Goal: Understand process/instructions: Learn how to perform a task or action

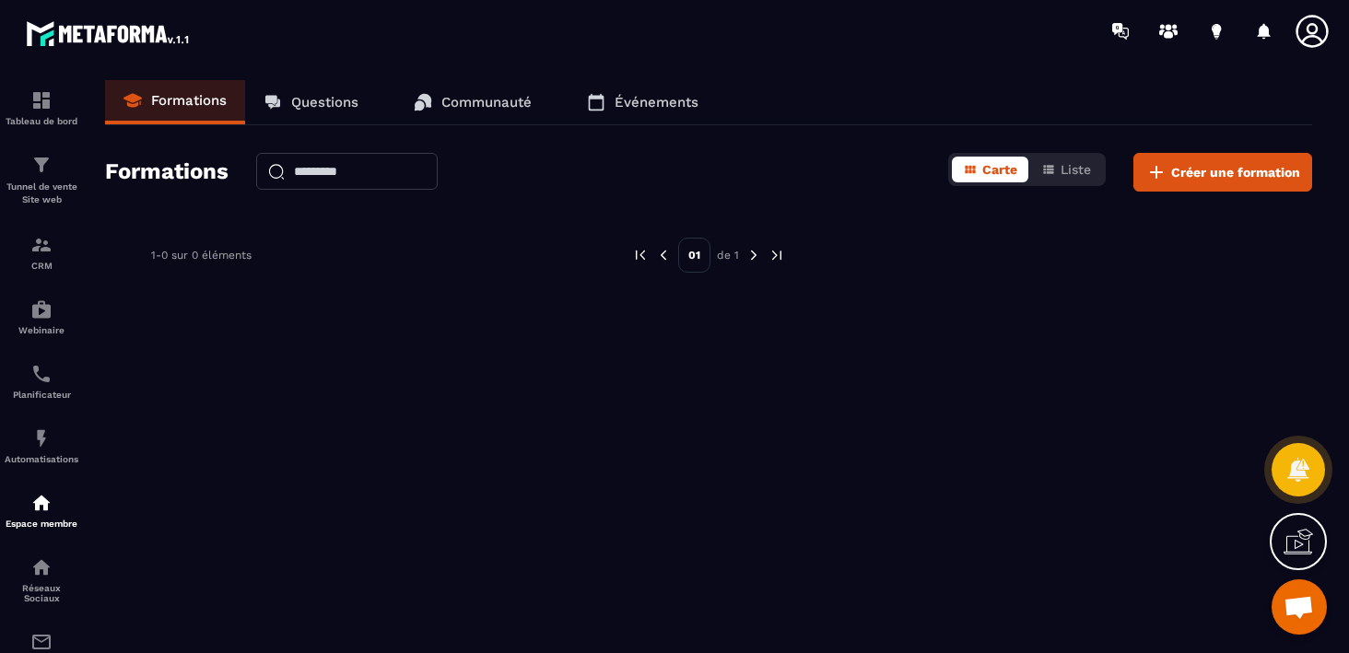
click at [1298, 550] on icon at bounding box center [1298, 541] width 29 height 29
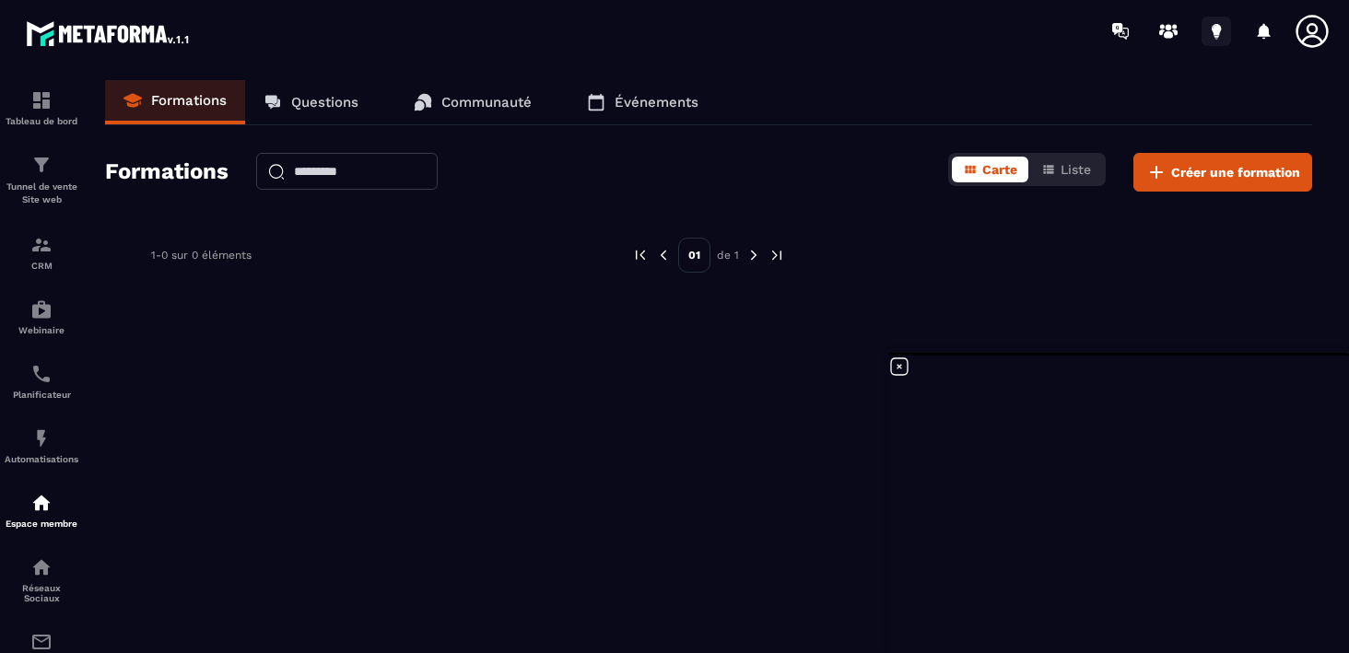
click at [1214, 29] on icon at bounding box center [1216, 29] width 9 height 12
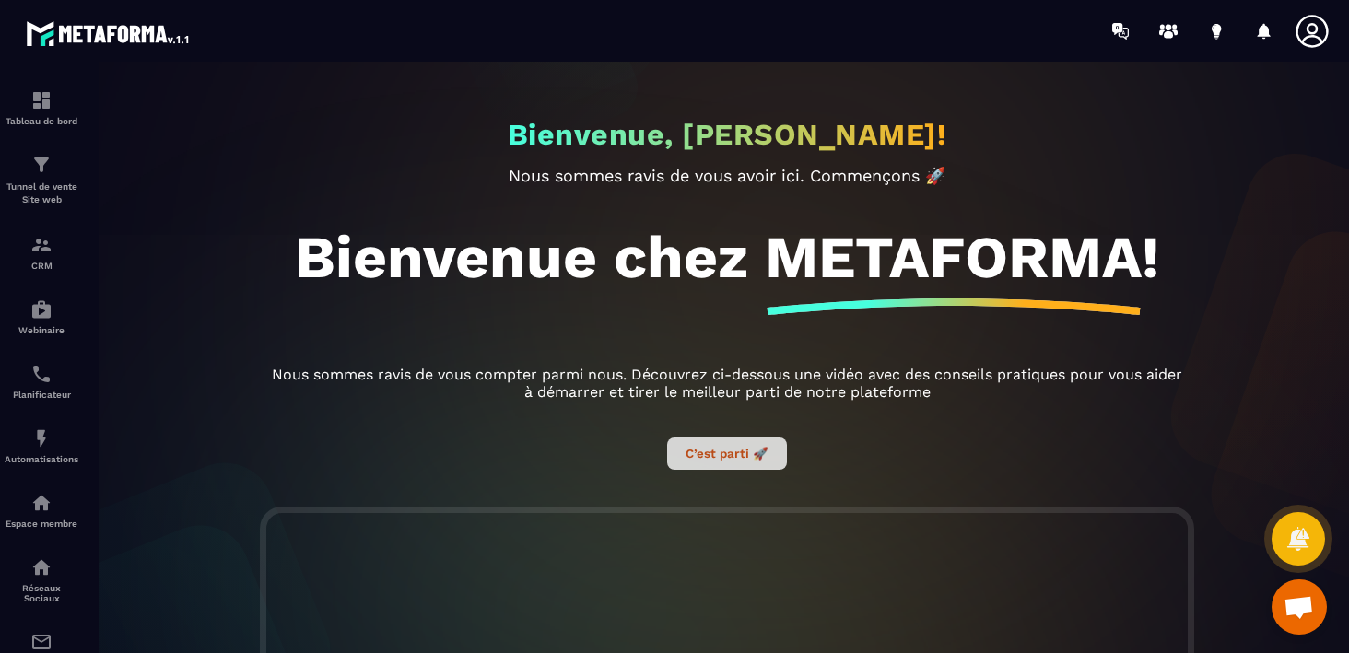
click at [717, 462] on button "C’est parti 🚀" at bounding box center [727, 454] width 120 height 32
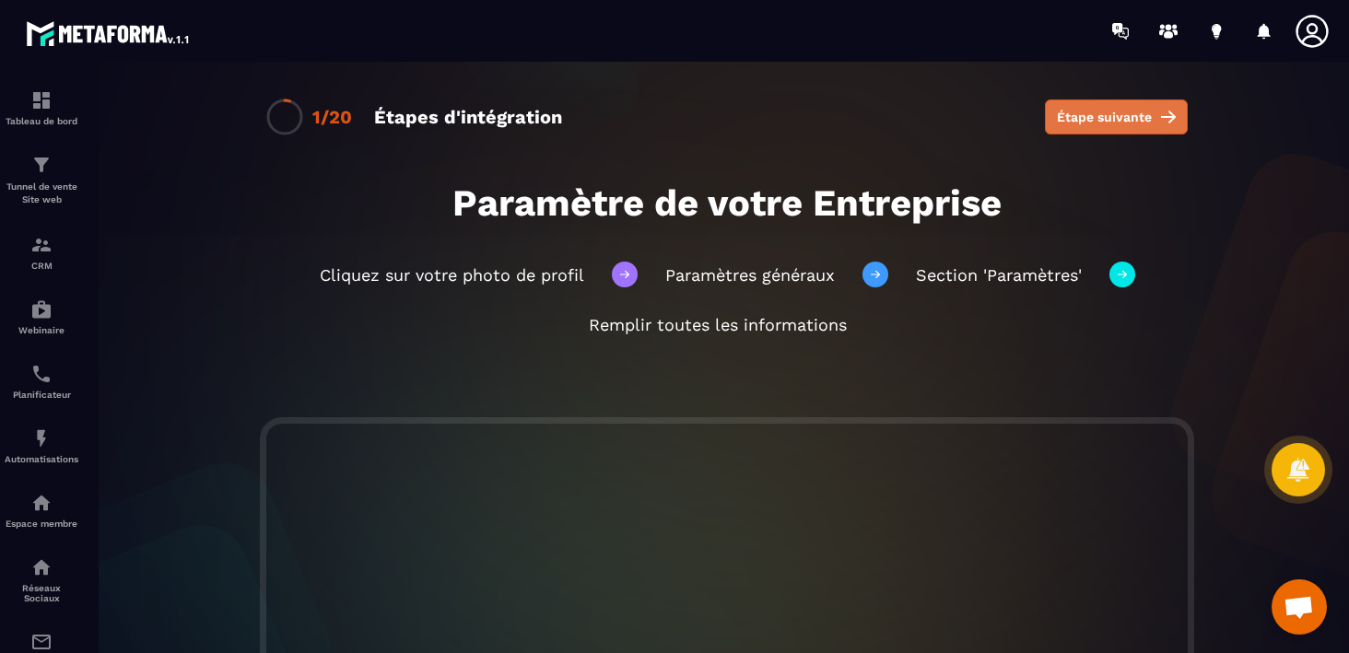
click at [1139, 128] on button "Étape suivante" at bounding box center [1116, 117] width 143 height 35
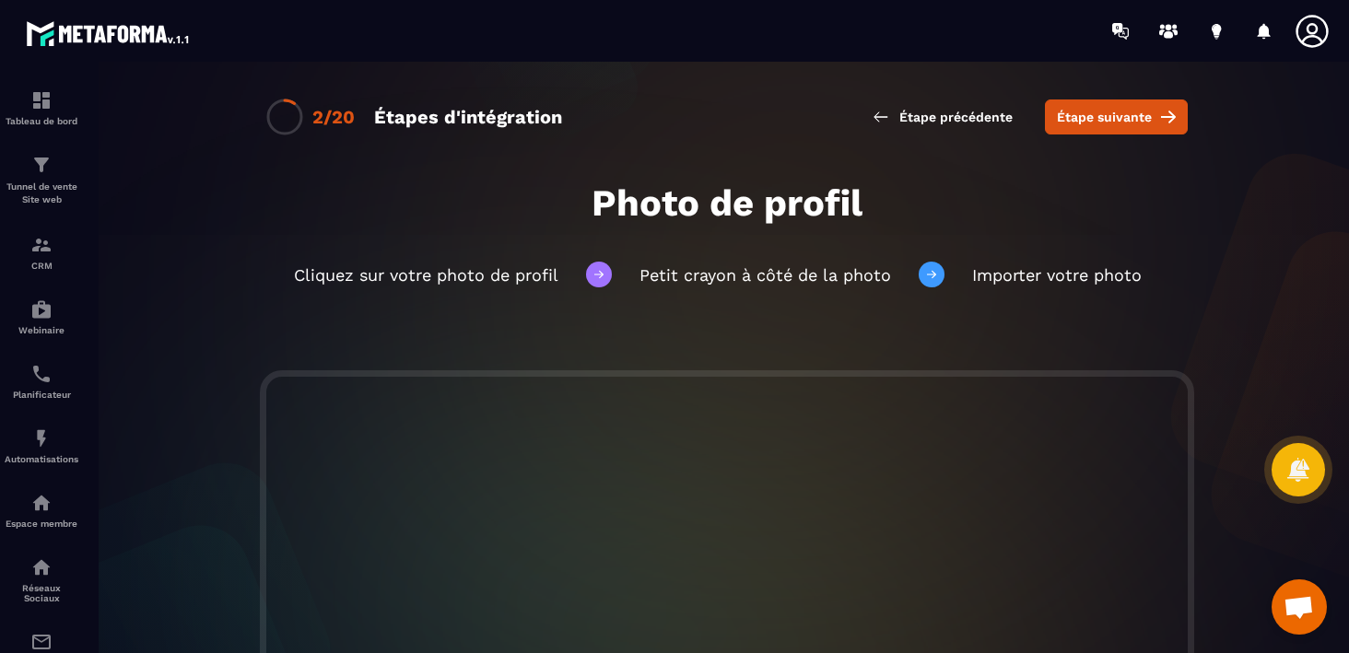
click at [1139, 128] on button "Étape suivante" at bounding box center [1116, 117] width 143 height 35
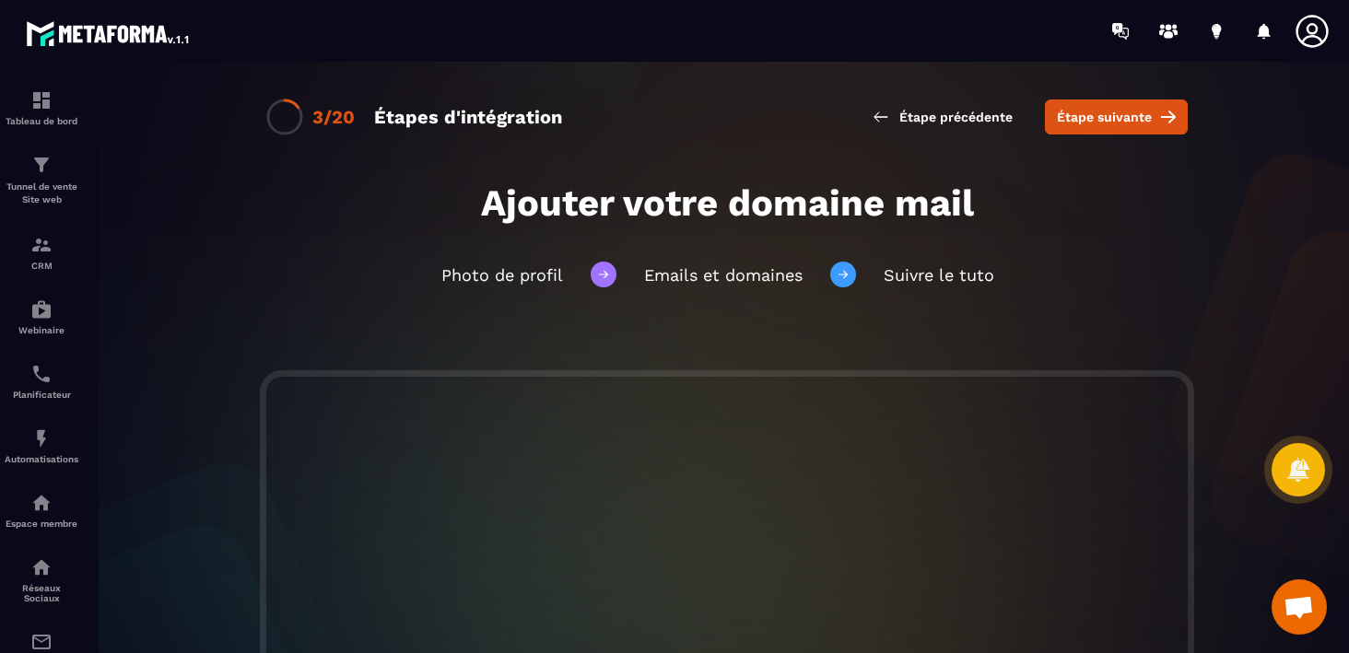
click at [1139, 128] on button "Étape suivante" at bounding box center [1116, 117] width 143 height 35
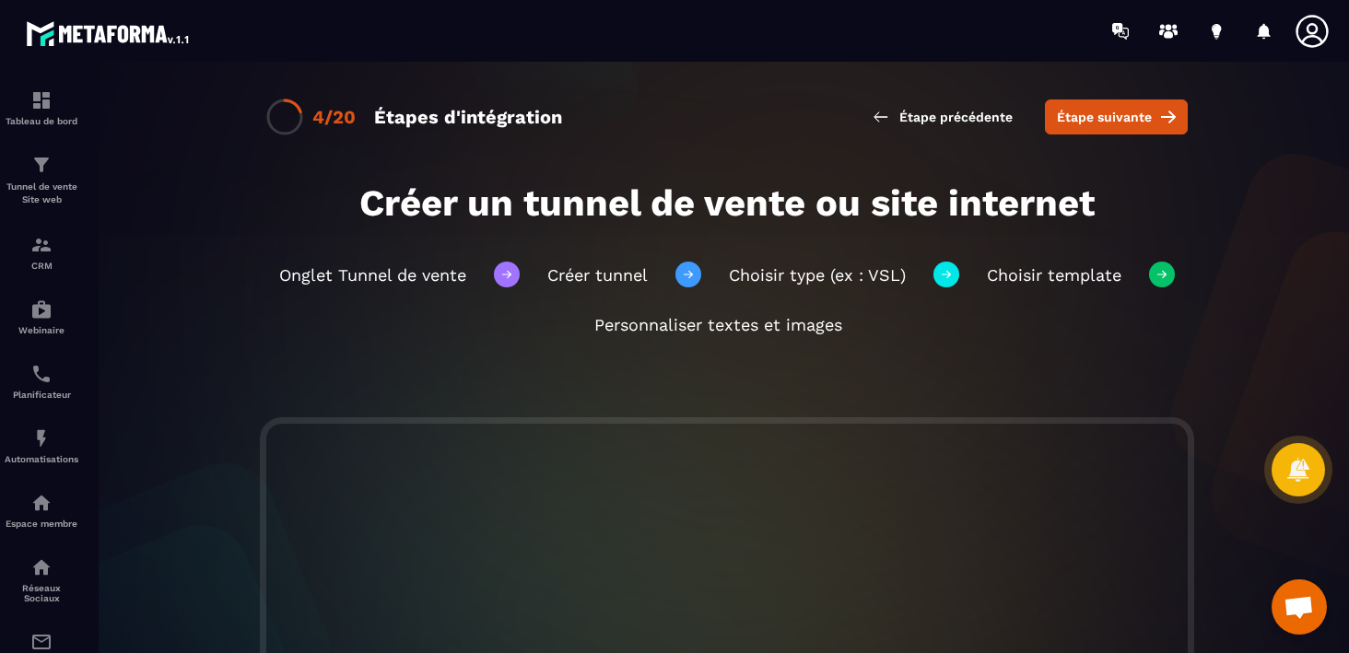
click at [1139, 128] on button "Étape suivante" at bounding box center [1116, 117] width 143 height 35
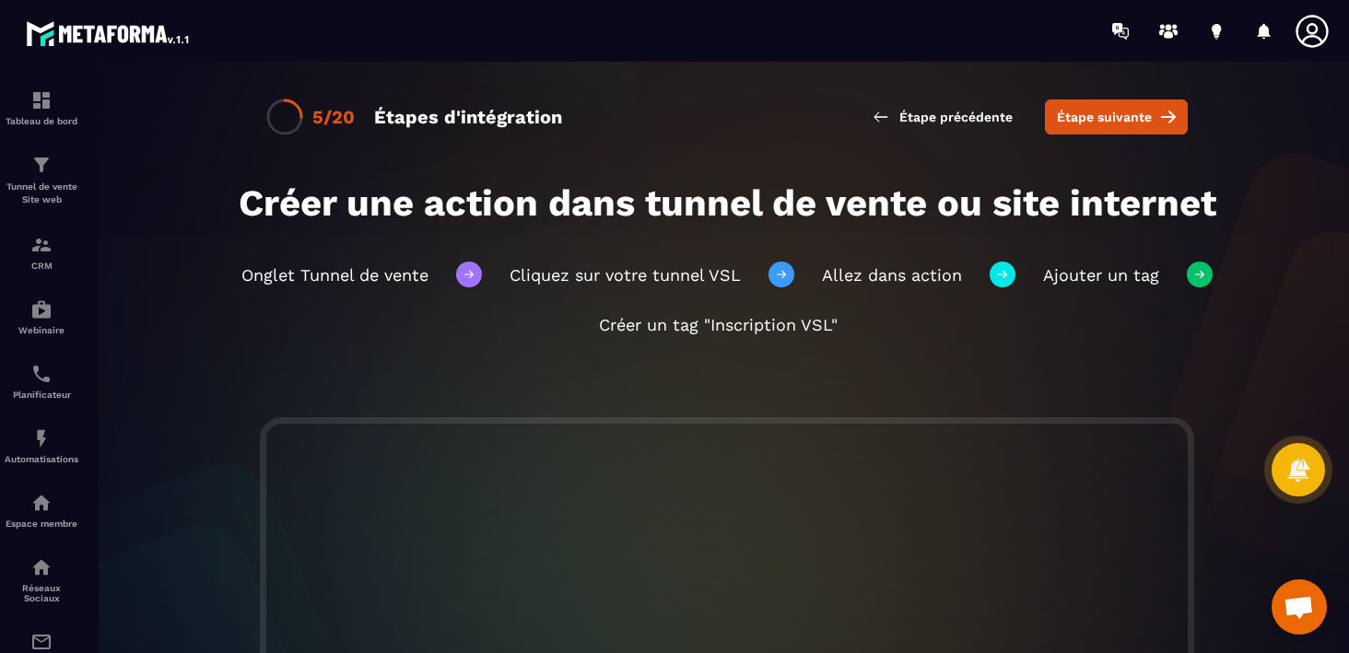
click at [1139, 128] on button "Étape suivante" at bounding box center [1116, 117] width 143 height 35
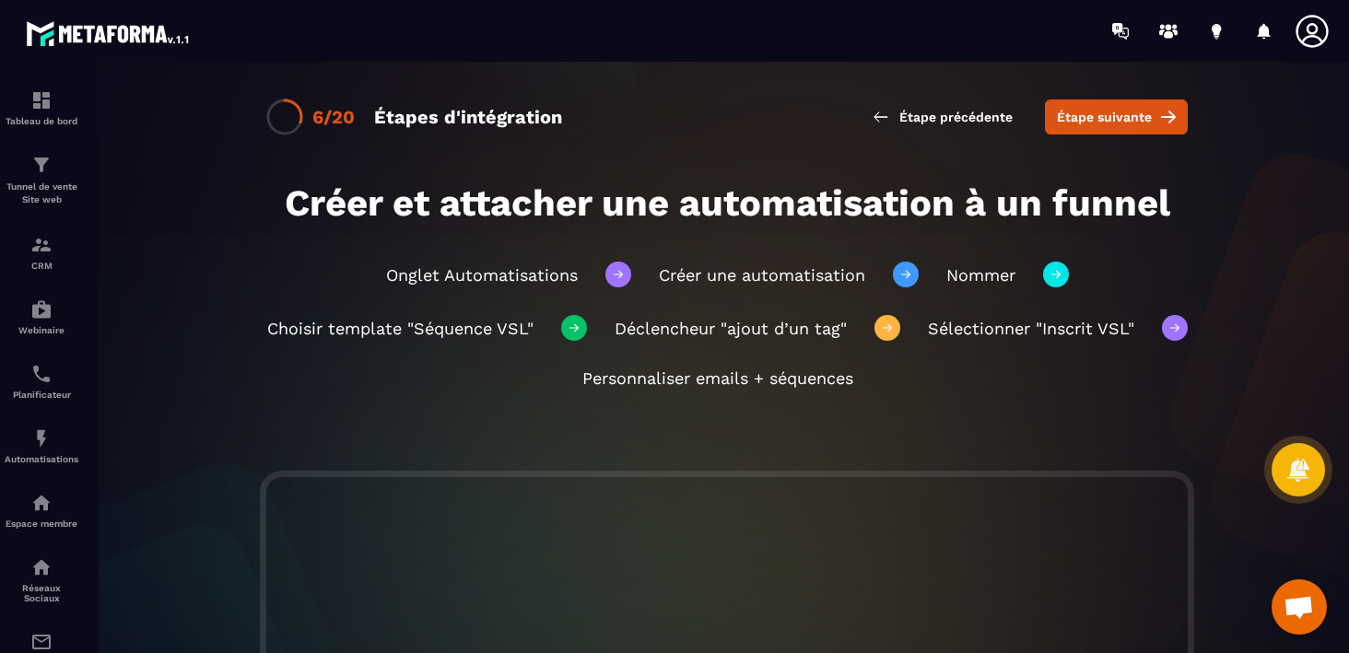
click at [1139, 128] on button "Étape suivante" at bounding box center [1116, 117] width 143 height 35
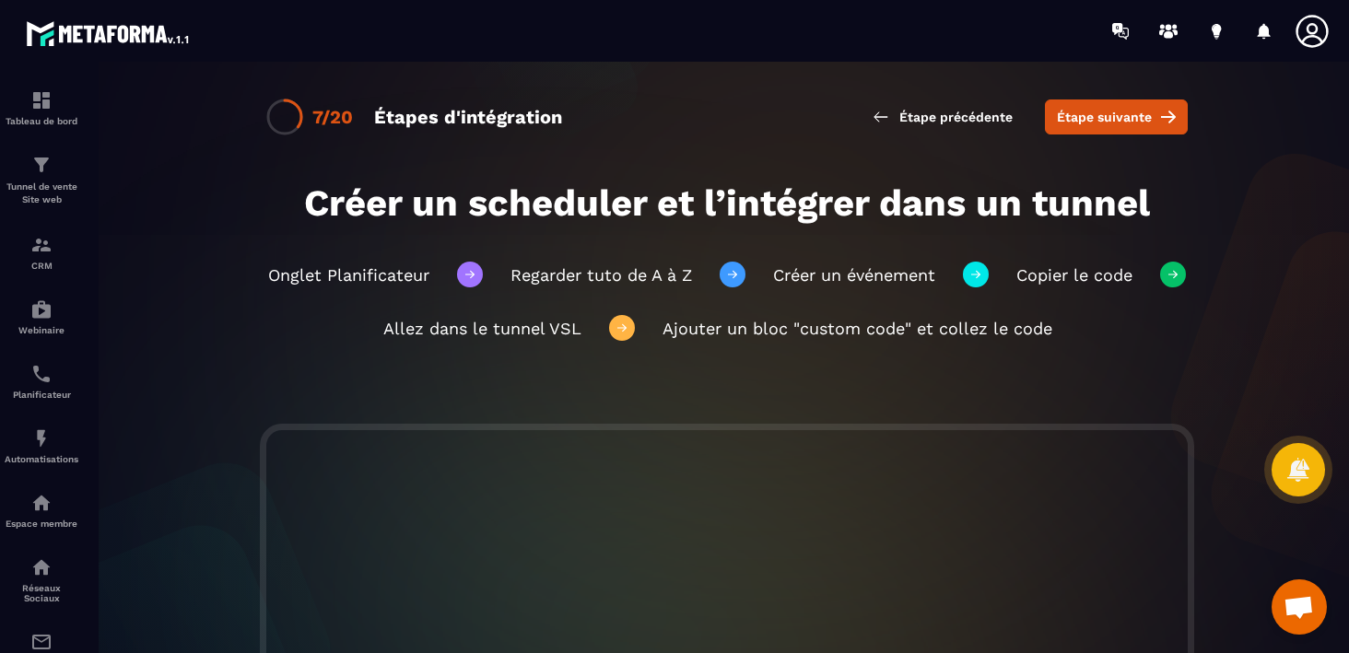
click at [1139, 128] on button "Étape suivante" at bounding box center [1116, 117] width 143 height 35
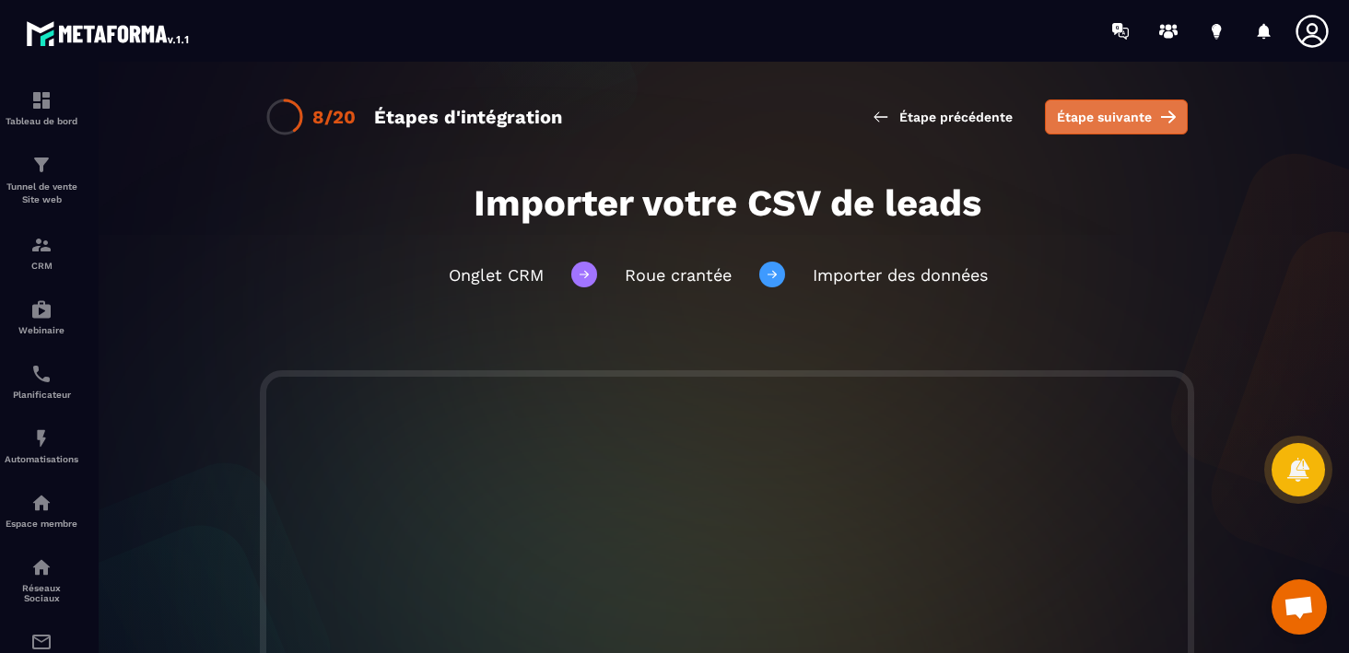
click at [1121, 114] on span "Étape suivante" at bounding box center [1104, 117] width 95 height 18
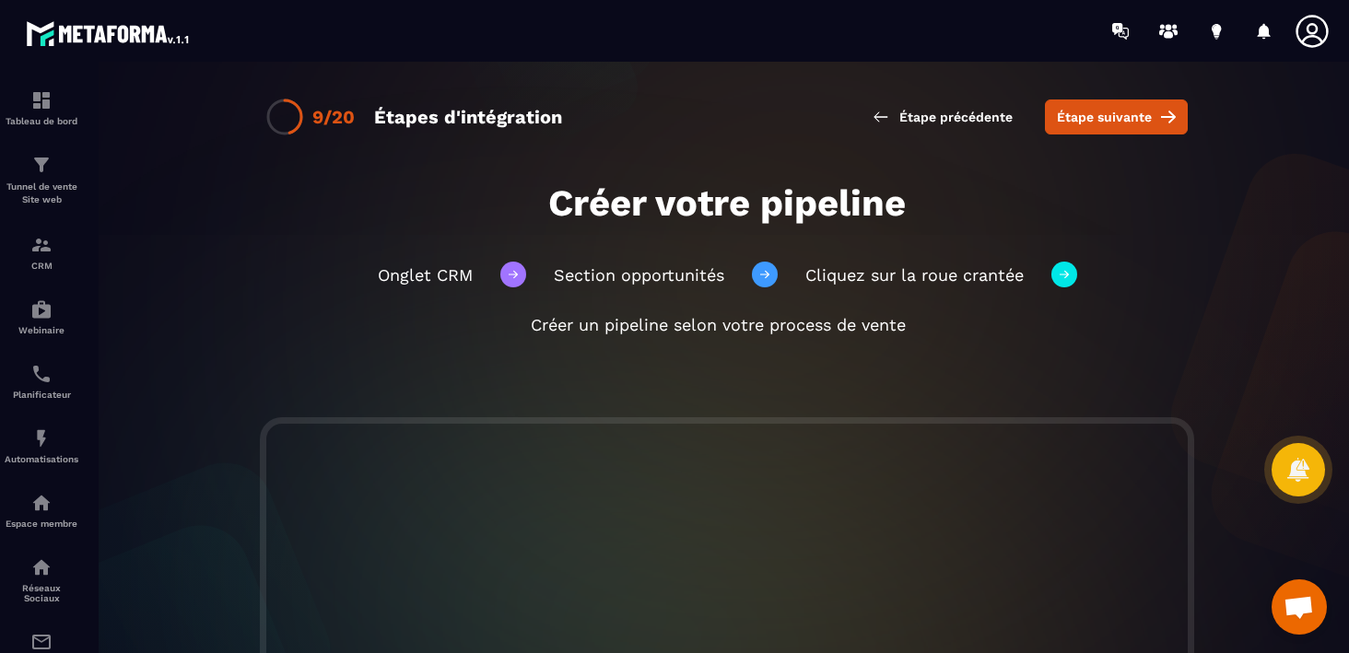
click at [1121, 114] on span "Étape suivante" at bounding box center [1104, 117] width 95 height 18
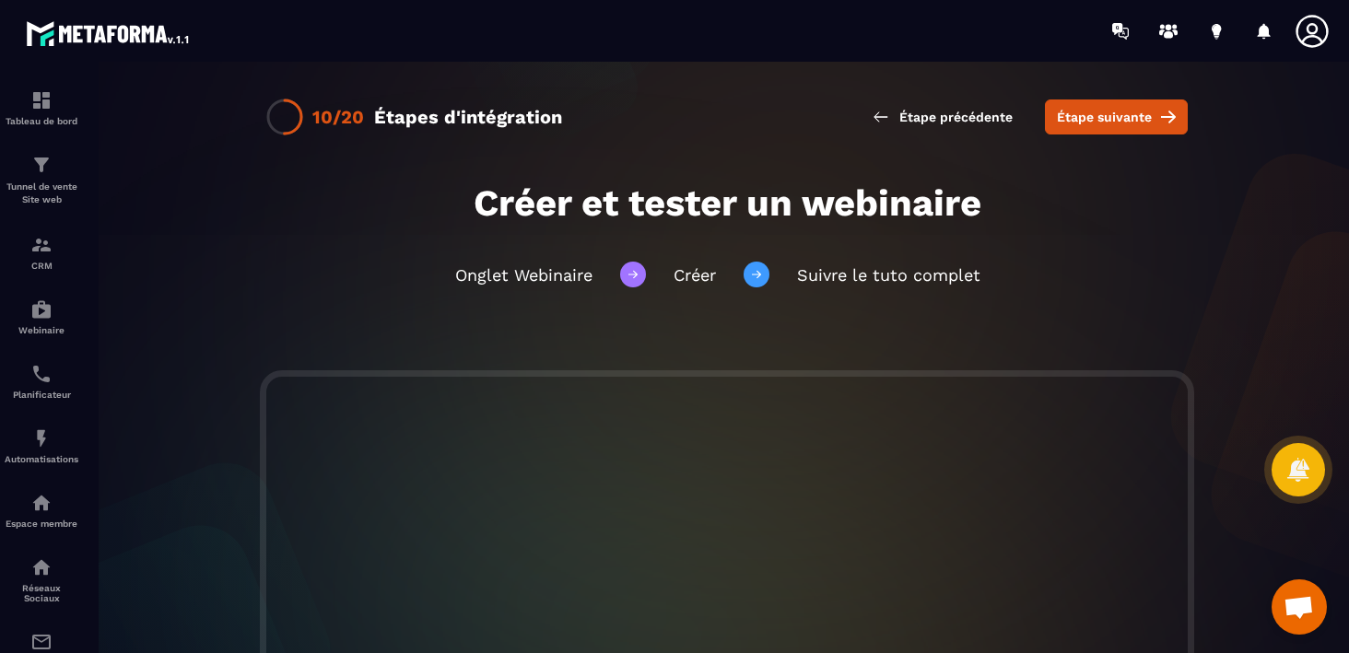
click at [1121, 114] on span "Étape suivante" at bounding box center [1104, 117] width 95 height 18
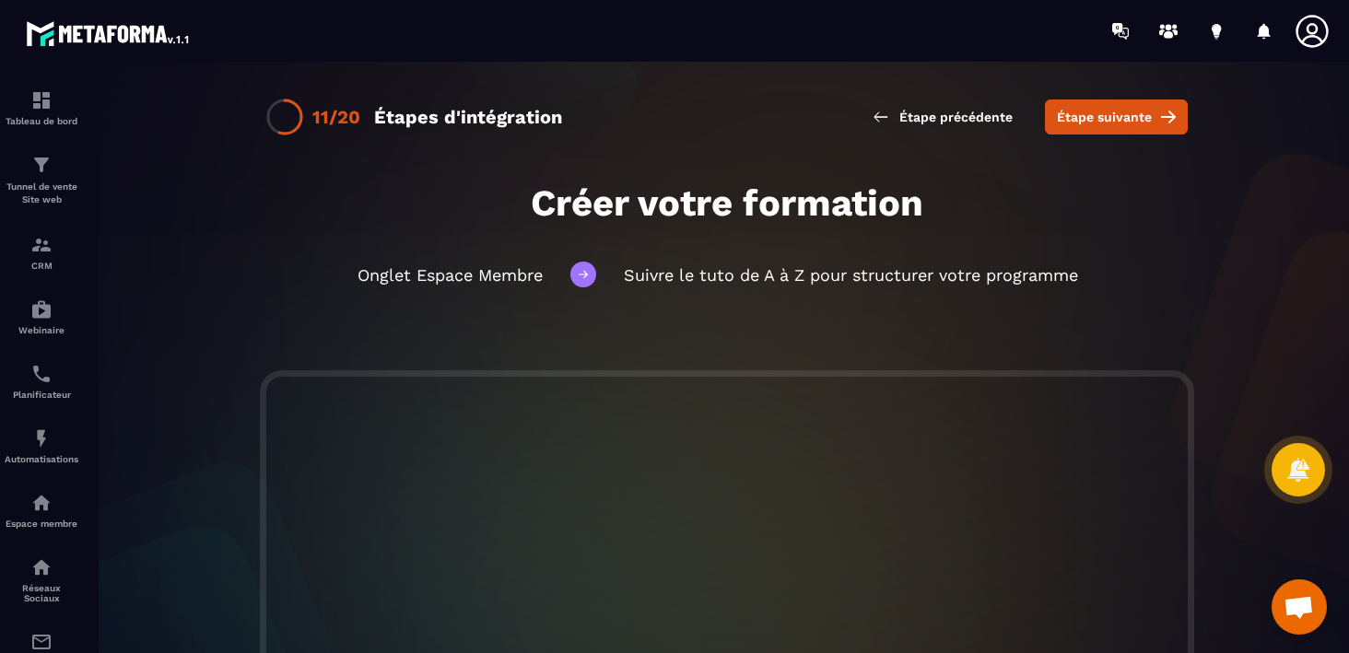
click at [1121, 114] on span "Étape suivante" at bounding box center [1104, 117] width 95 height 18
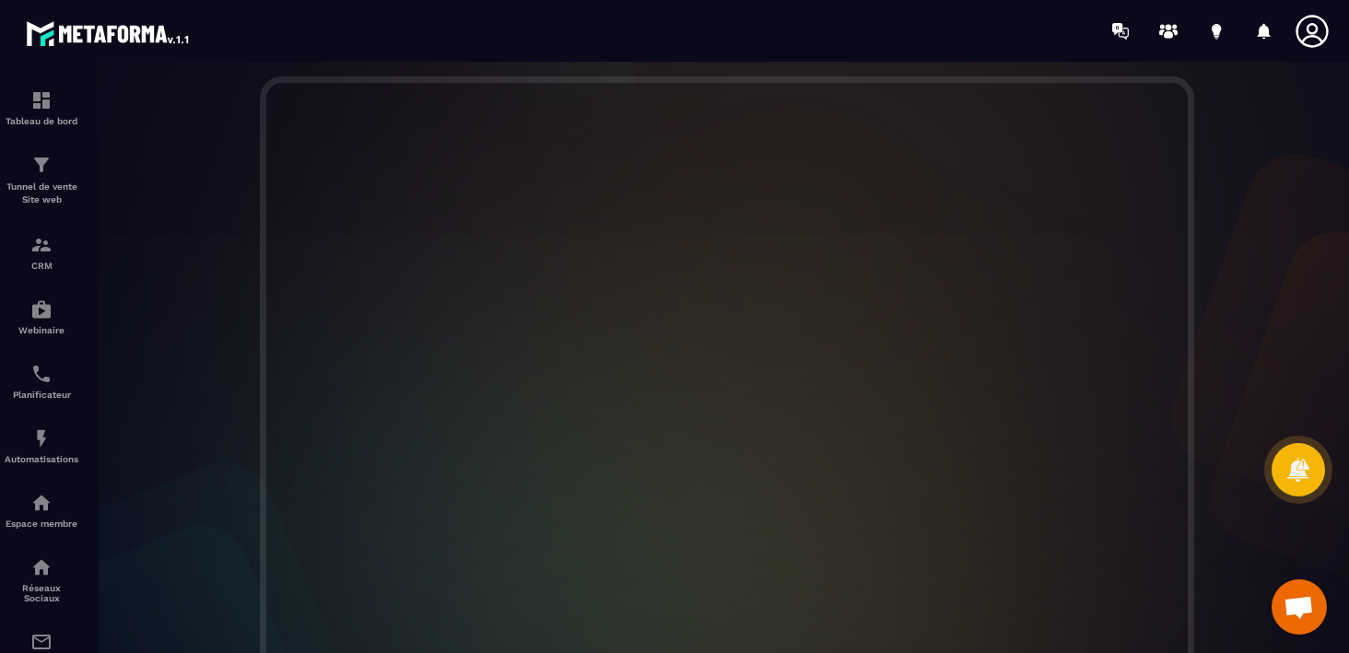
scroll to position [324, 0]
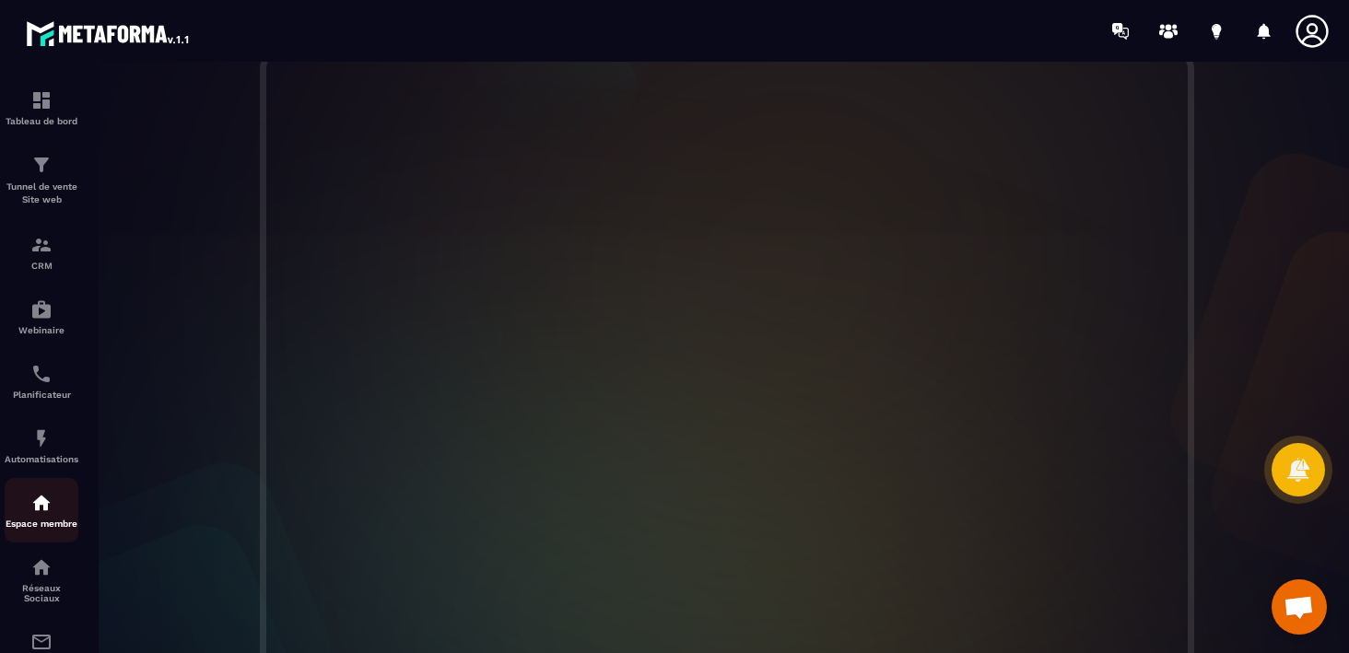
click at [35, 504] on img at bounding box center [41, 503] width 22 height 22
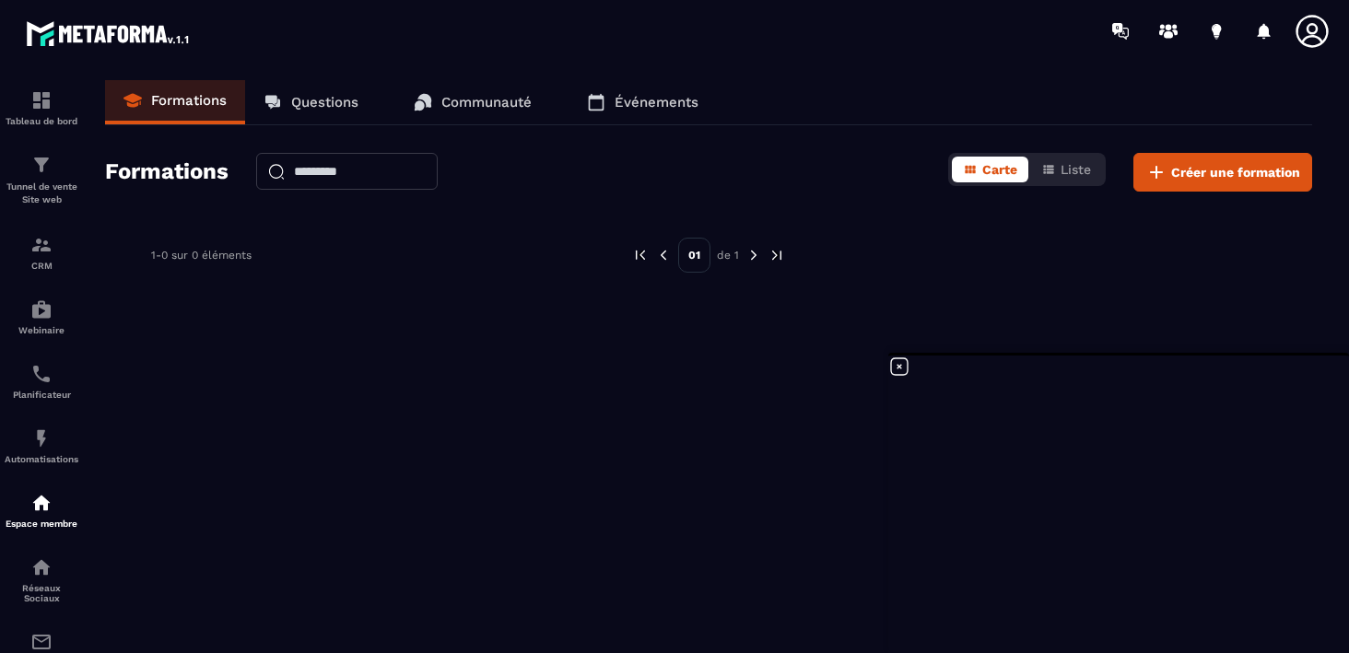
click at [304, 100] on p "Questions" at bounding box center [324, 102] width 67 height 17
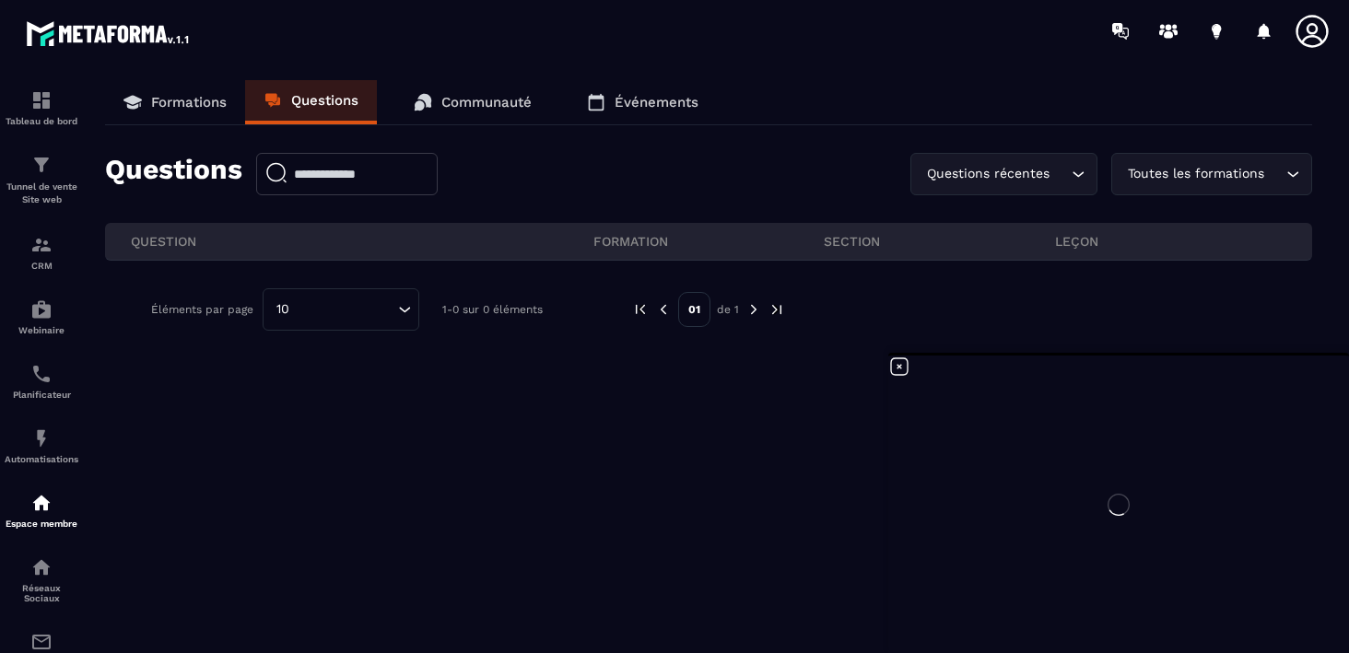
click at [503, 88] on link "Communauté" at bounding box center [472, 102] width 155 height 44
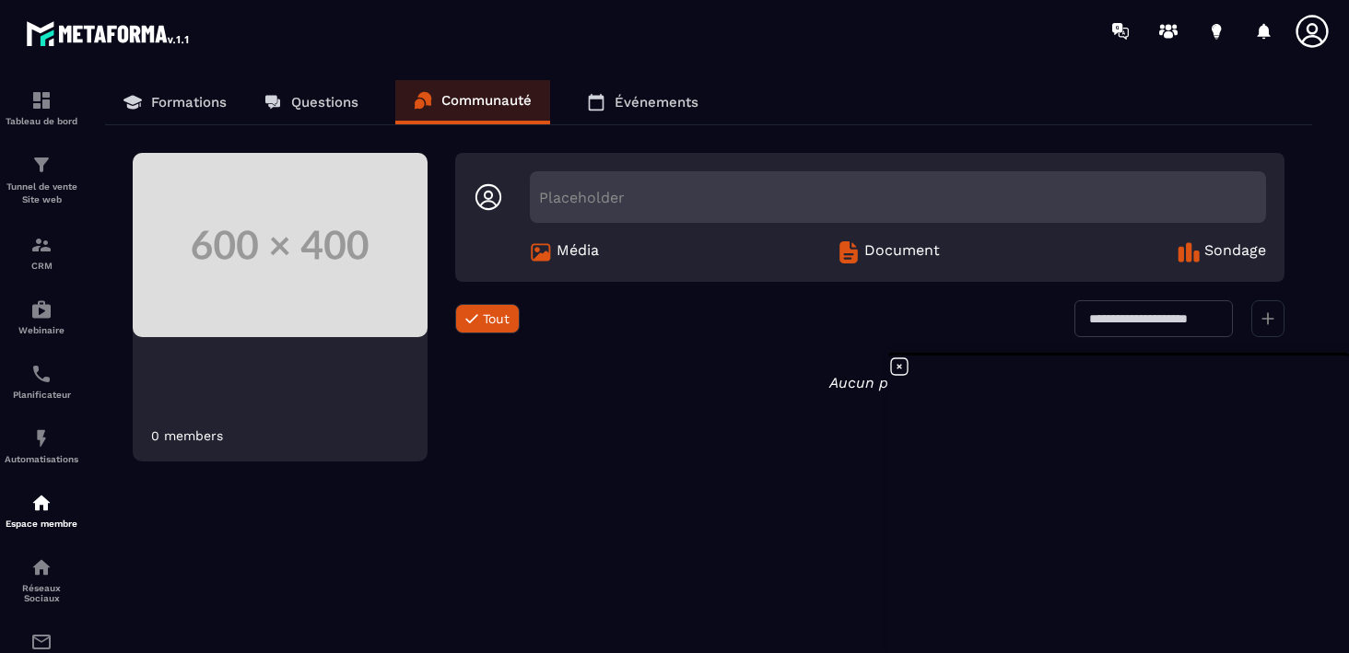
click at [675, 101] on p "Événements" at bounding box center [657, 102] width 84 height 17
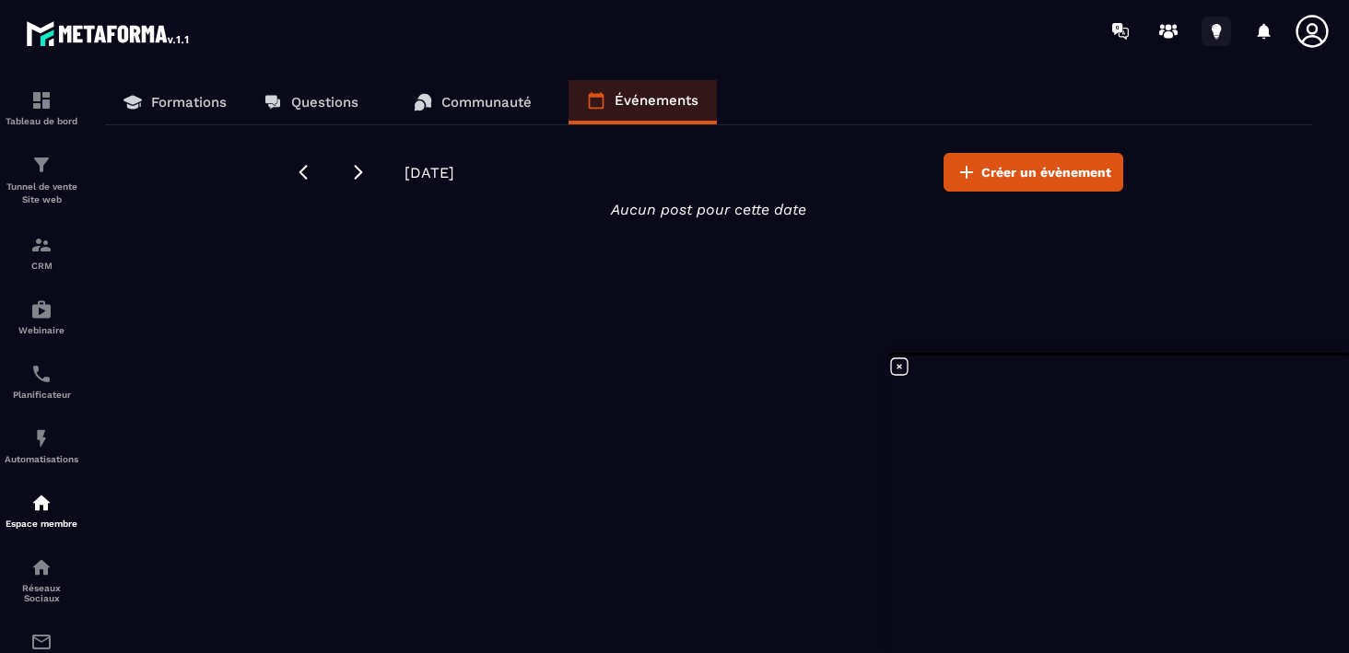
click at [1212, 19] on icon at bounding box center [1216, 31] width 29 height 29
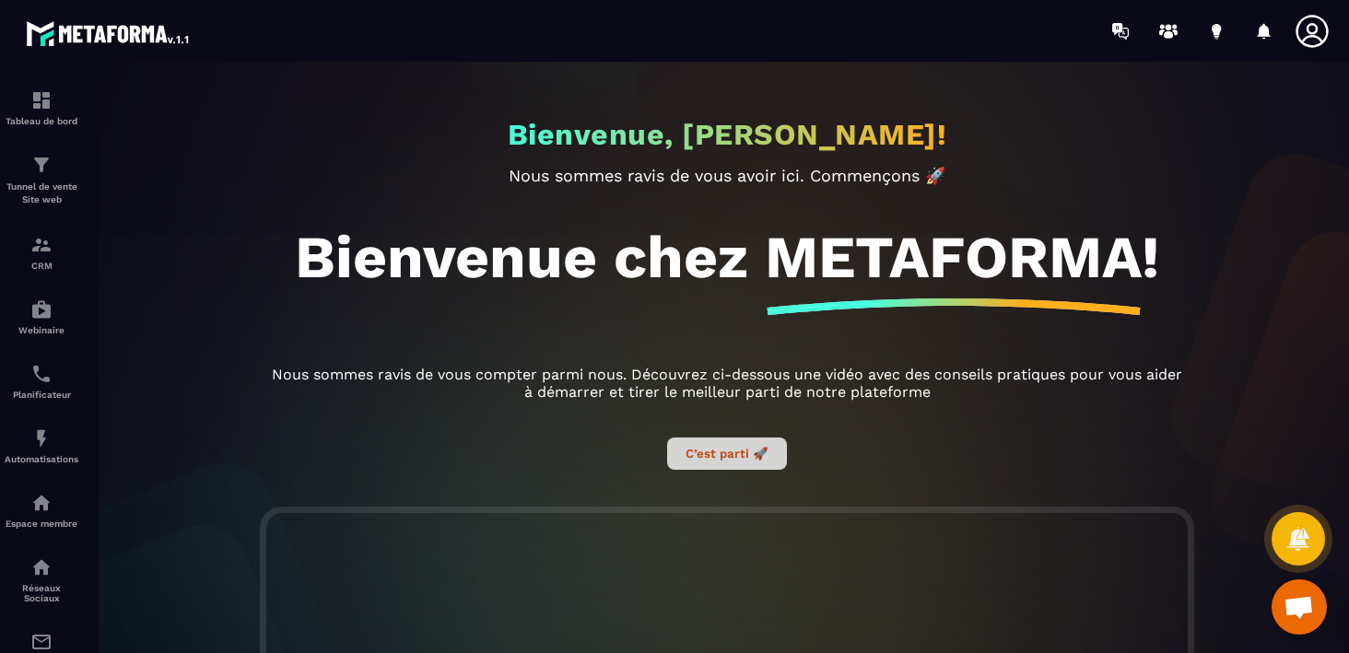
click at [730, 466] on button "C’est parti 🚀" at bounding box center [727, 454] width 120 height 32
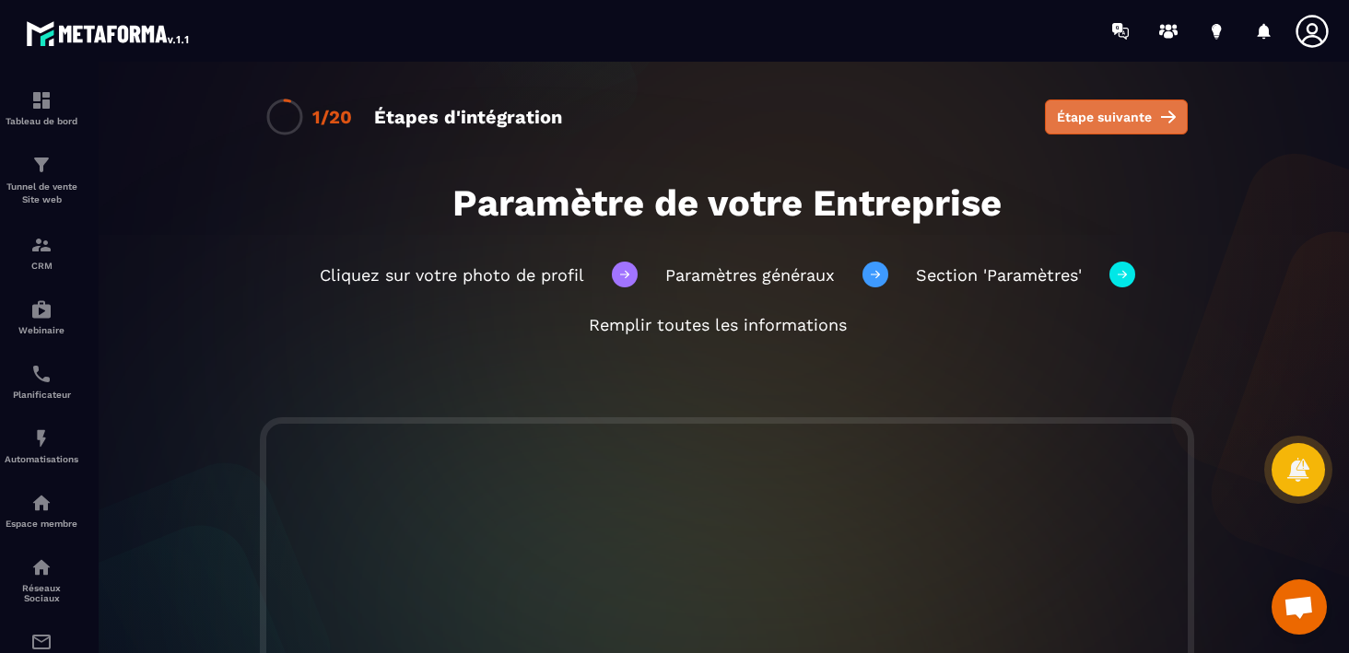
click at [1095, 124] on span "Étape suivante" at bounding box center [1104, 117] width 95 height 18
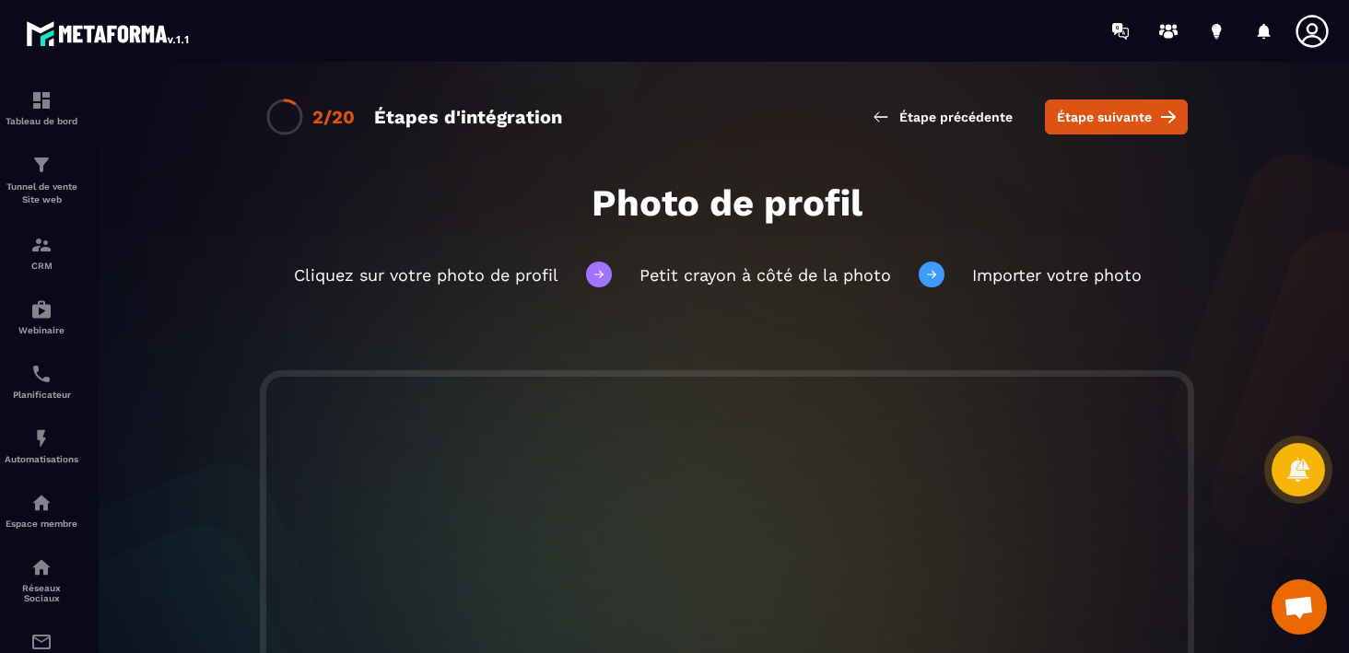
click at [1095, 124] on span "Étape suivante" at bounding box center [1104, 117] width 95 height 18
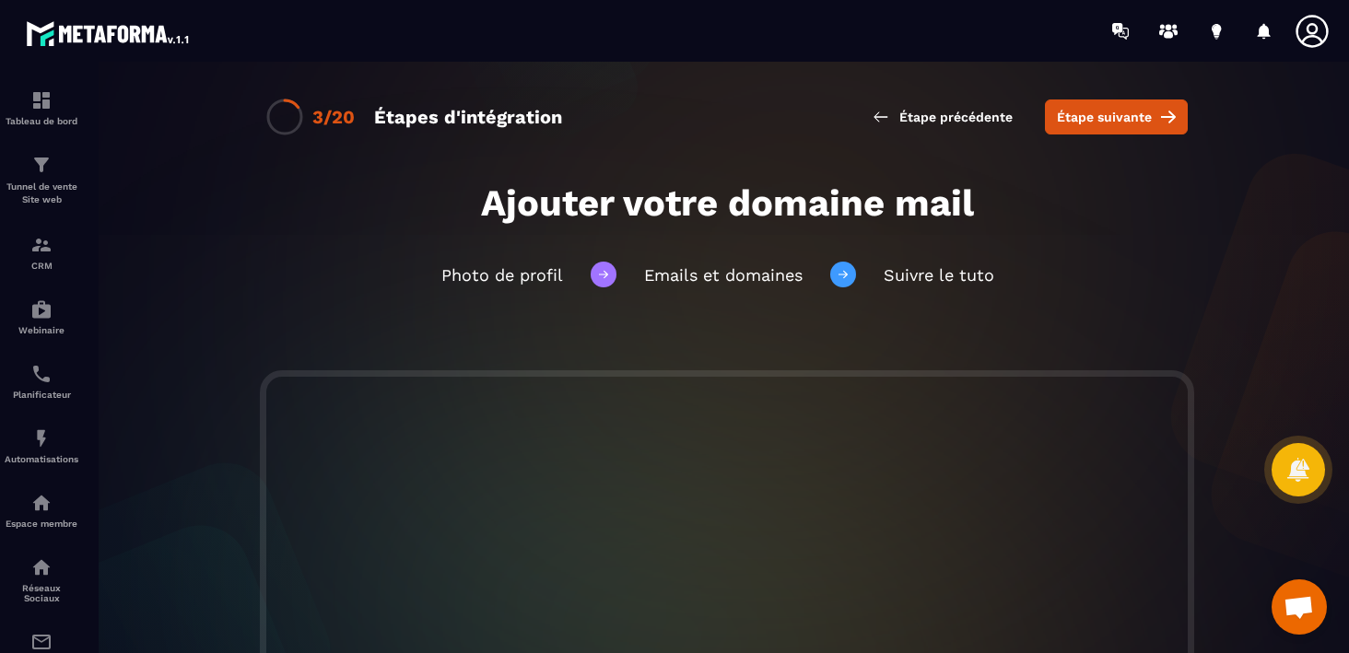
click at [1095, 124] on span "Étape suivante" at bounding box center [1104, 117] width 95 height 18
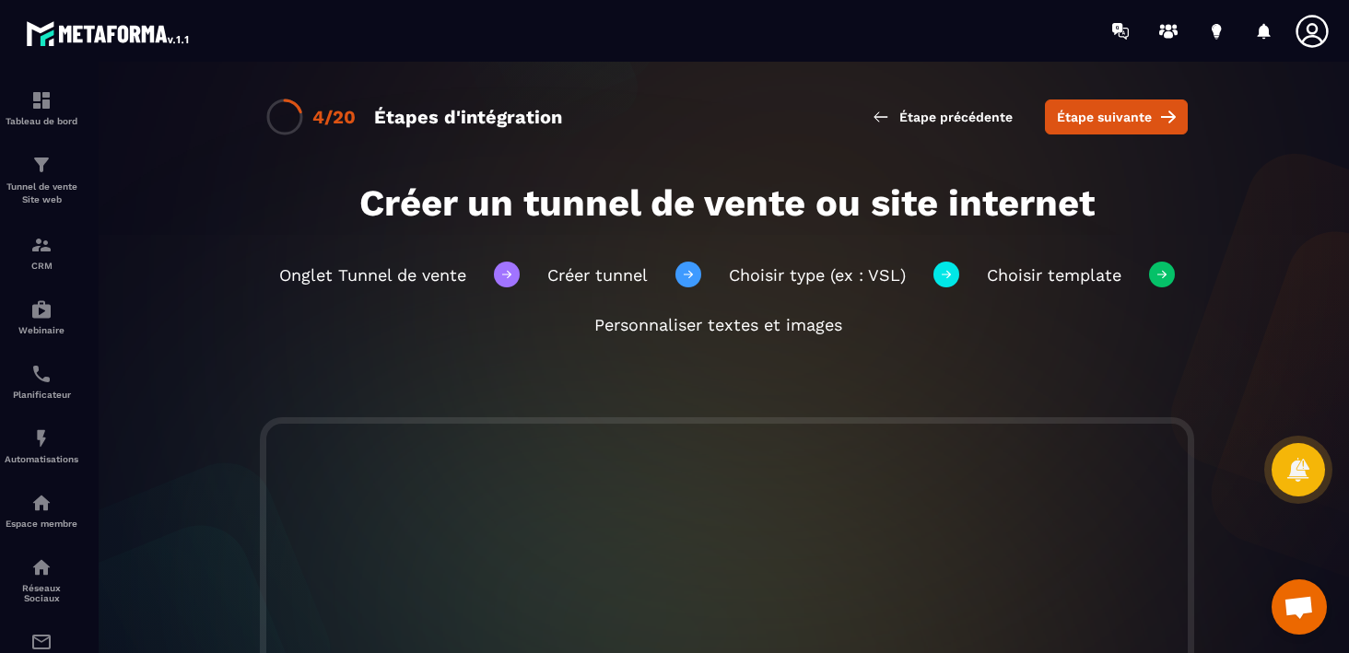
click at [1095, 124] on span "Étape suivante" at bounding box center [1104, 117] width 95 height 18
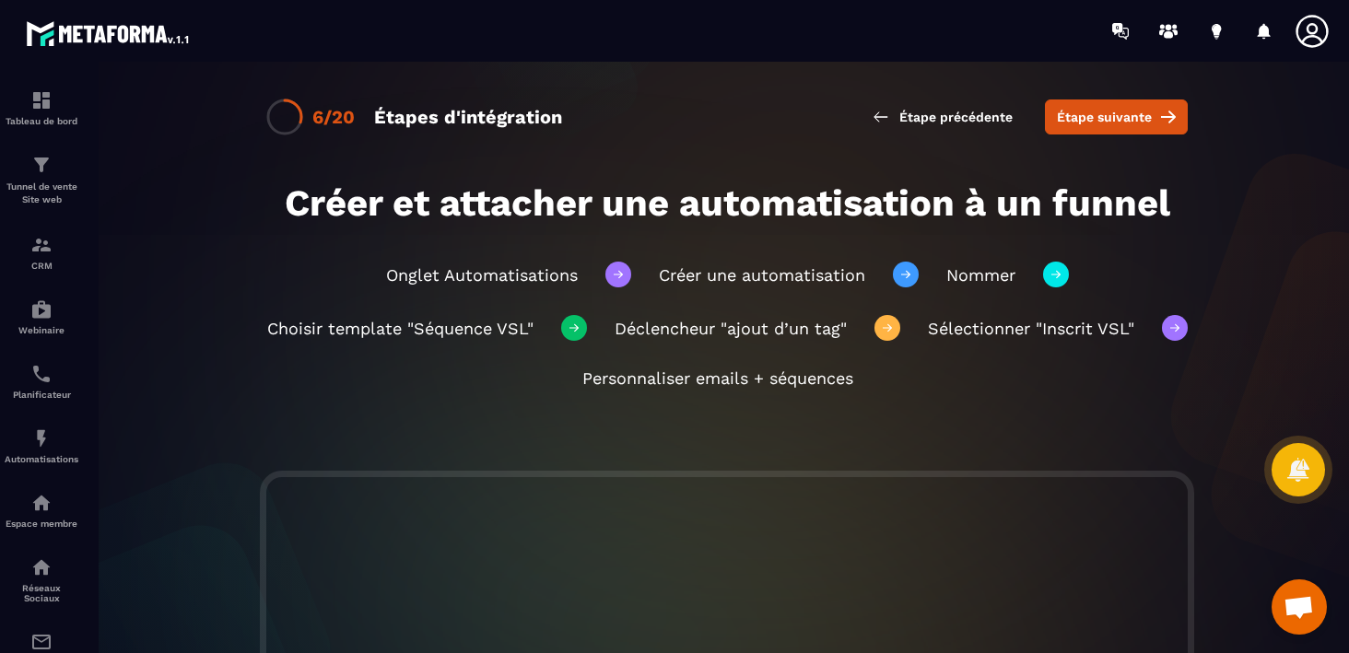
click at [1095, 124] on span "Étape suivante" at bounding box center [1104, 117] width 95 height 18
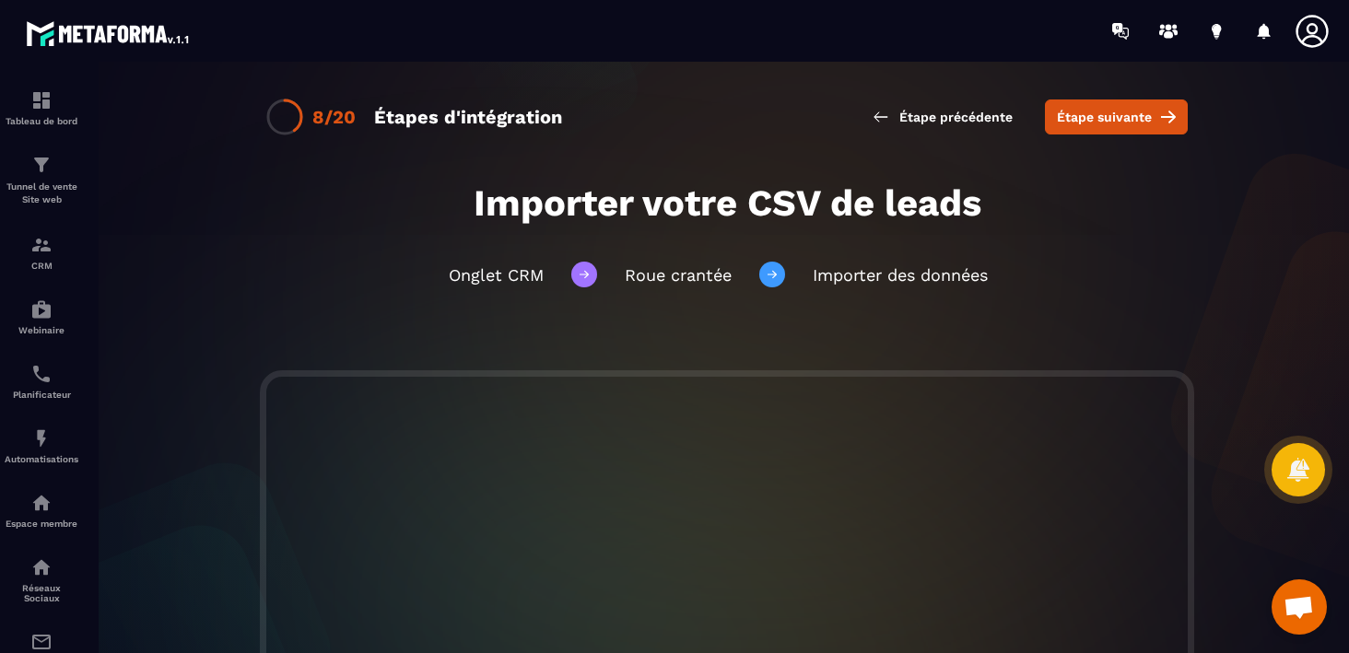
click at [1095, 124] on span "Étape suivante" at bounding box center [1104, 117] width 95 height 18
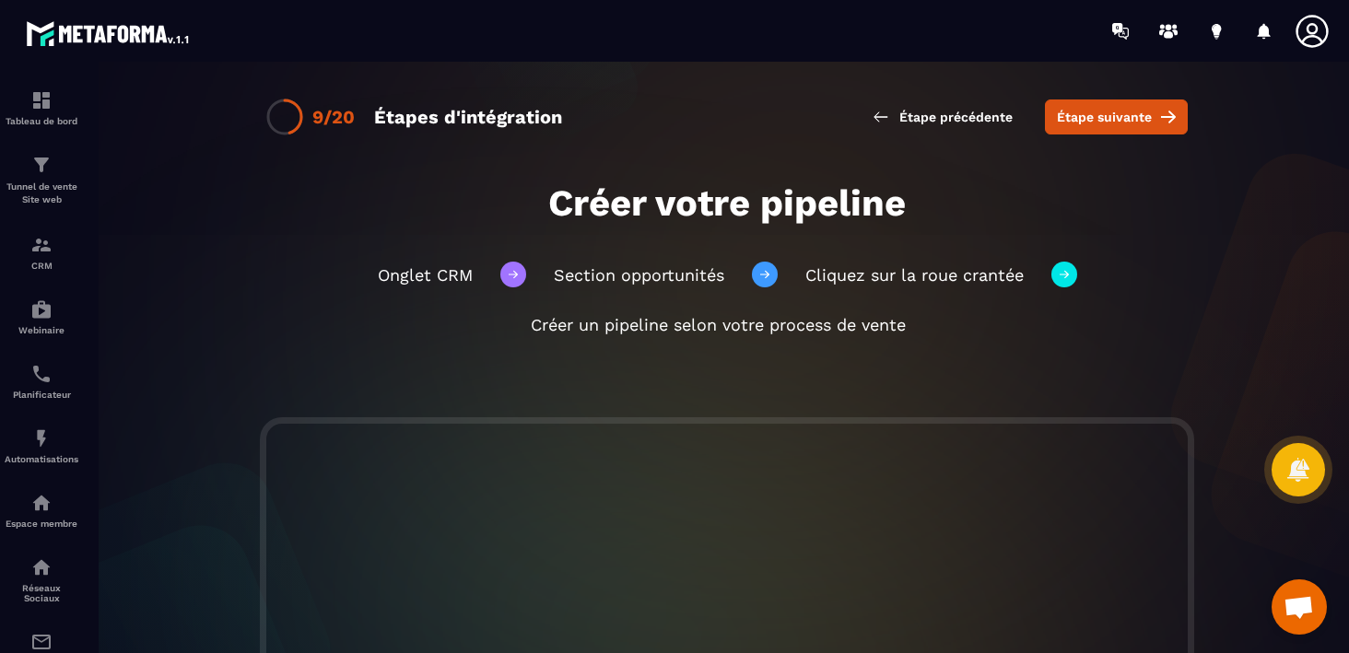
click at [1095, 124] on span "Étape suivante" at bounding box center [1104, 117] width 95 height 18
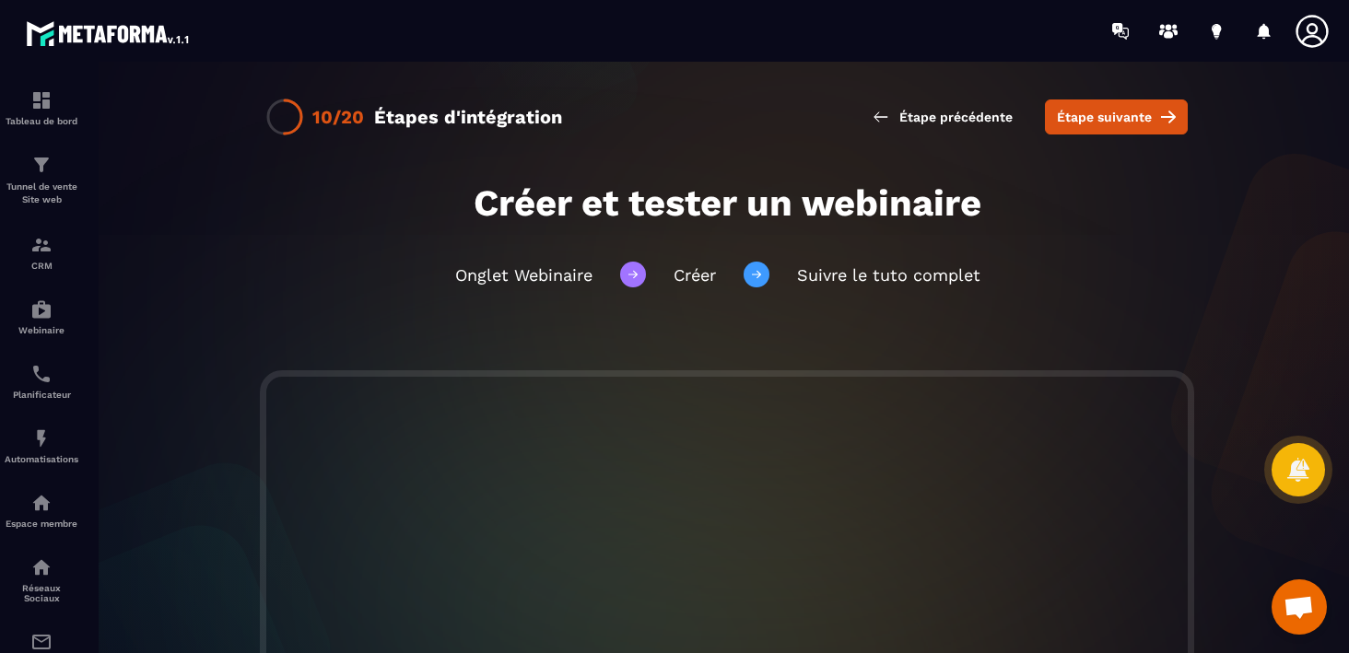
click at [1095, 124] on span "Étape suivante" at bounding box center [1104, 117] width 95 height 18
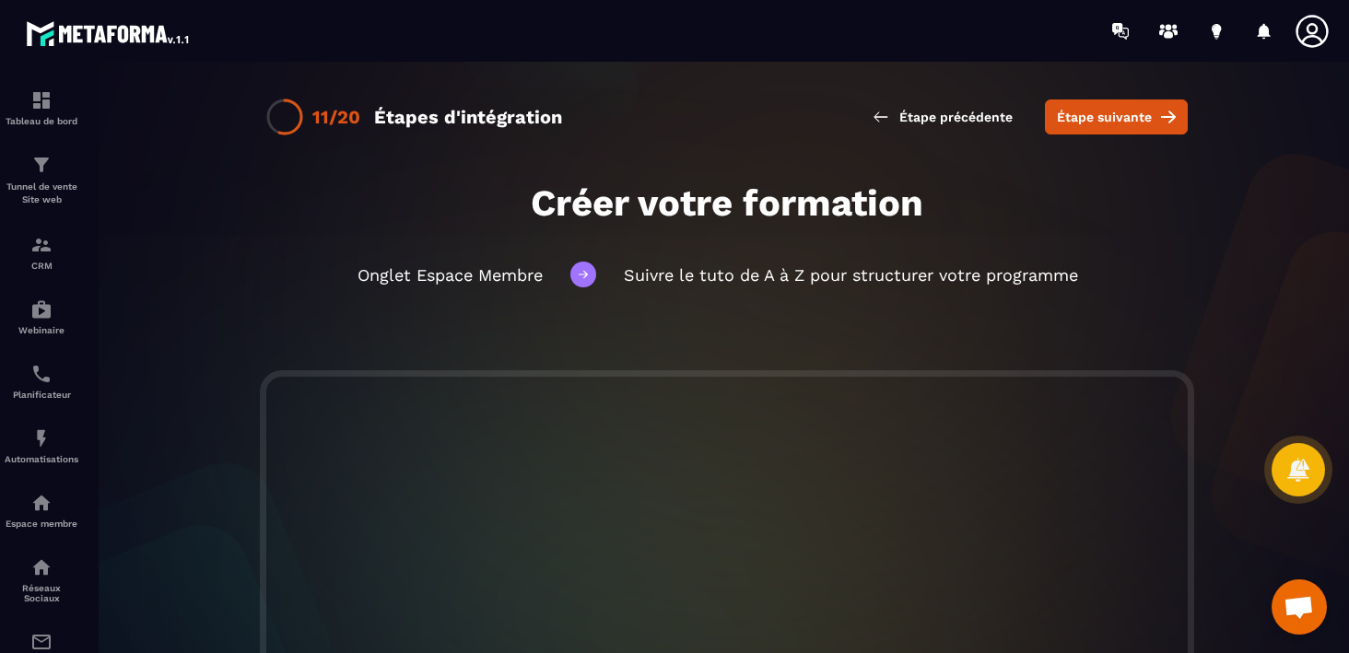
click at [1095, 124] on span "Étape suivante" at bounding box center [1104, 117] width 95 height 18
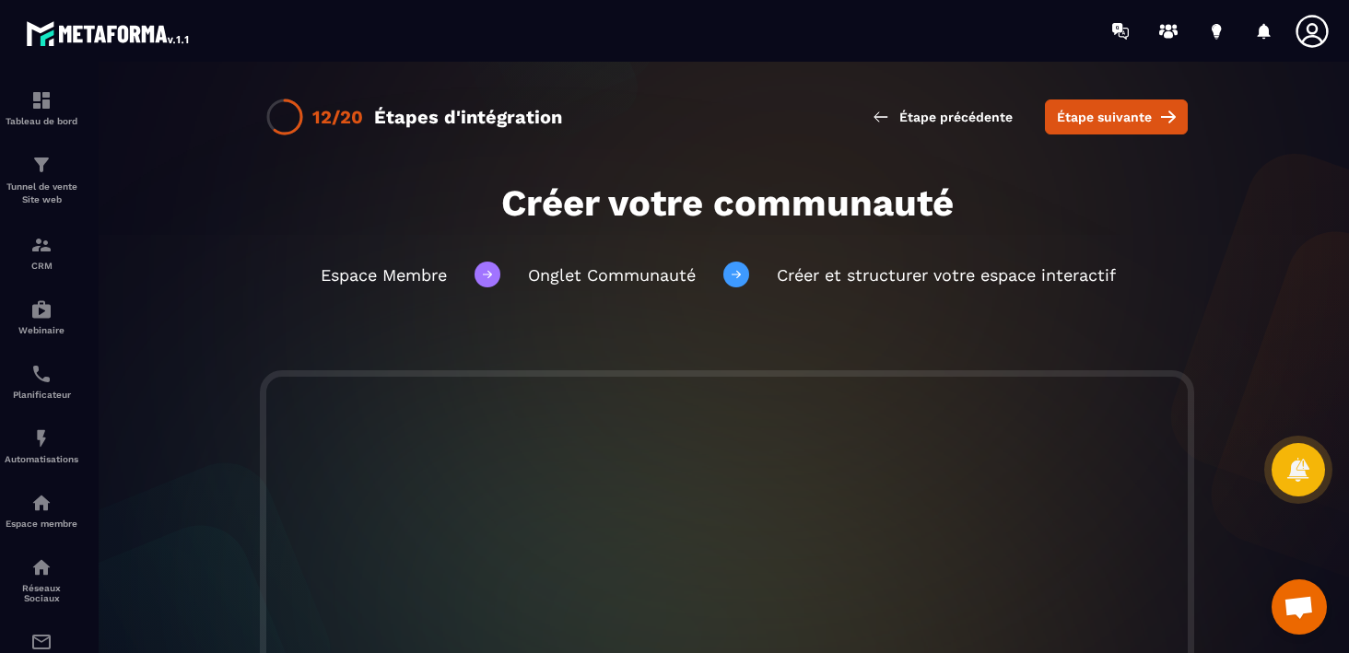
click at [1095, 124] on span "Étape suivante" at bounding box center [1104, 117] width 95 height 18
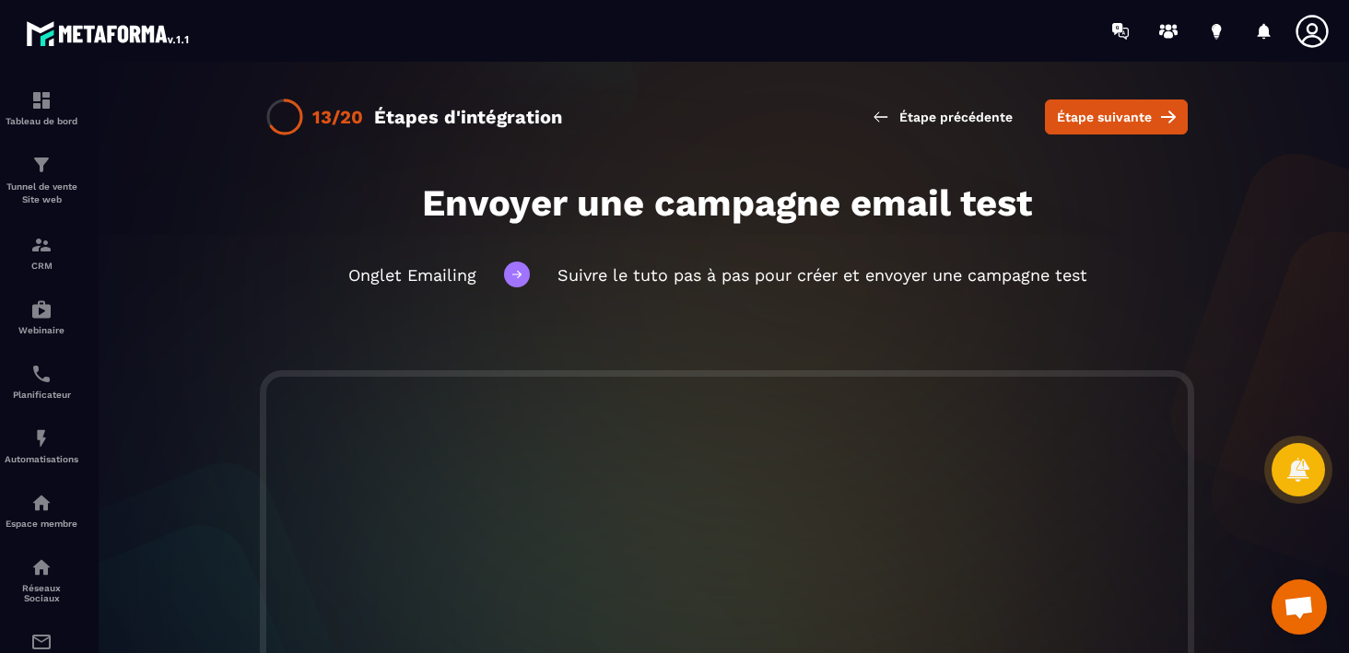
click at [1095, 124] on span "Étape suivante" at bounding box center [1104, 117] width 95 height 18
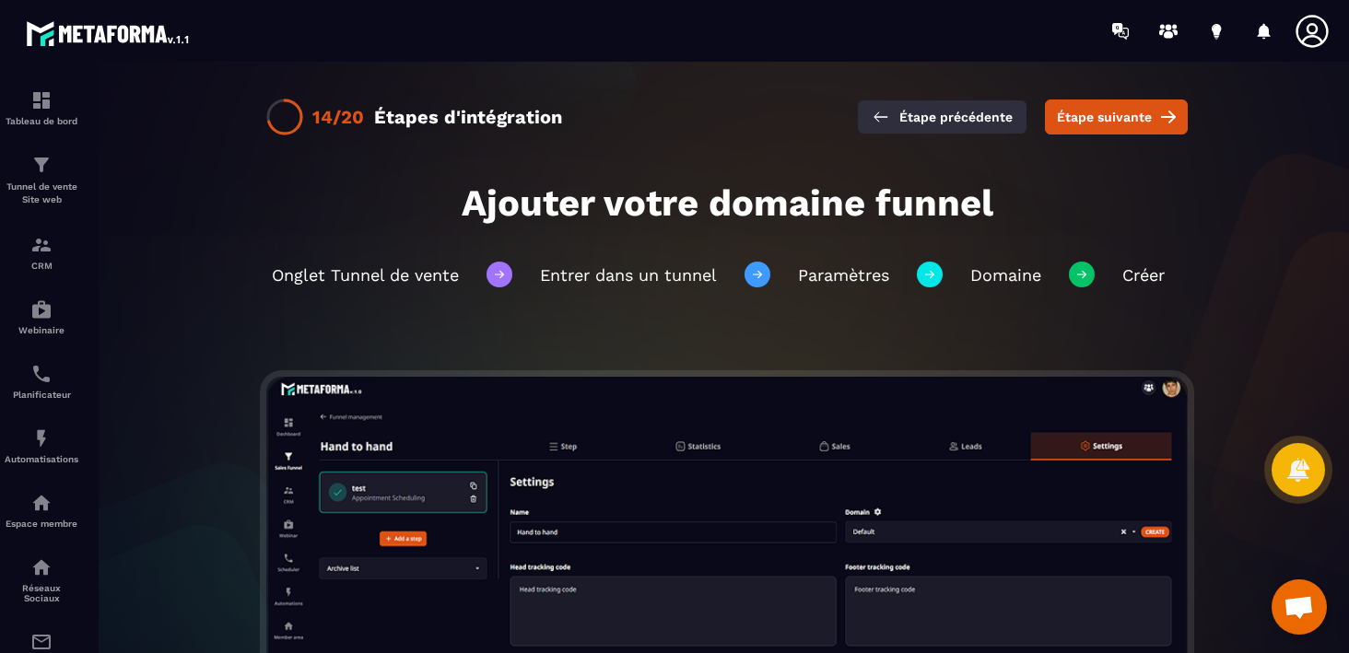
click at [912, 115] on span "Étape précédente" at bounding box center [956, 117] width 113 height 18
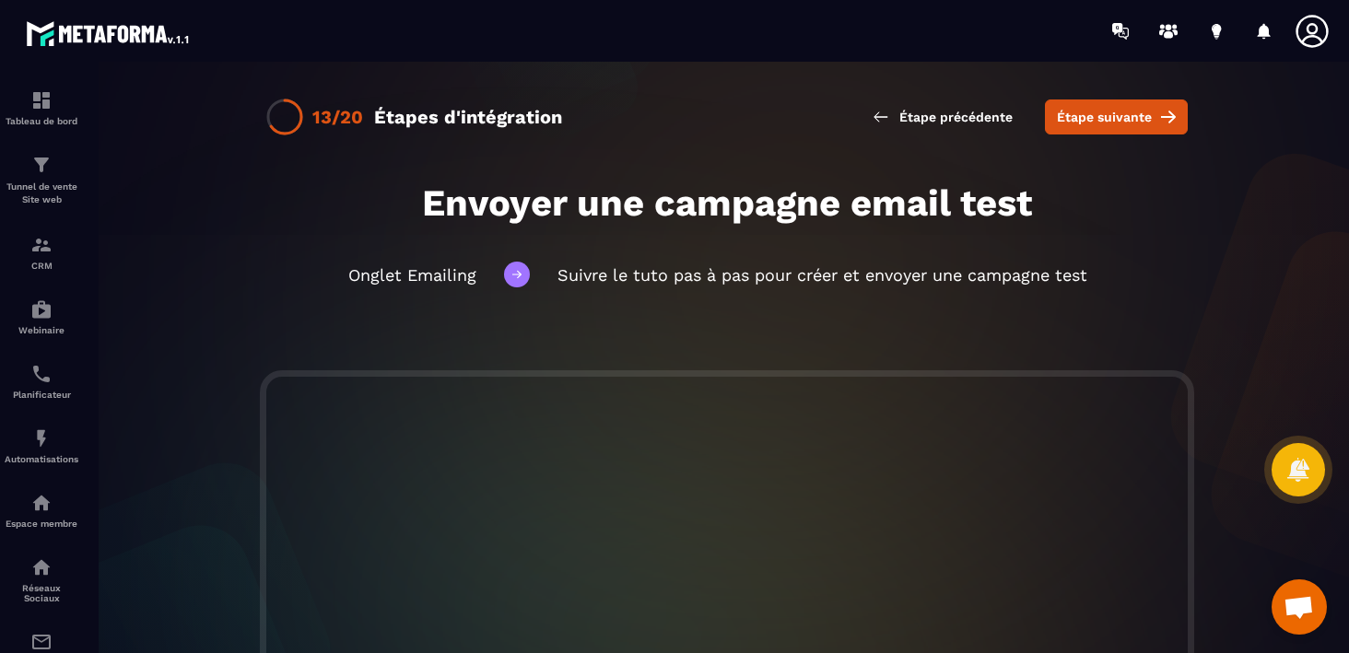
click at [912, 115] on span "Étape précédente" at bounding box center [956, 117] width 113 height 18
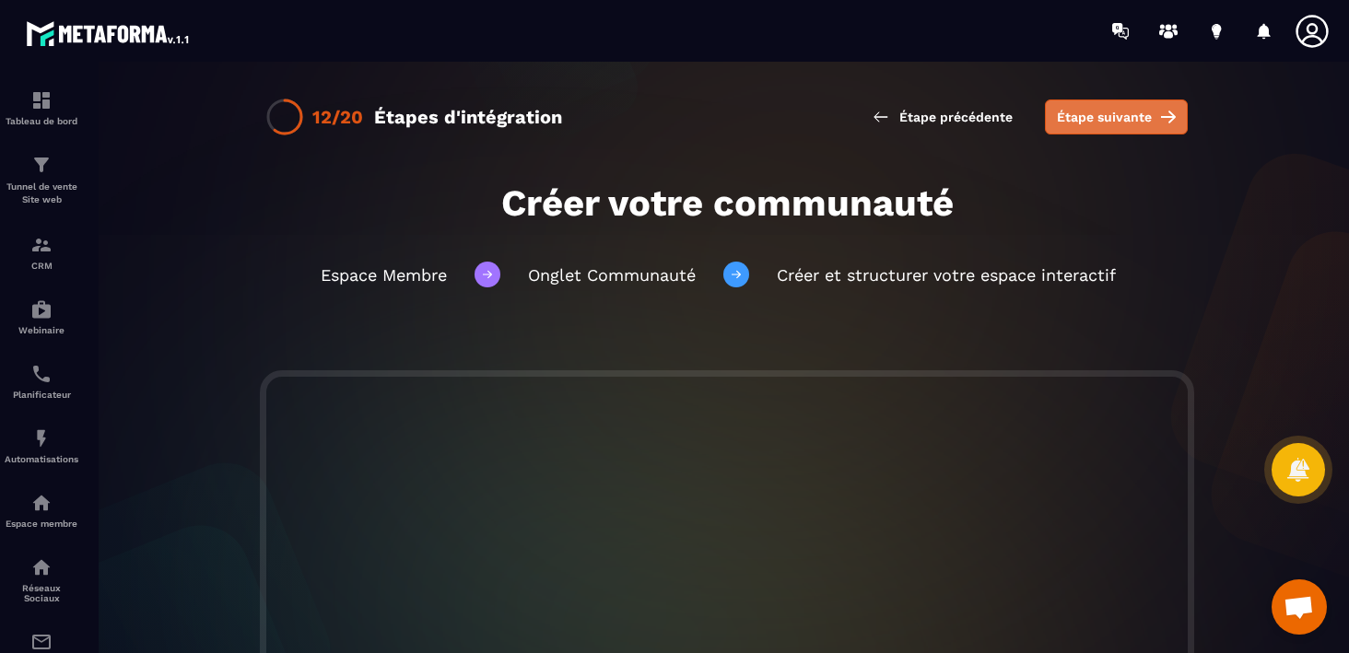
click at [1106, 110] on span "Étape suivante" at bounding box center [1104, 117] width 95 height 18
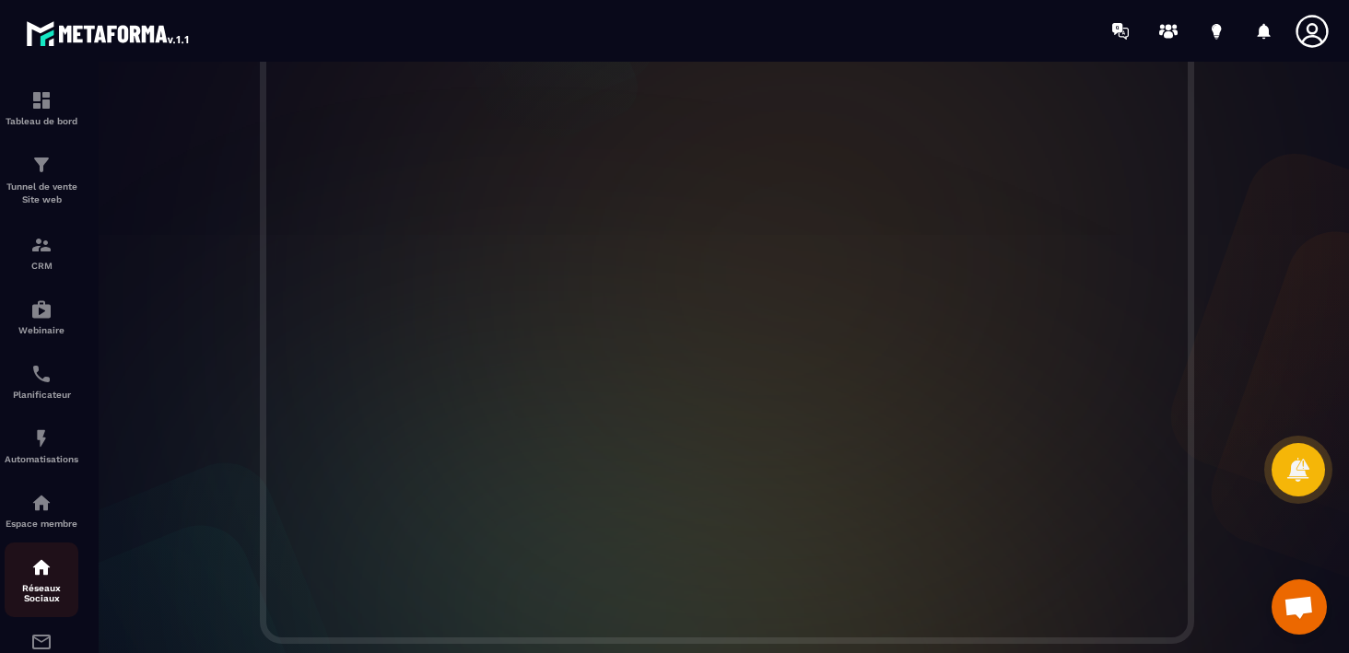
scroll to position [194, 0]
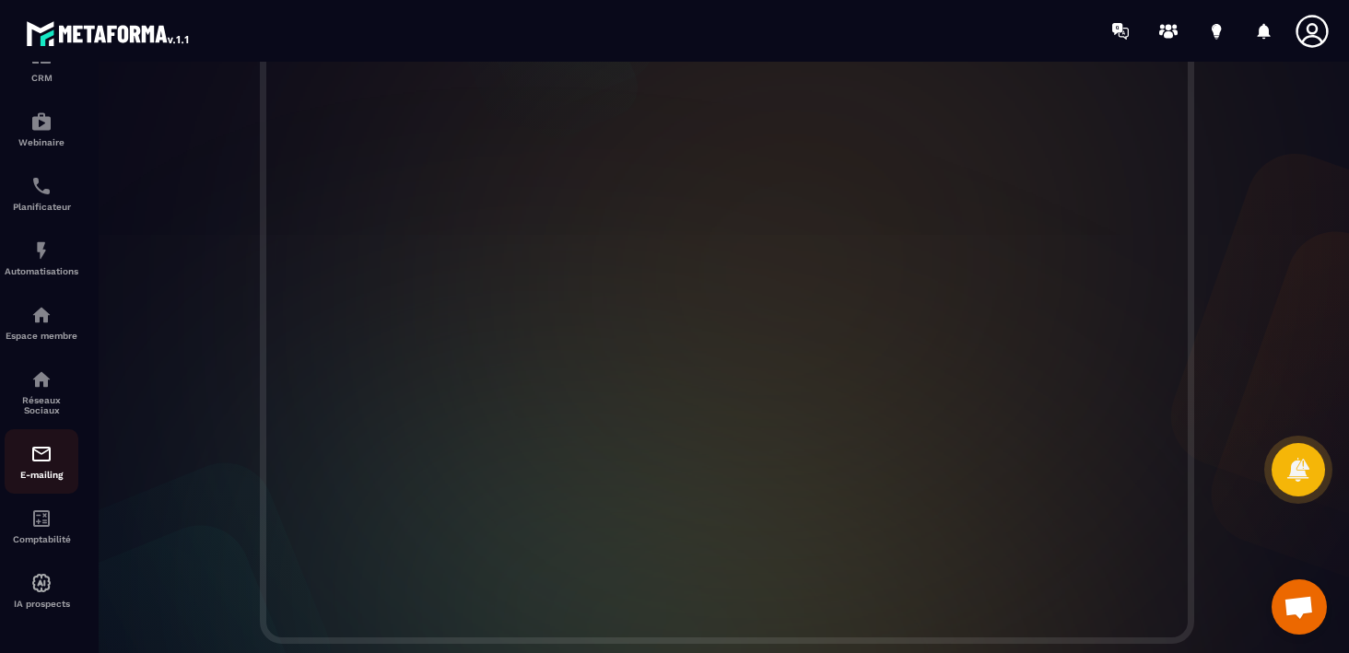
click at [33, 456] on img at bounding box center [41, 454] width 22 height 22
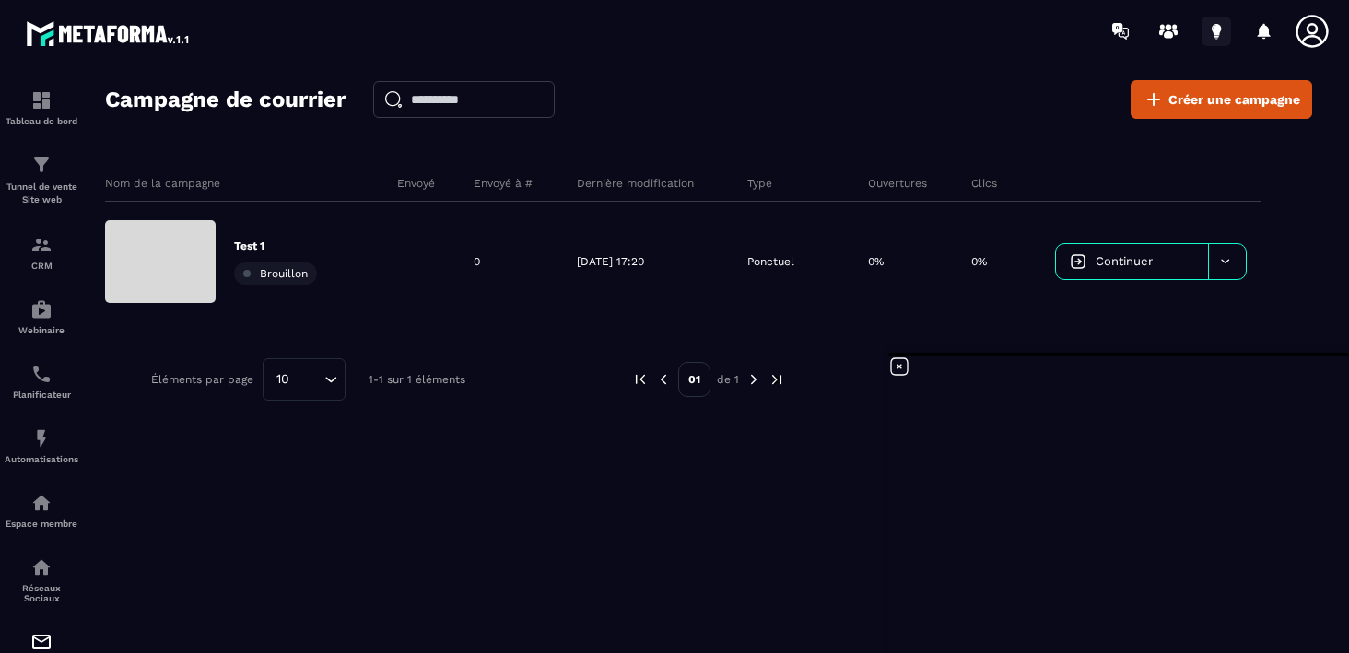
click at [1213, 33] on icon at bounding box center [1216, 31] width 29 height 29
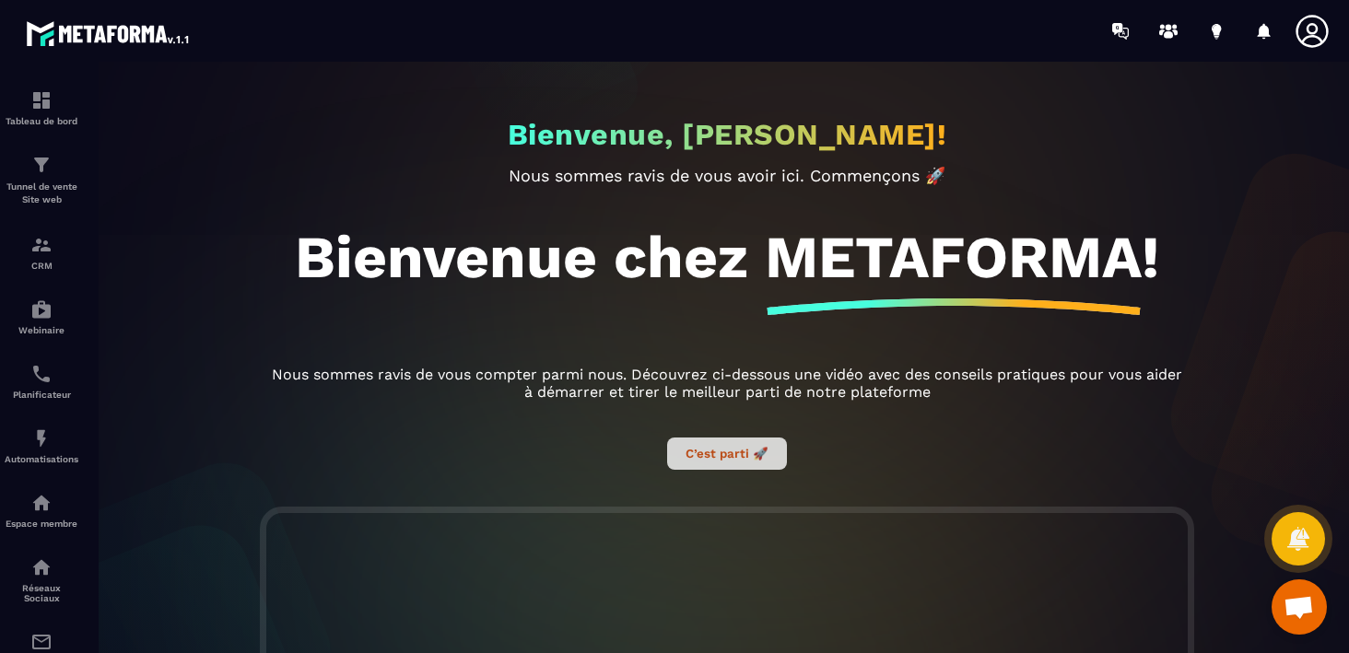
click at [716, 453] on button "C’est parti 🚀" at bounding box center [727, 454] width 120 height 32
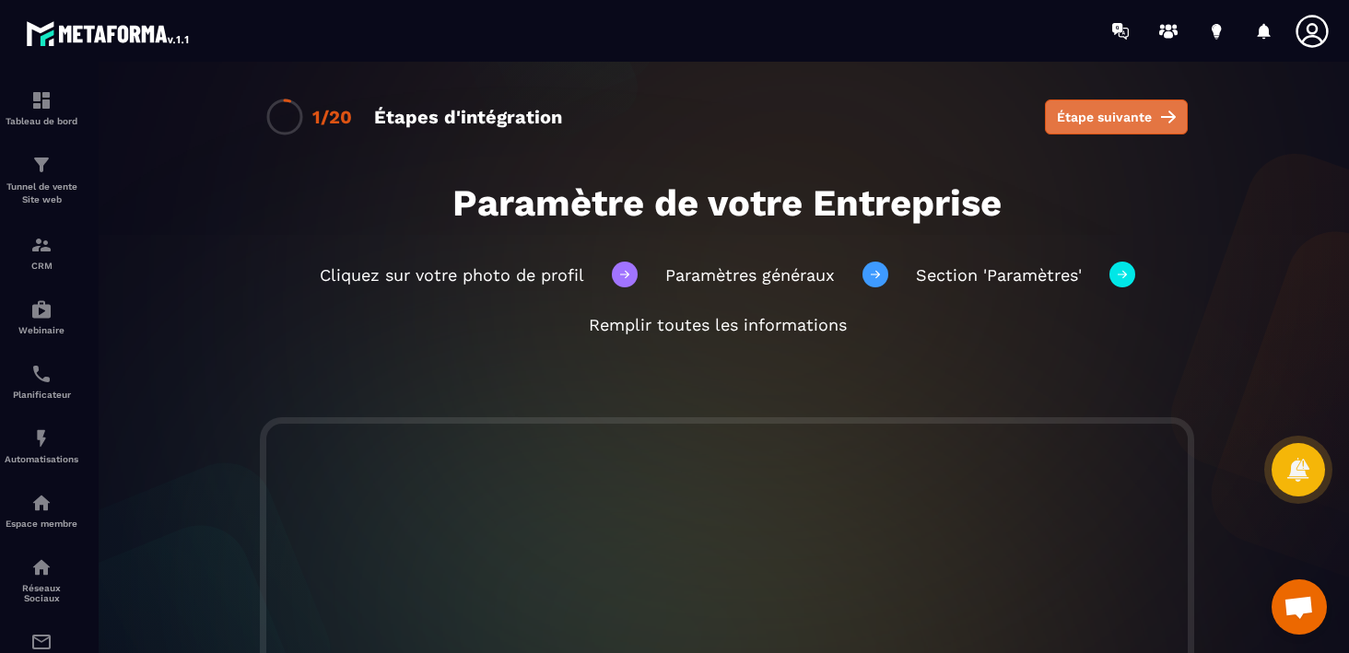
click at [1097, 118] on span "Étape suivante" at bounding box center [1104, 117] width 95 height 18
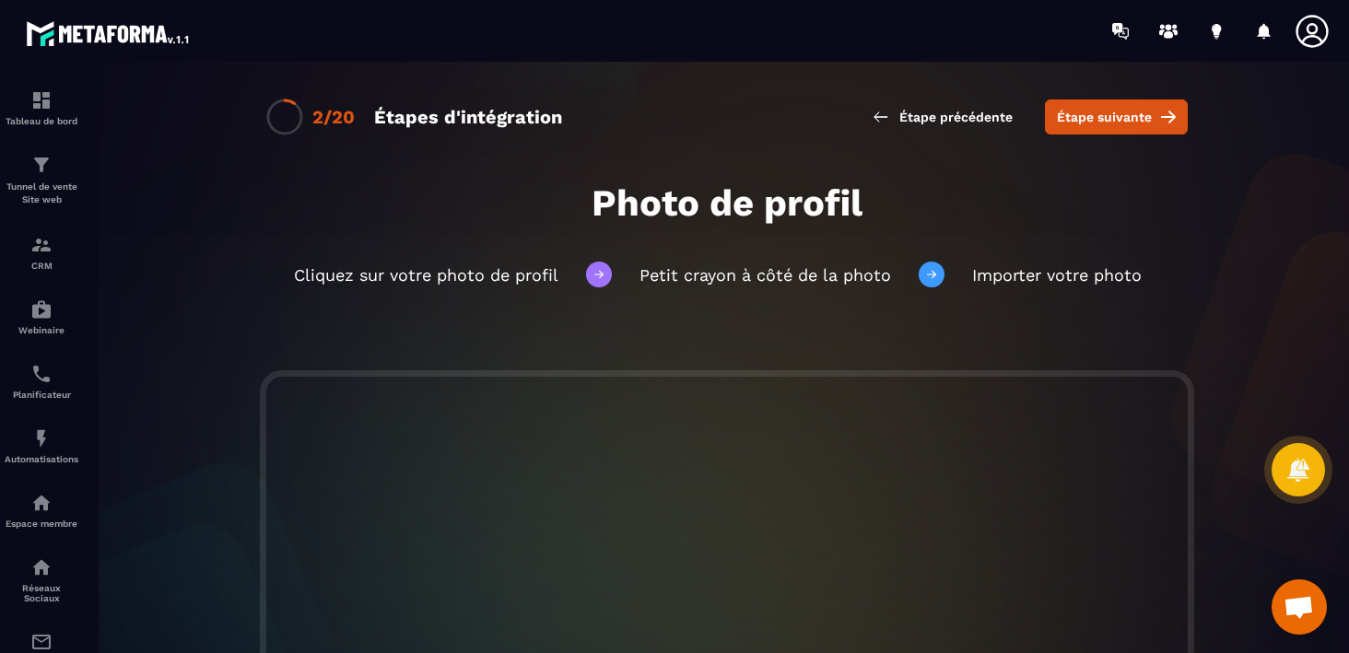
click at [1097, 118] on span "Étape suivante" at bounding box center [1104, 117] width 95 height 18
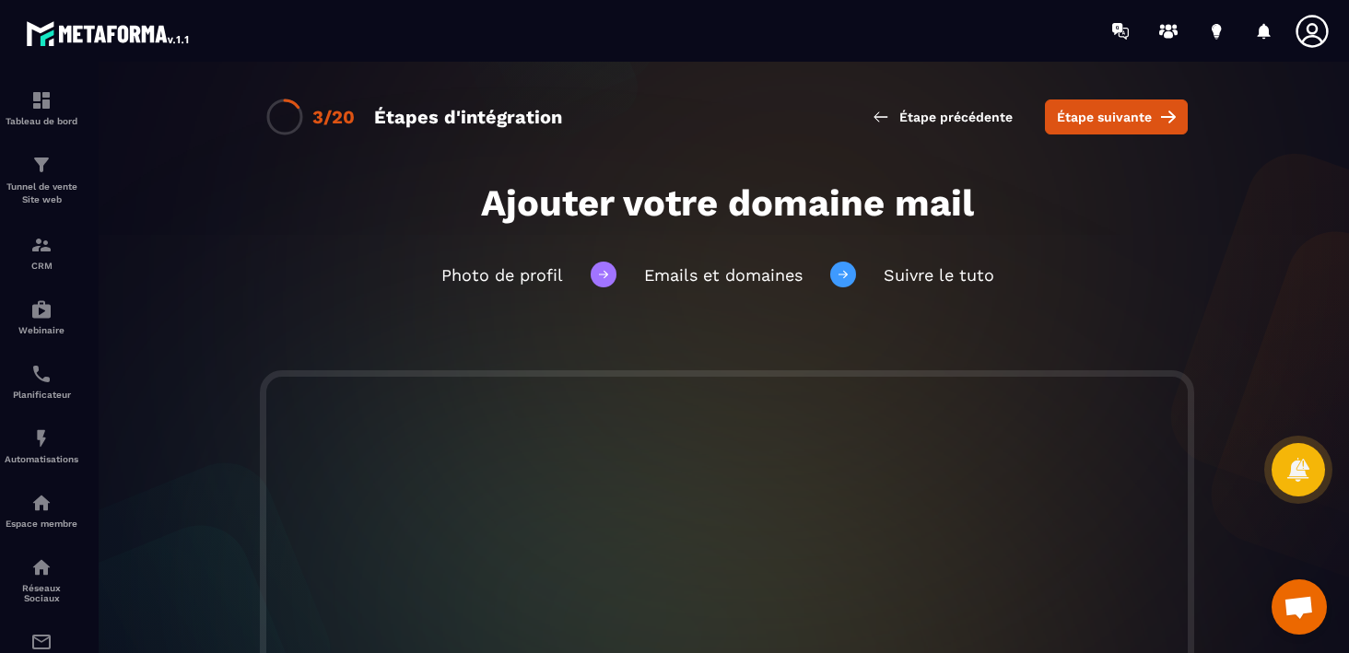
click at [1097, 118] on span "Étape suivante" at bounding box center [1104, 117] width 95 height 18
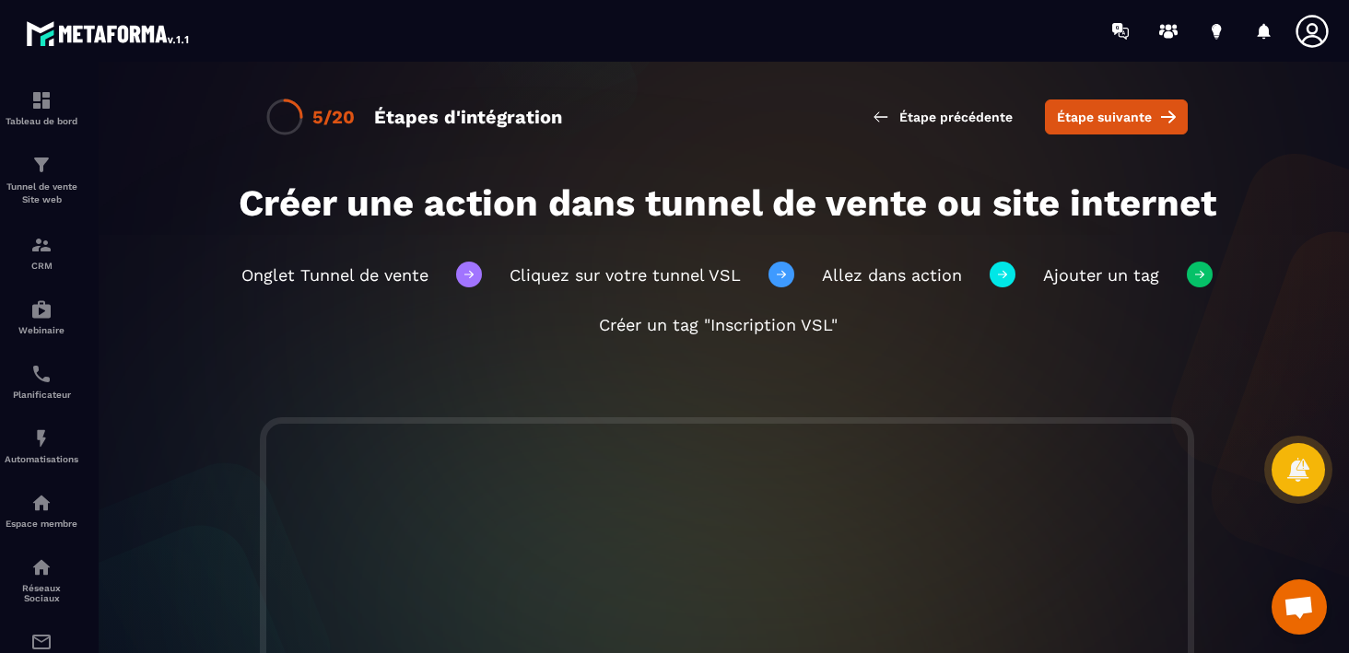
click at [1097, 118] on span "Étape suivante" at bounding box center [1104, 117] width 95 height 18
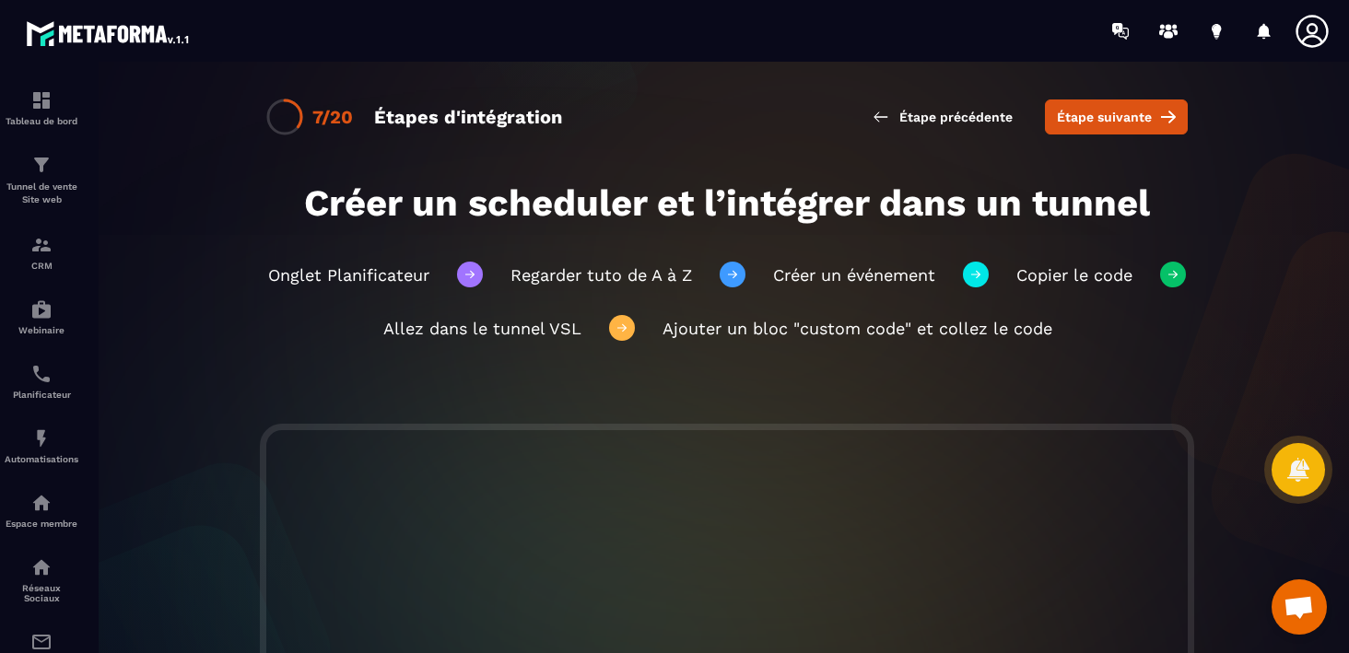
click at [1097, 118] on span "Étape suivante" at bounding box center [1104, 117] width 95 height 18
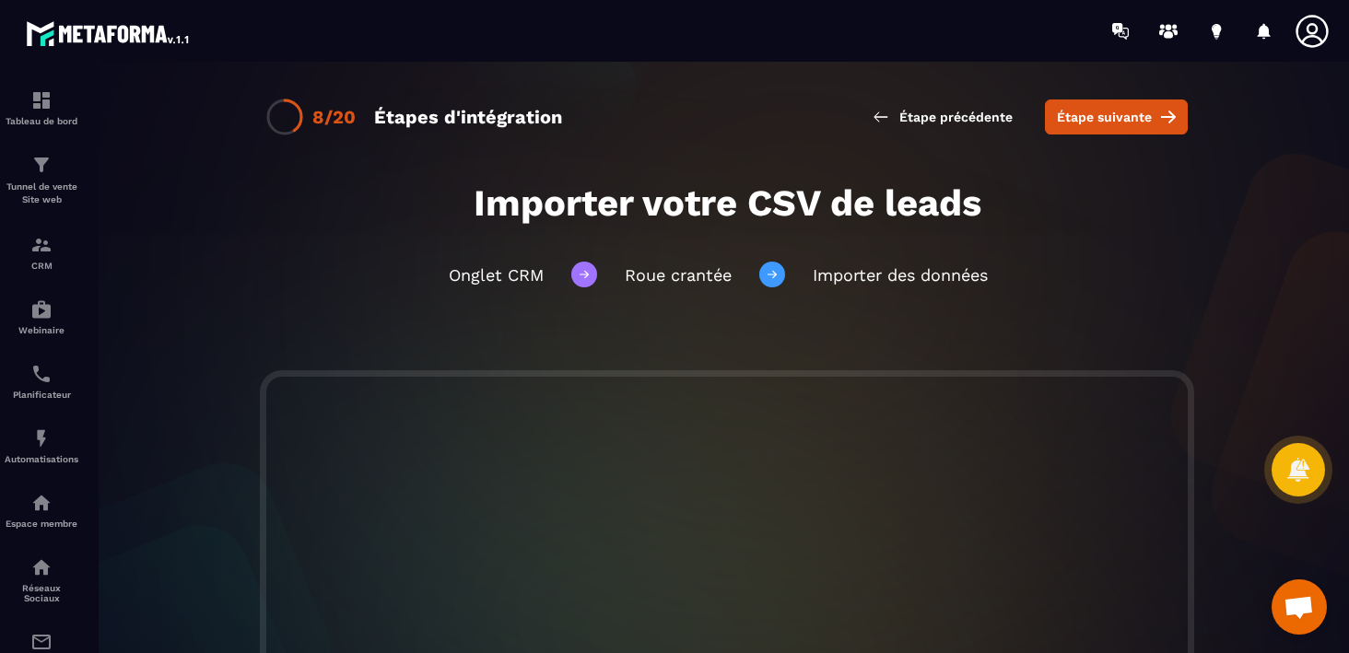
click at [1097, 118] on span "Étape suivante" at bounding box center [1104, 117] width 95 height 18
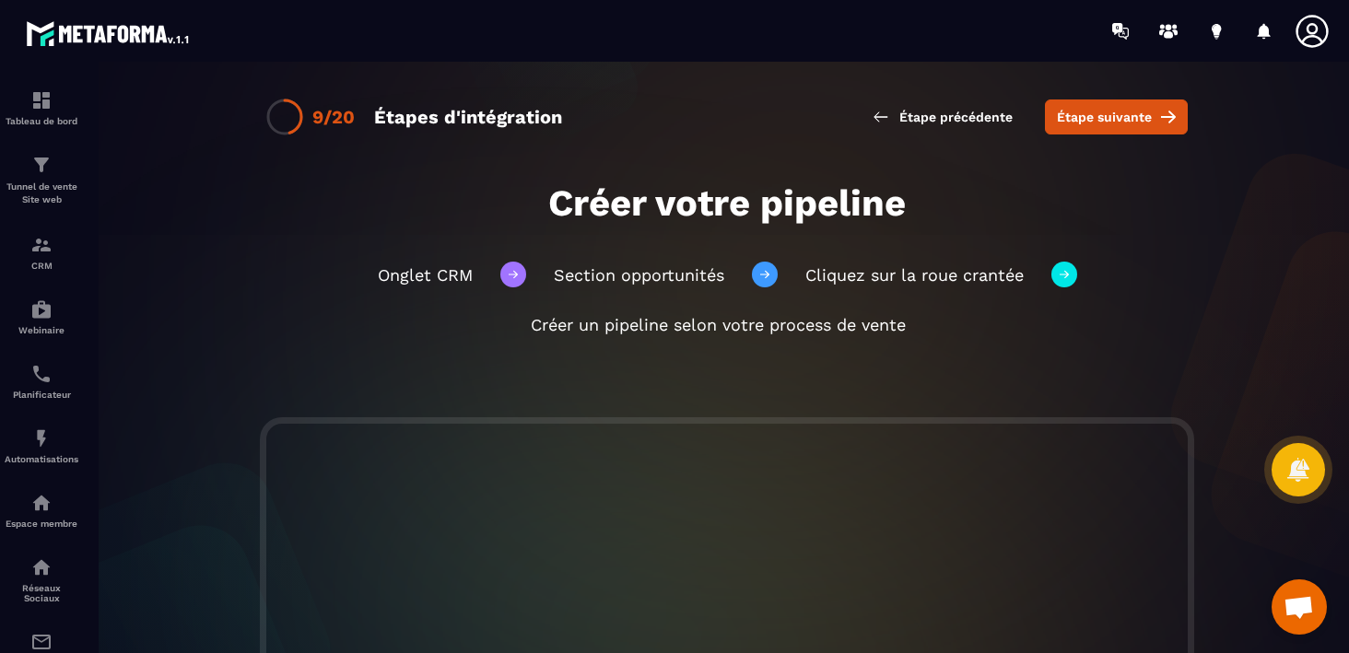
click at [1097, 118] on span "Étape suivante" at bounding box center [1104, 117] width 95 height 18
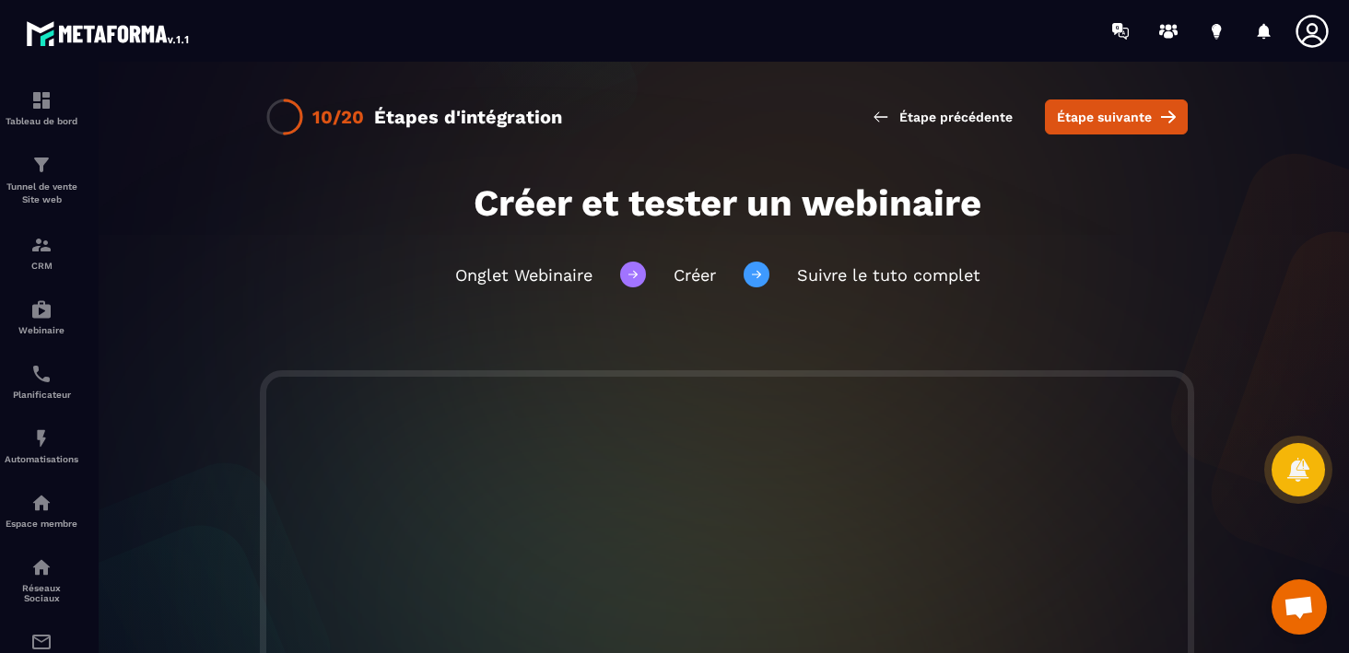
click at [1097, 118] on span "Étape suivante" at bounding box center [1104, 117] width 95 height 18
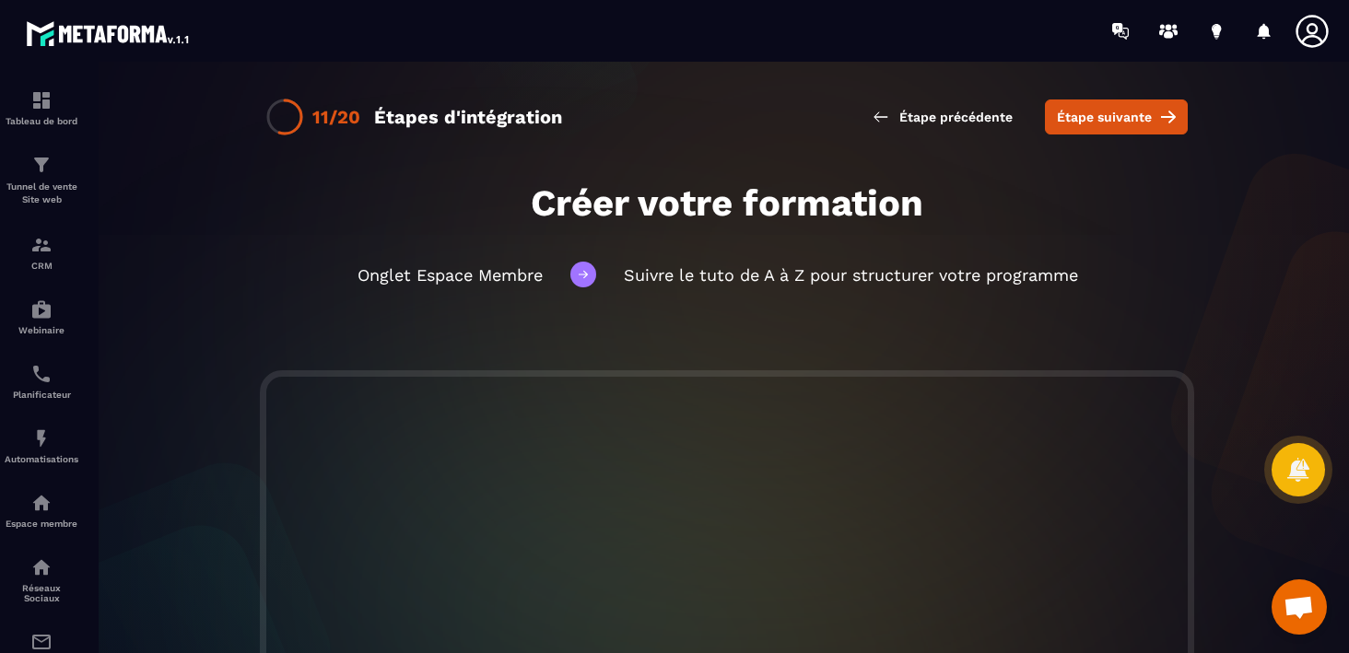
click at [1097, 118] on span "Étape suivante" at bounding box center [1104, 117] width 95 height 18
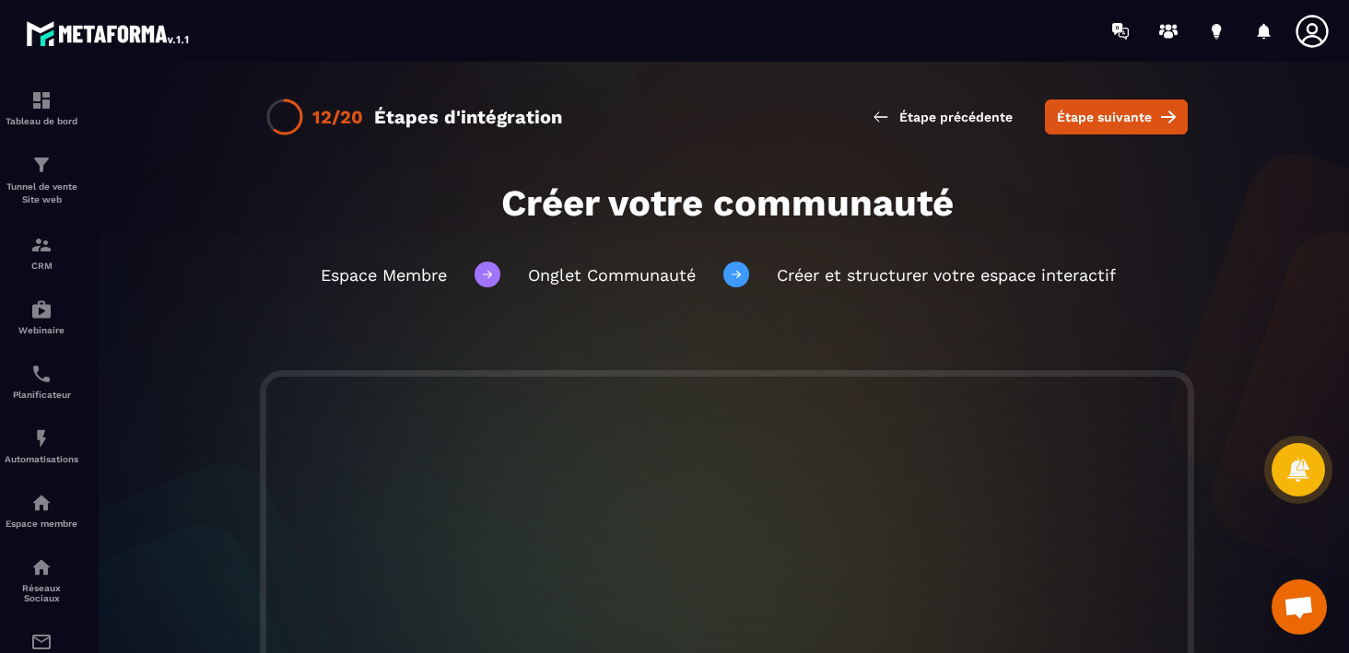
click at [1097, 118] on span "Étape suivante" at bounding box center [1104, 117] width 95 height 18
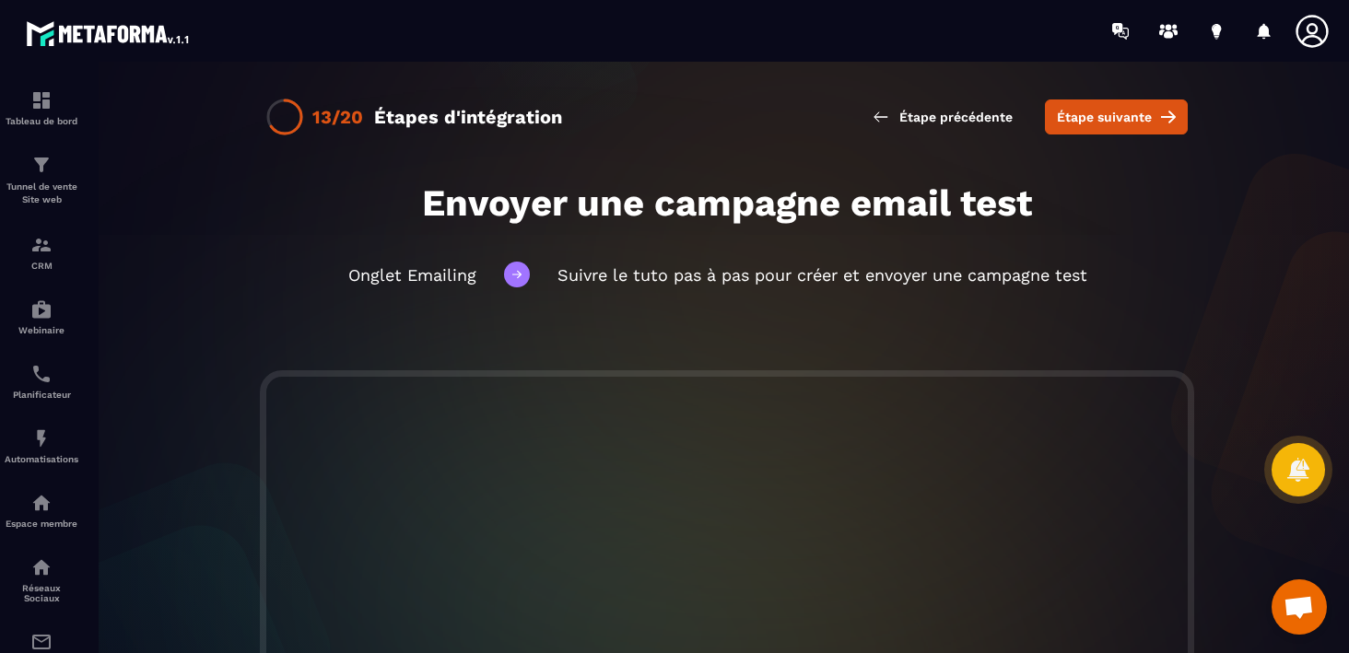
click at [1097, 118] on span "Étape suivante" at bounding box center [1104, 117] width 95 height 18
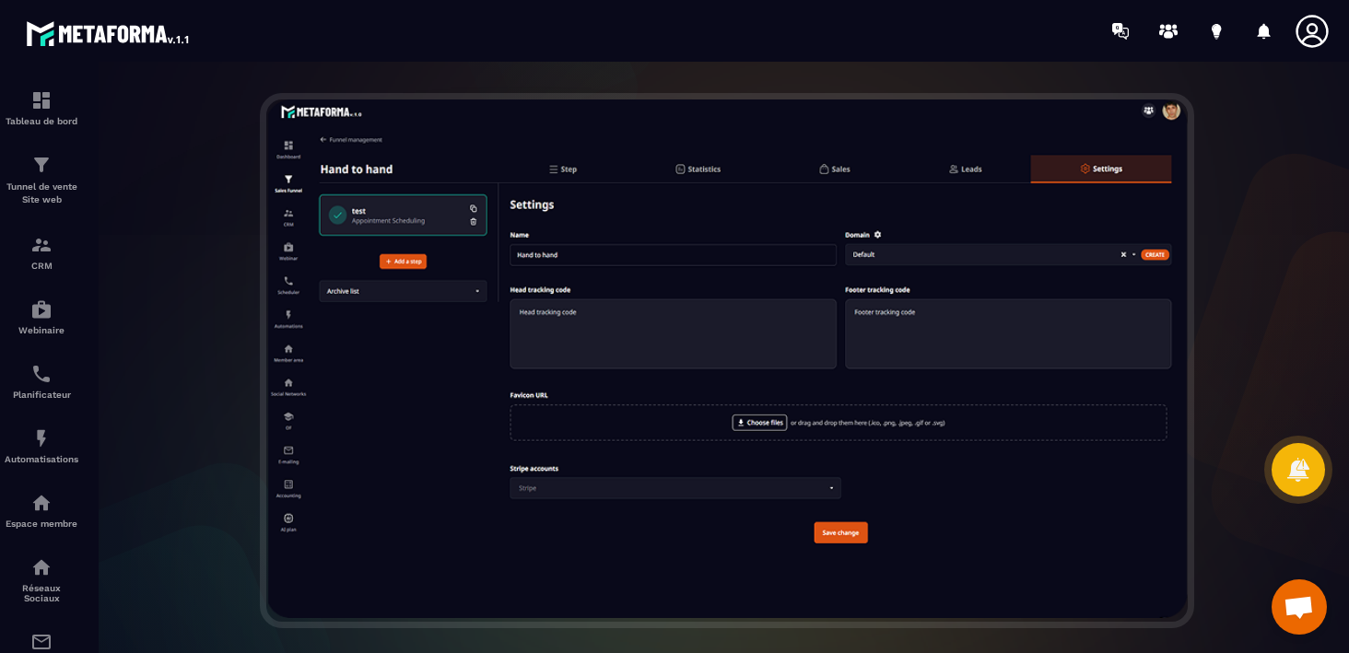
scroll to position [311, 0]
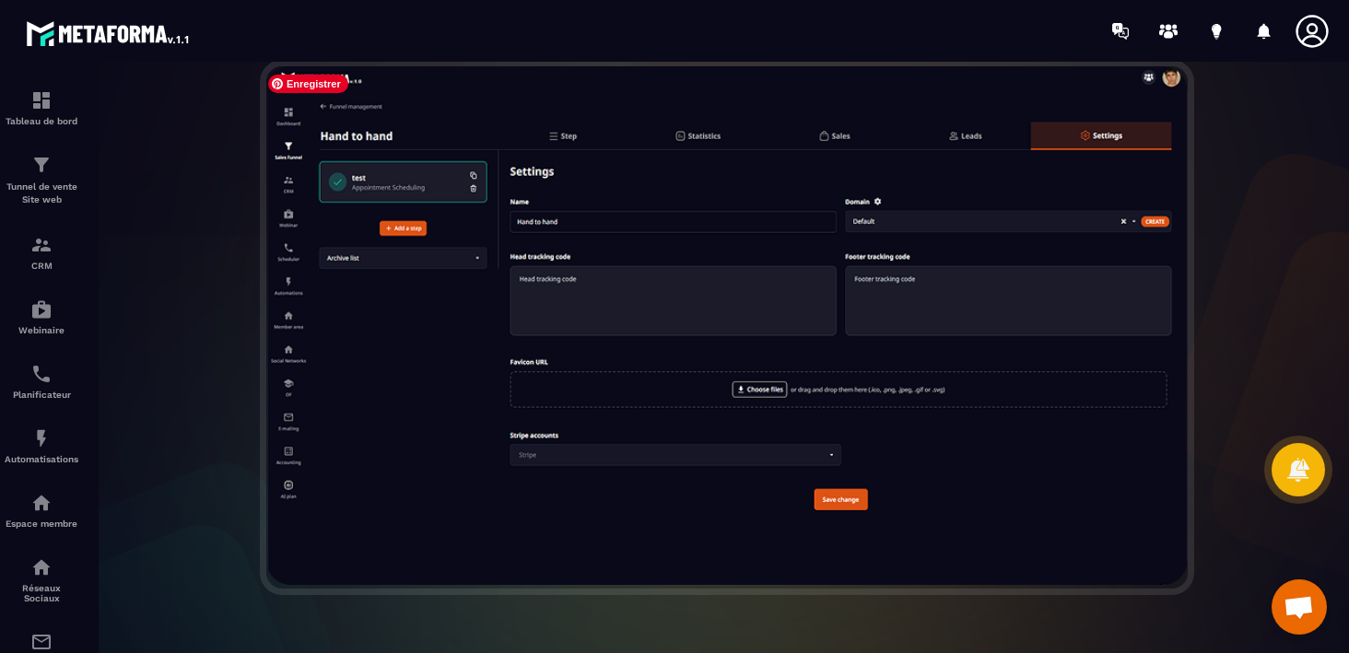
click at [693, 350] on img at bounding box center [727, 325] width 922 height 519
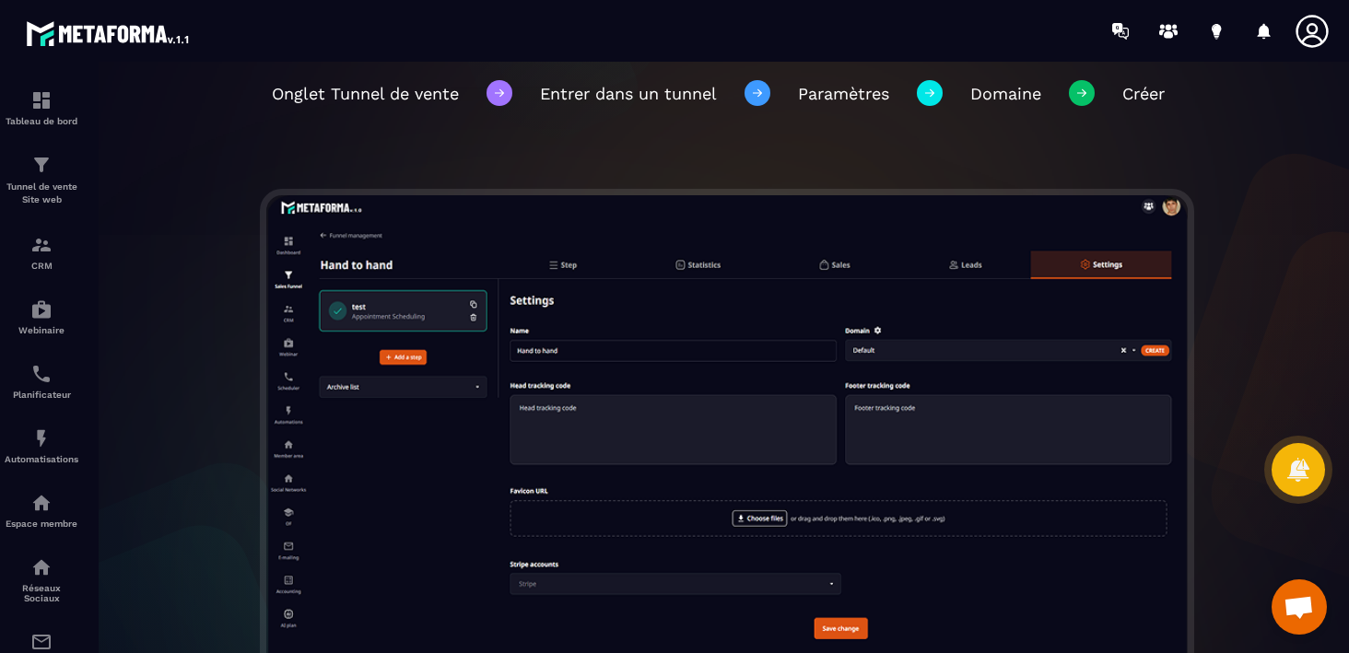
scroll to position [315, 0]
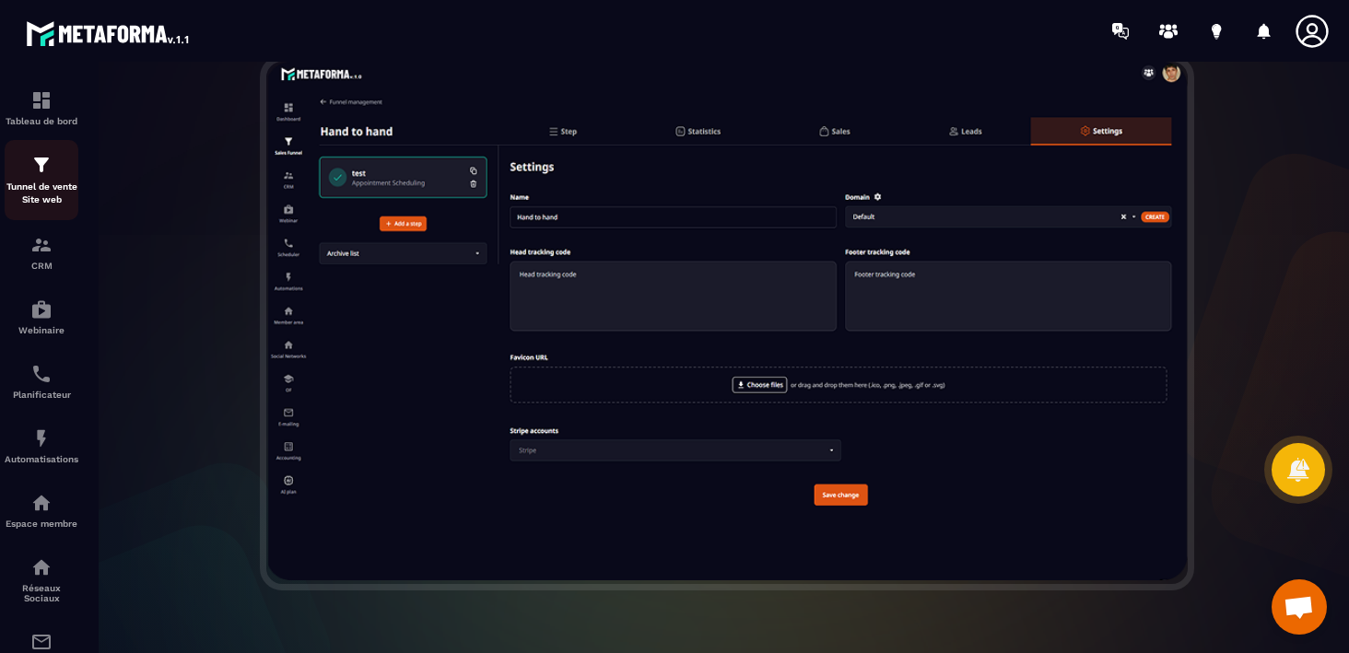
click at [41, 182] on p "Tunnel de vente Site web" at bounding box center [42, 194] width 74 height 26
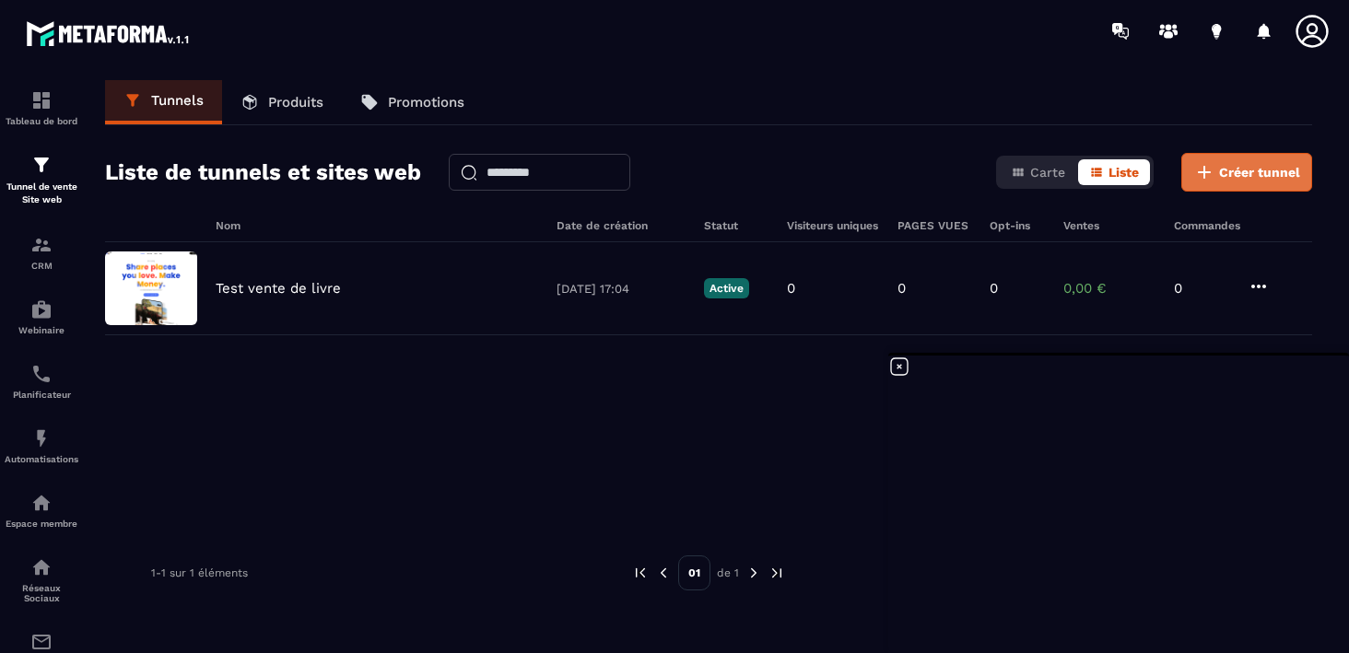
click at [1249, 178] on span "Créer tunnel" at bounding box center [1259, 172] width 81 height 18
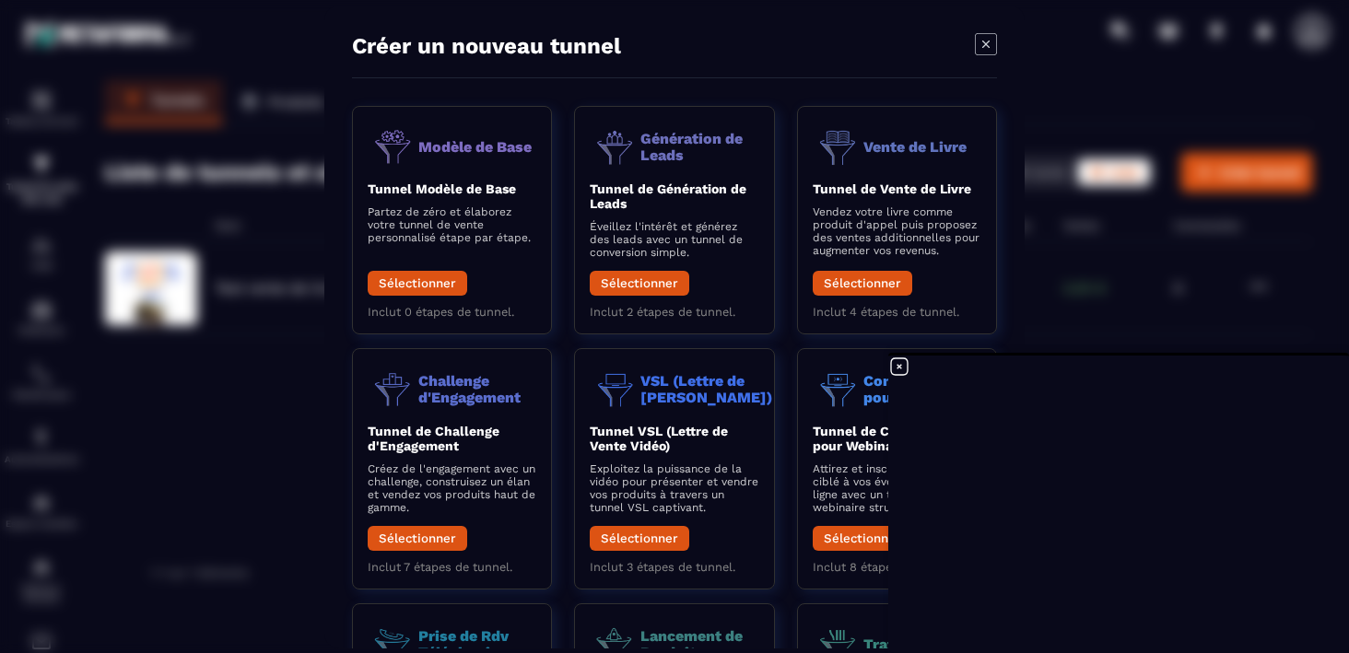
click at [283, 406] on div "Modal window" at bounding box center [674, 326] width 1349 height 653
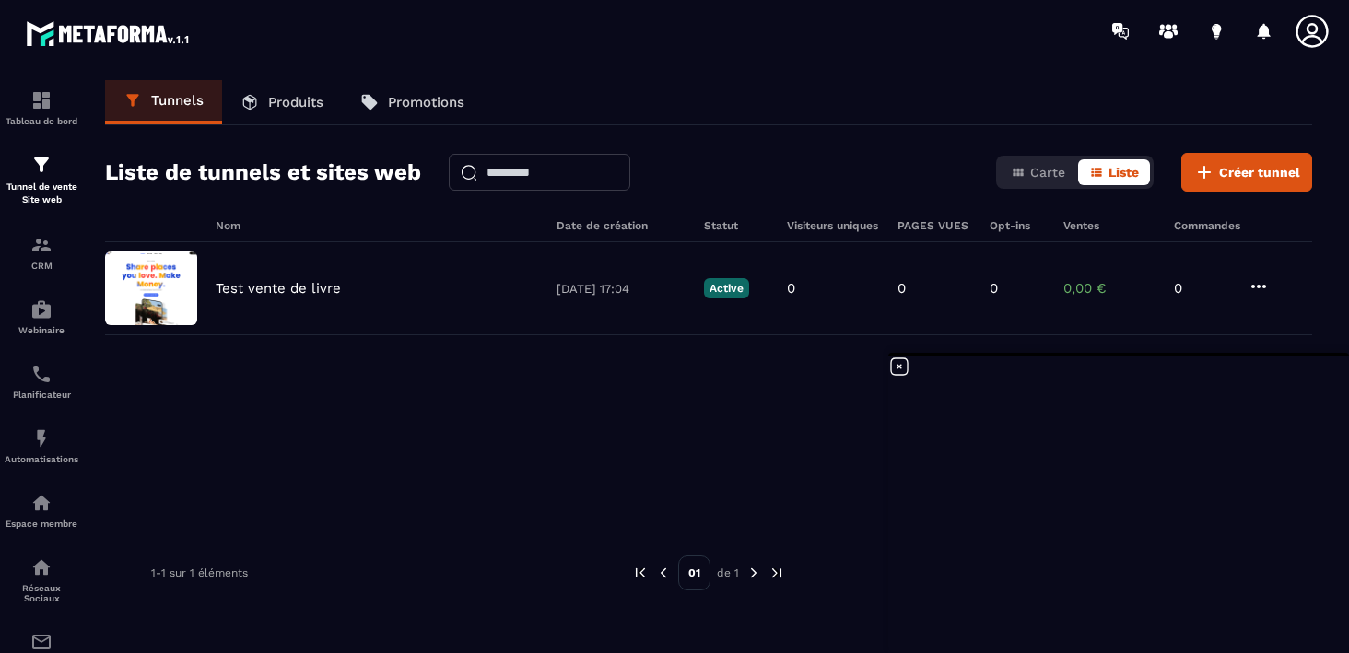
click at [278, 94] on p "Produits" at bounding box center [295, 102] width 55 height 17
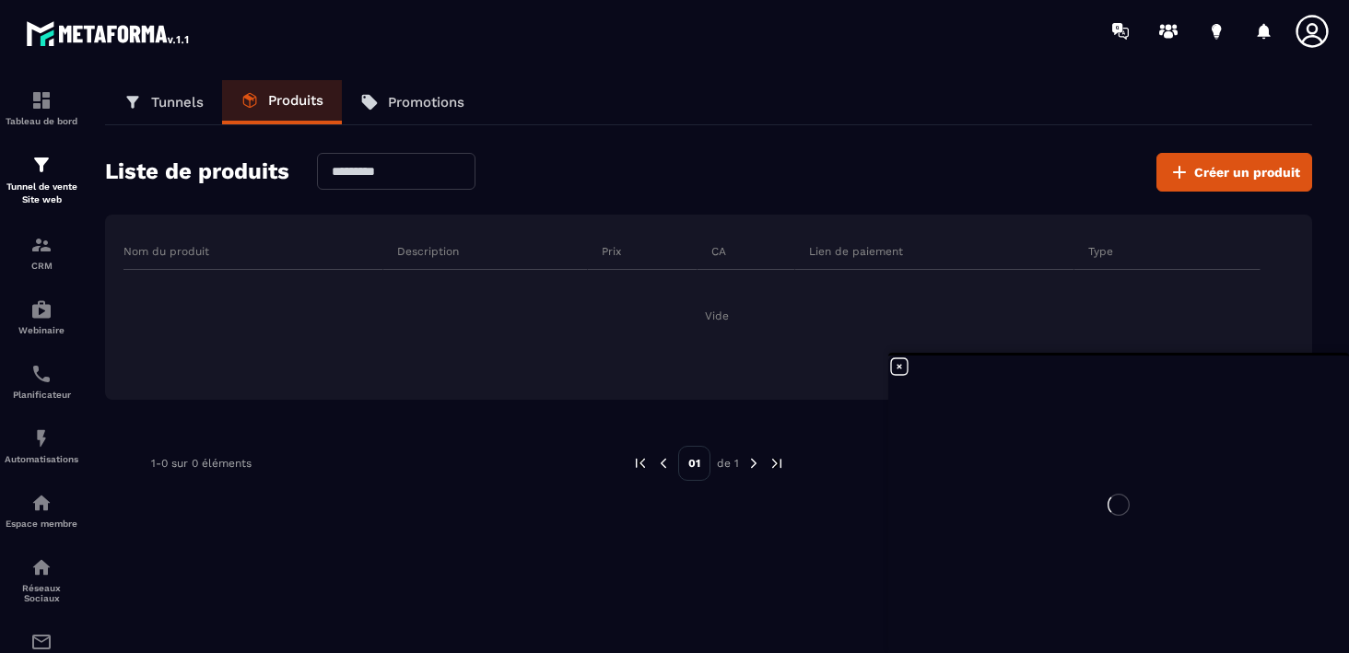
click at [426, 102] on p "Promotions" at bounding box center [426, 102] width 77 height 17
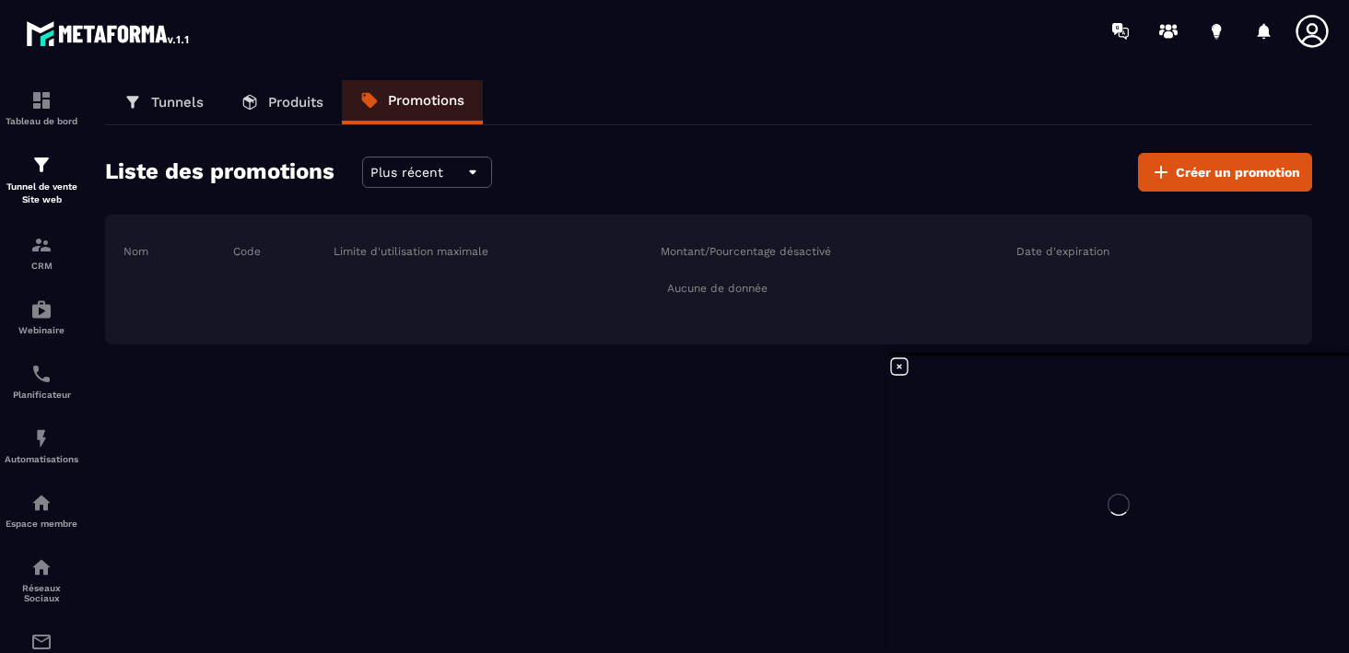
click at [158, 103] on p "Tunnels" at bounding box center [177, 102] width 53 height 17
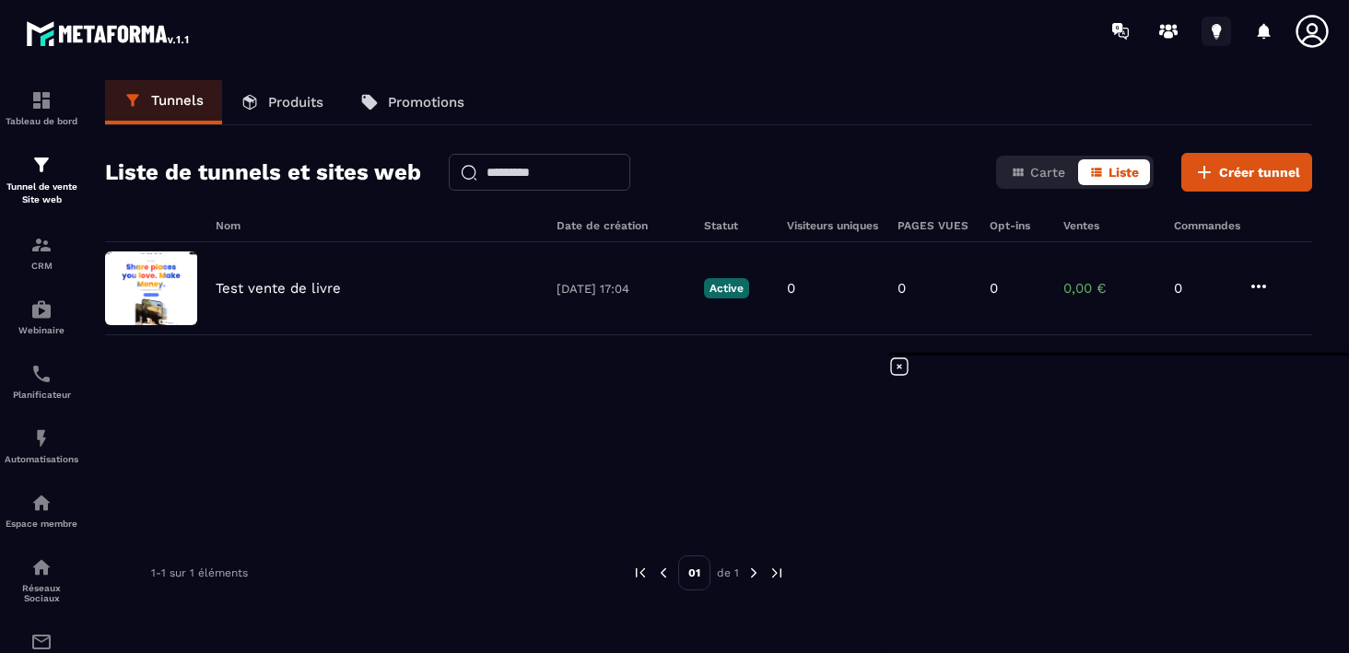
click at [1218, 43] on icon at bounding box center [1216, 31] width 29 height 29
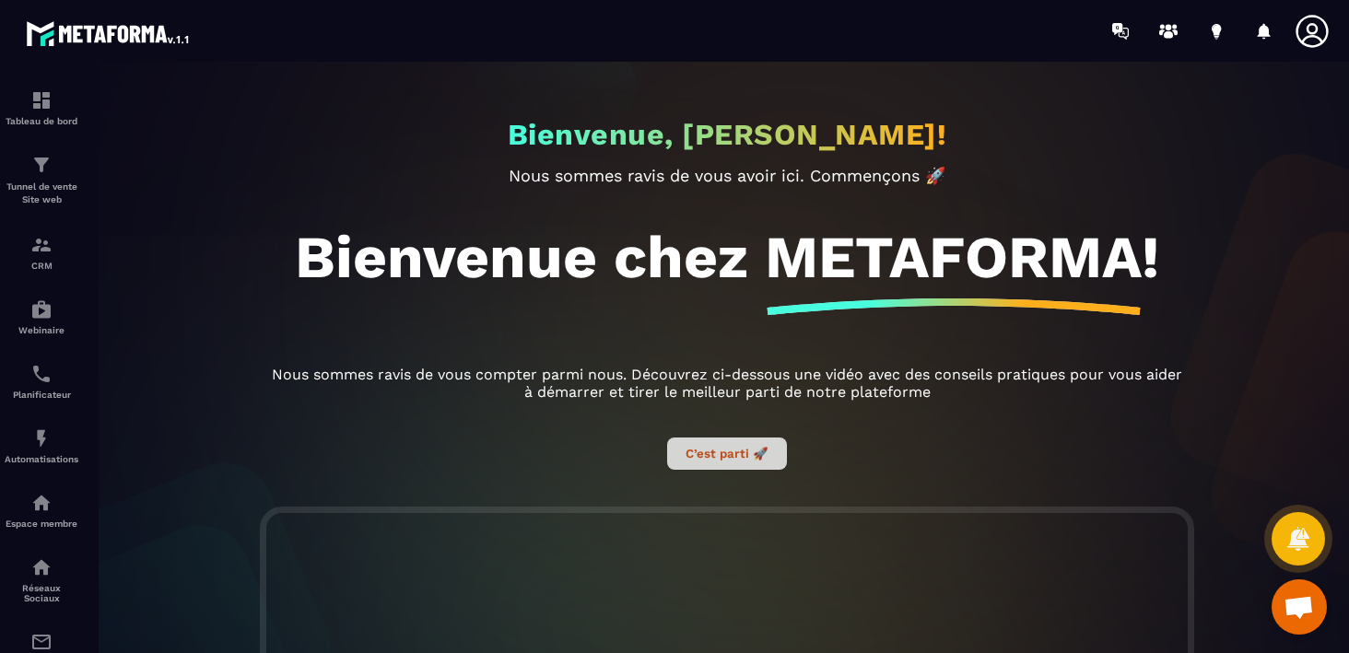
click at [702, 458] on button "C’est parti 🚀" at bounding box center [727, 454] width 120 height 32
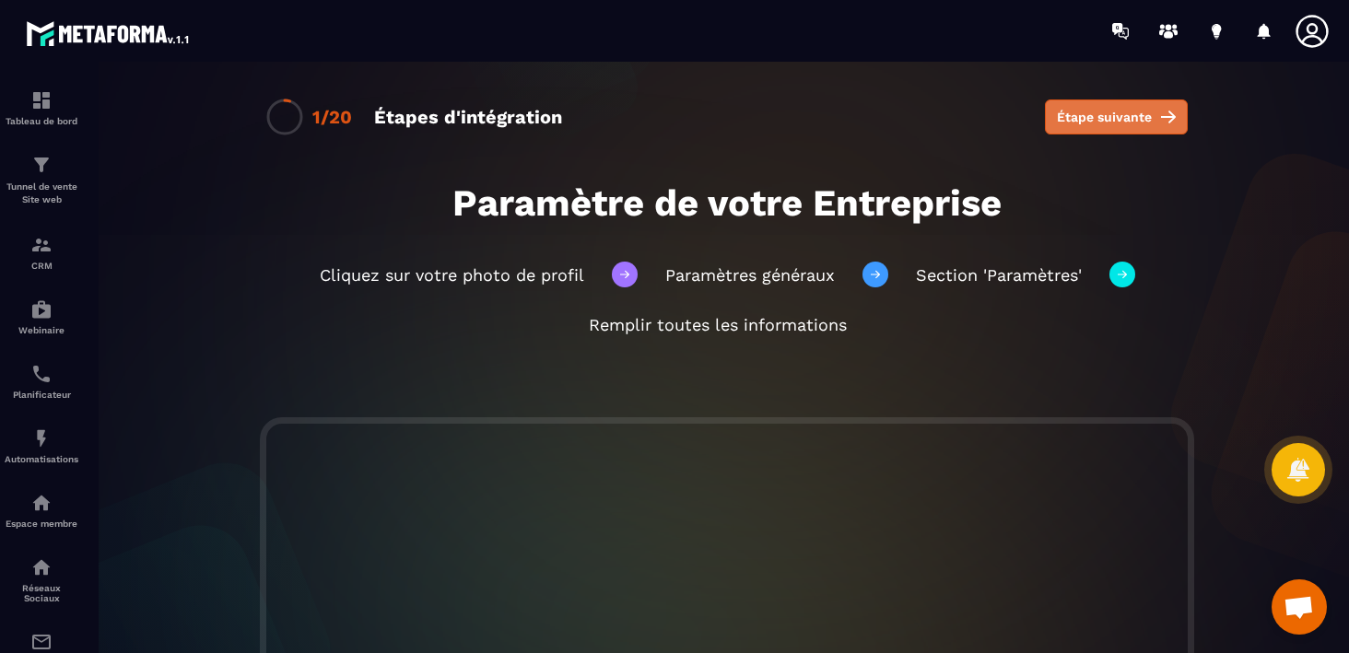
click at [1112, 119] on span "Étape suivante" at bounding box center [1104, 117] width 95 height 18
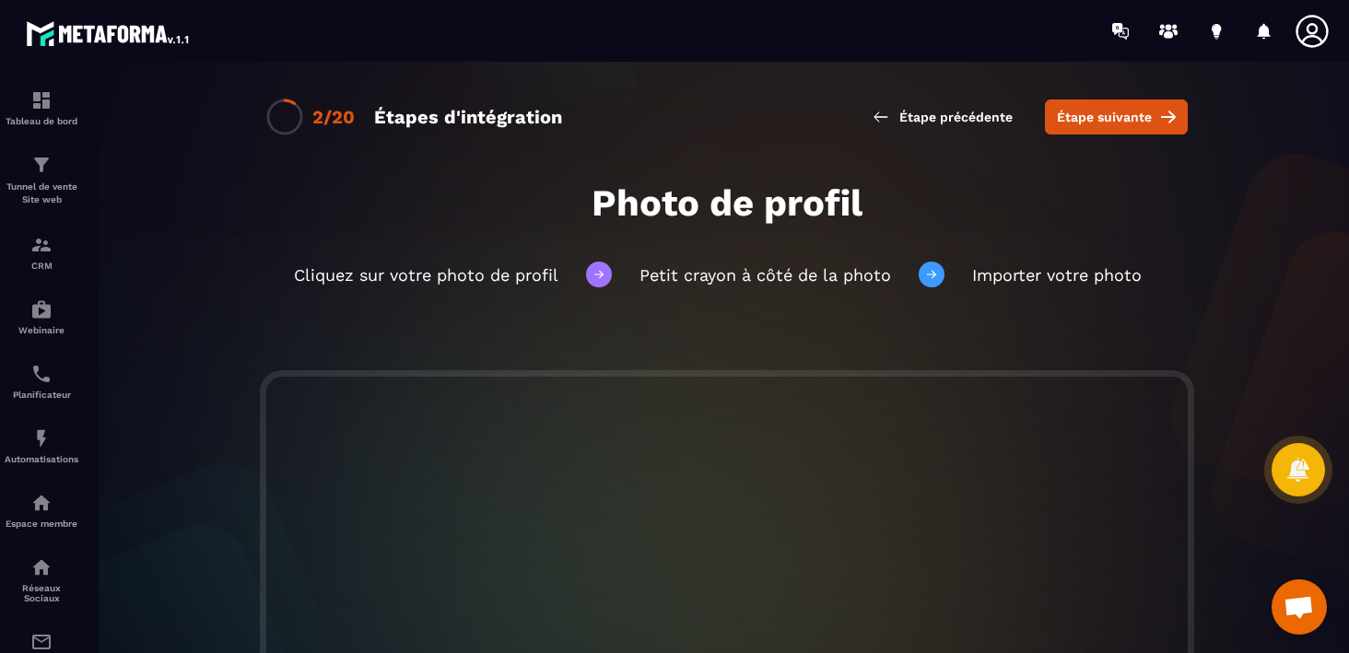
click at [1112, 119] on span "Étape suivante" at bounding box center [1104, 117] width 95 height 18
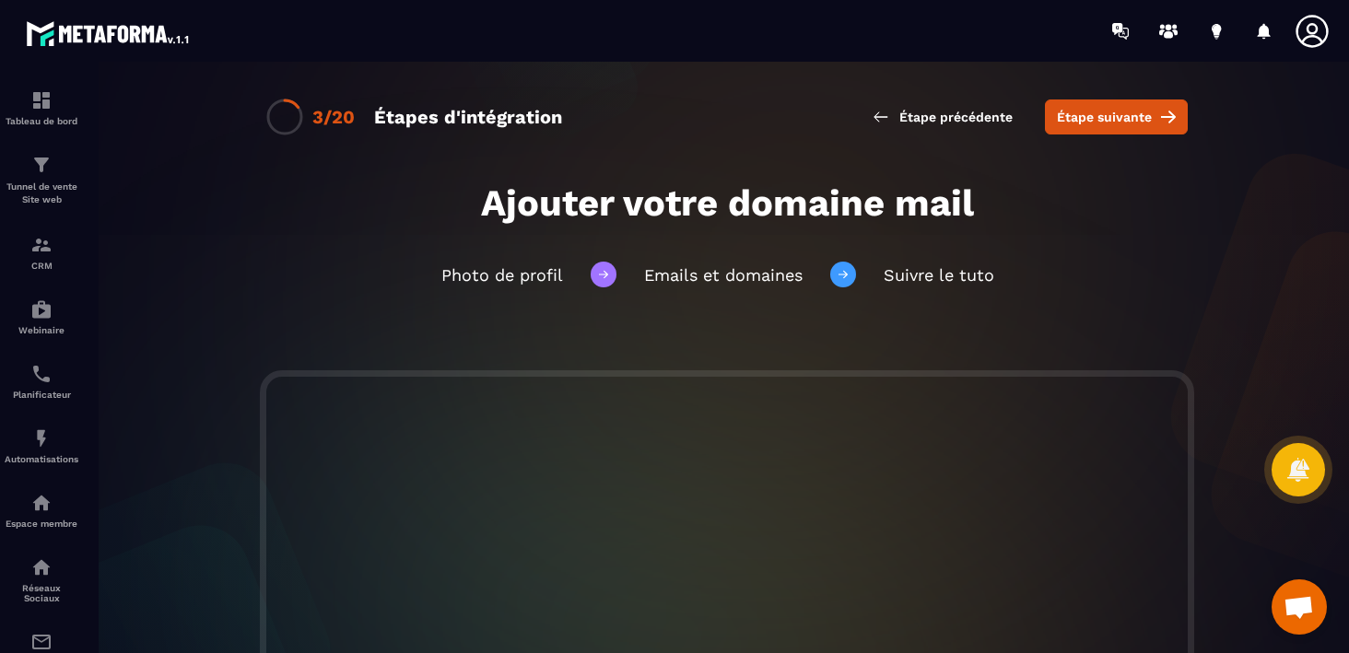
click at [1112, 119] on span "Étape suivante" at bounding box center [1104, 117] width 95 height 18
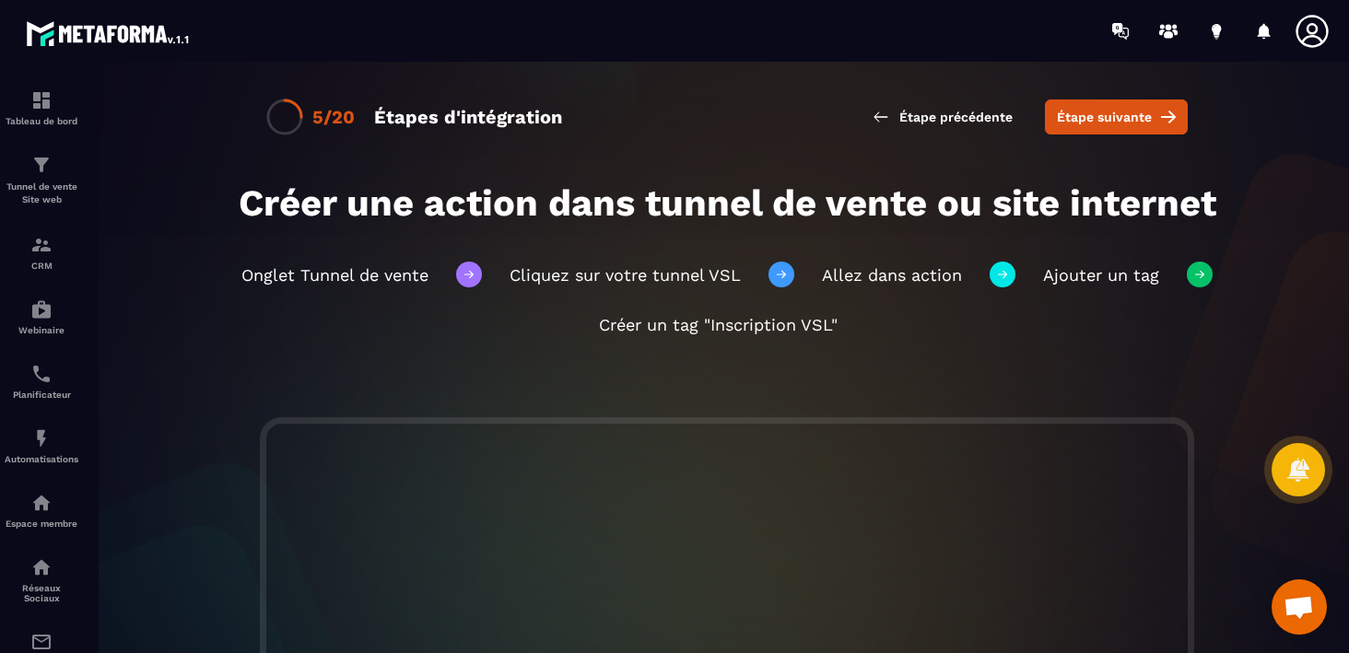
click at [1112, 119] on span "Étape suivante" at bounding box center [1104, 117] width 95 height 18
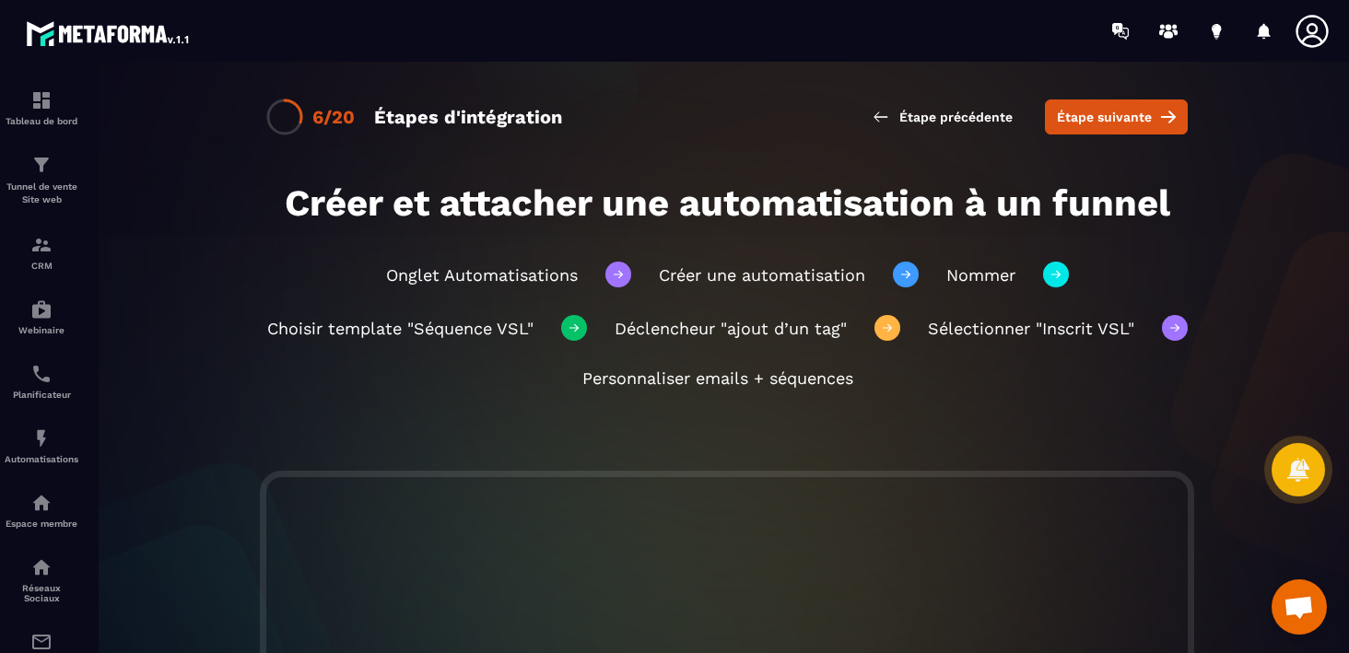
click at [1112, 119] on span "Étape suivante" at bounding box center [1104, 117] width 95 height 18
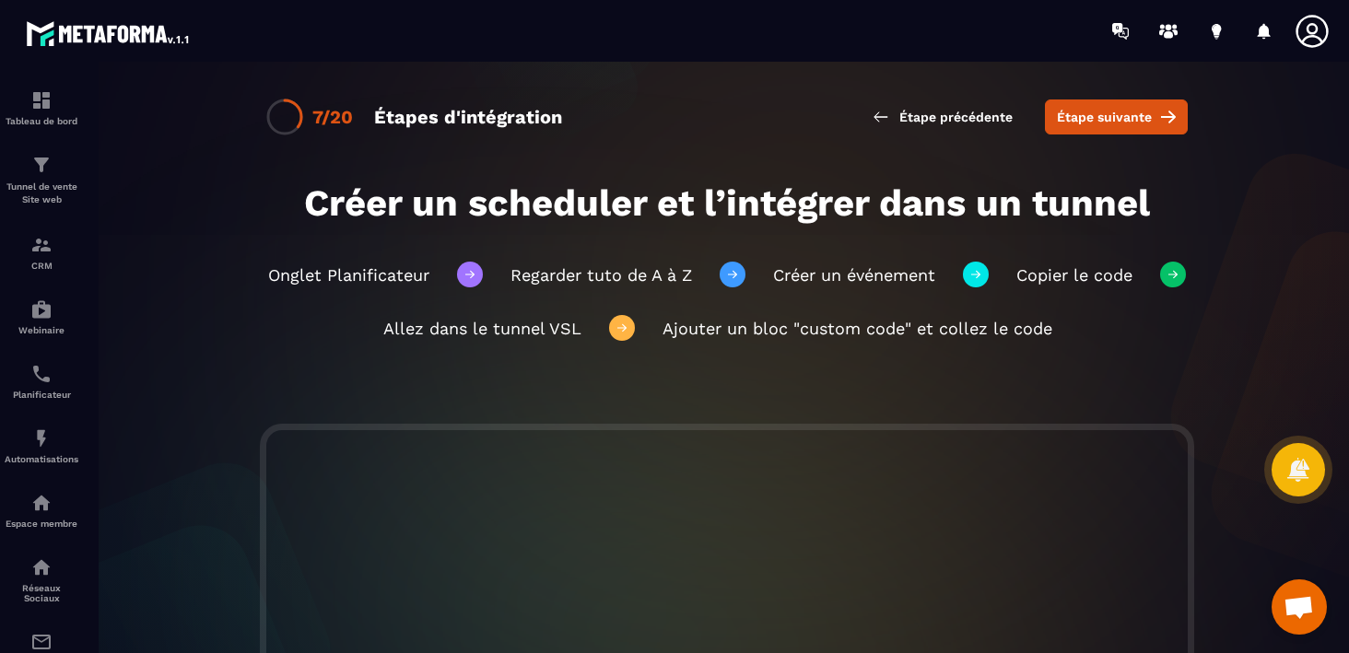
click at [1112, 119] on span "Étape suivante" at bounding box center [1104, 117] width 95 height 18
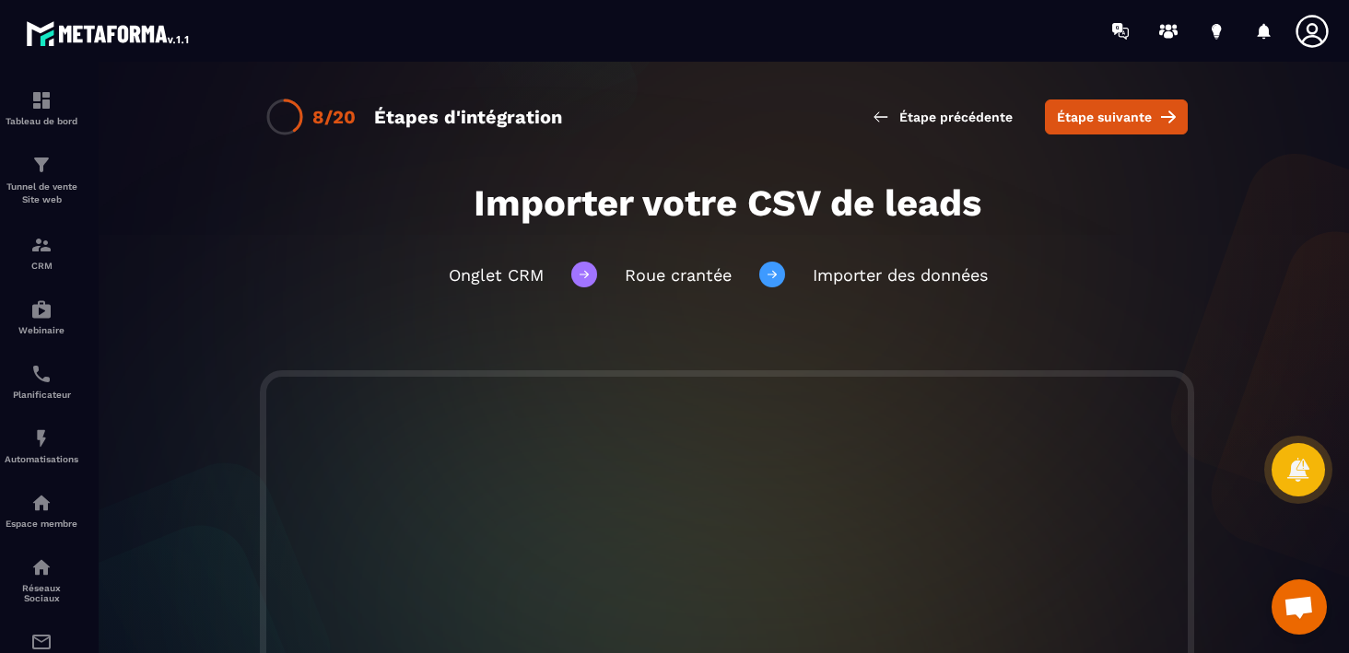
click at [1112, 119] on span "Étape suivante" at bounding box center [1104, 117] width 95 height 18
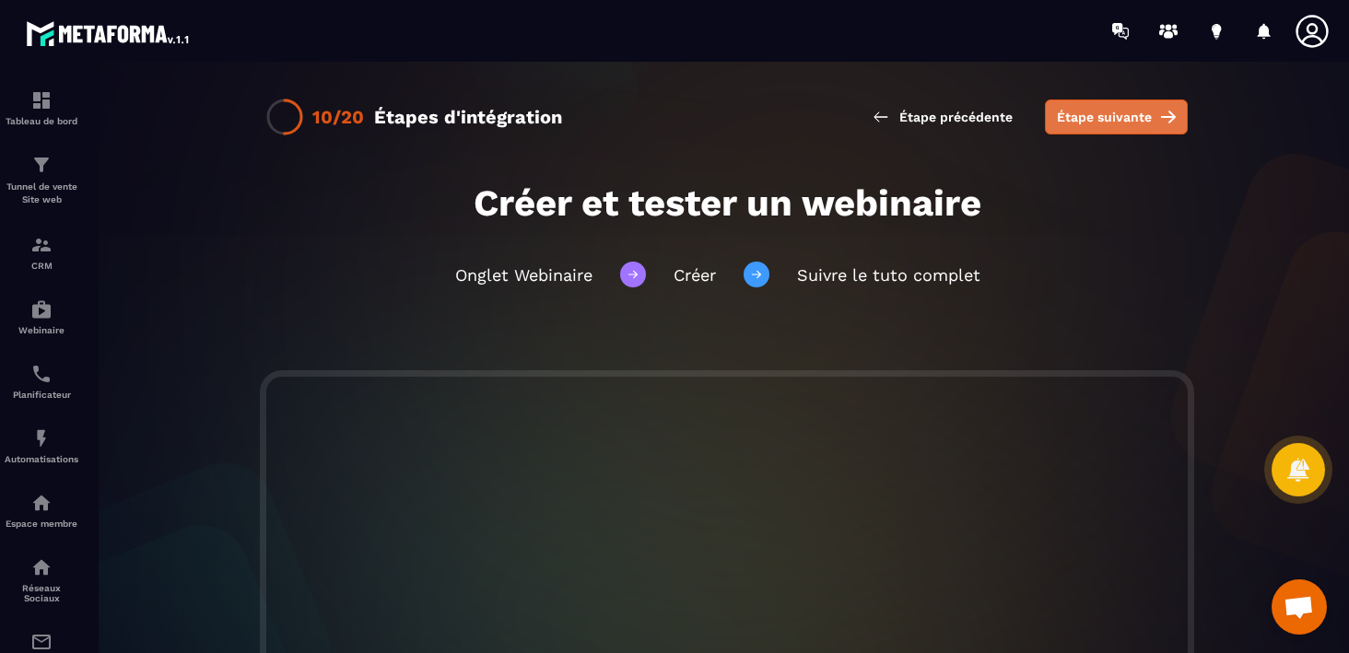
click at [1112, 119] on span "Étape suivante" at bounding box center [1104, 117] width 95 height 18
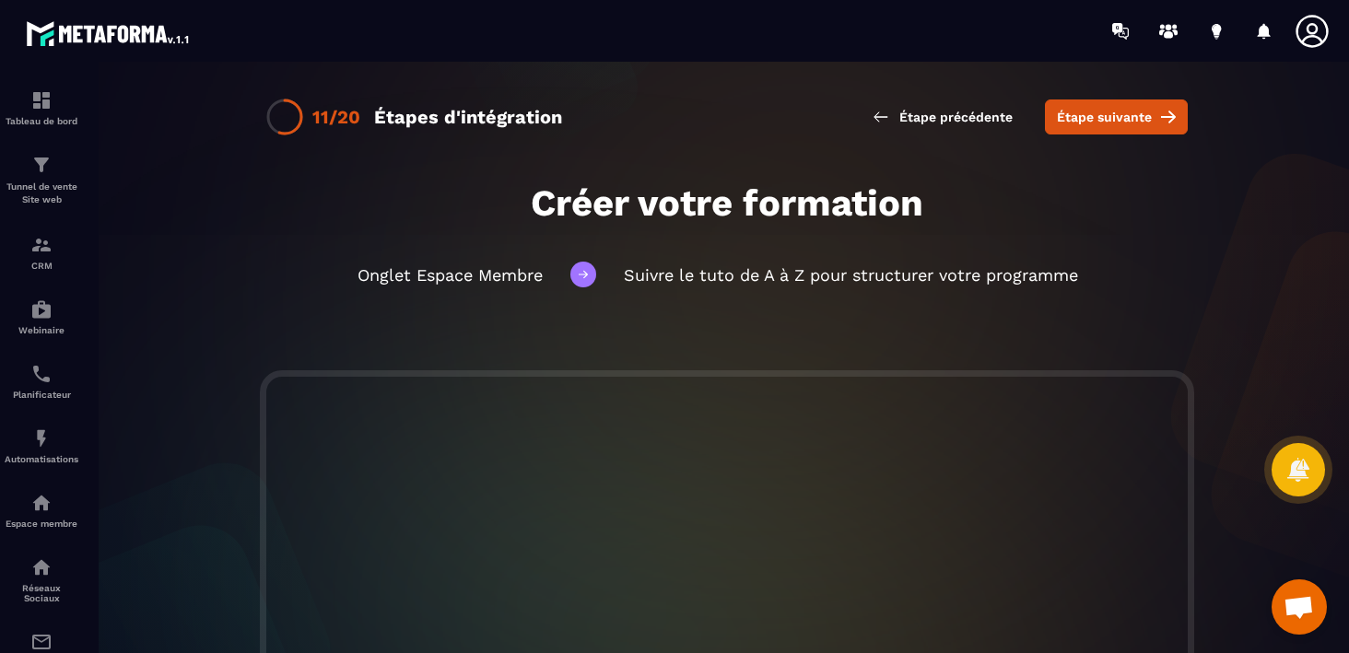
click at [1112, 119] on span "Étape suivante" at bounding box center [1104, 117] width 95 height 18
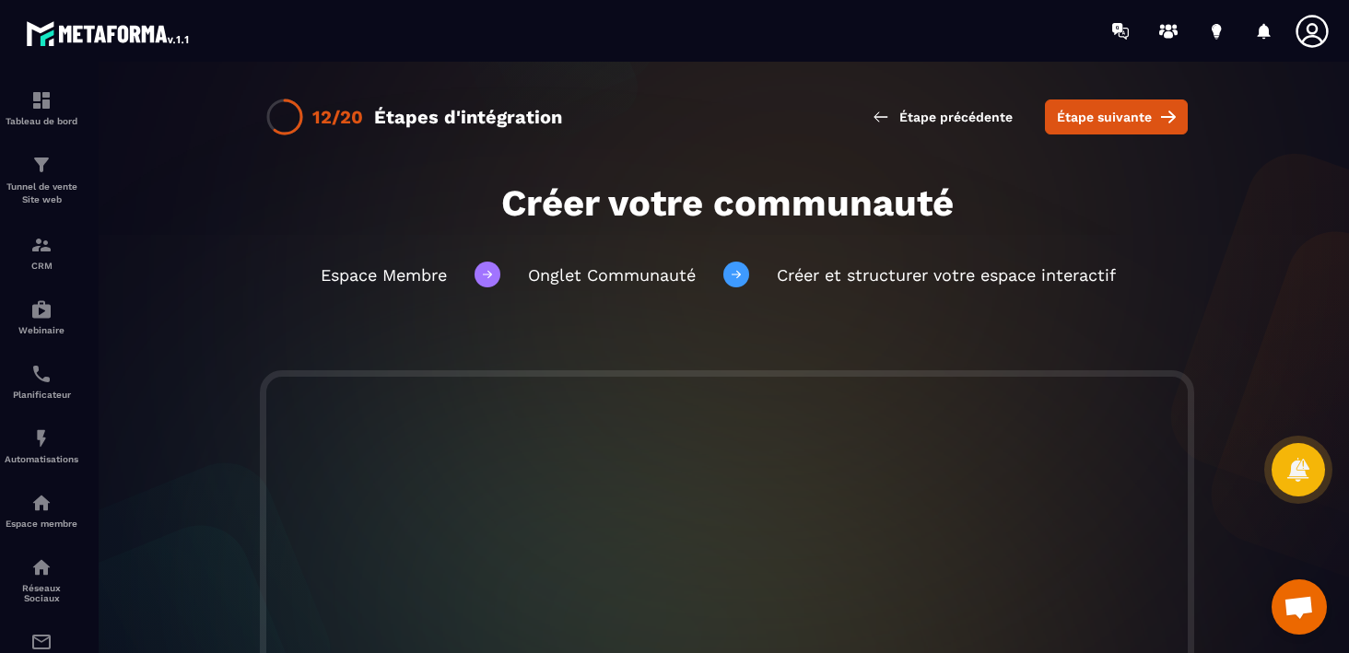
click at [1112, 119] on span "Étape suivante" at bounding box center [1104, 117] width 95 height 18
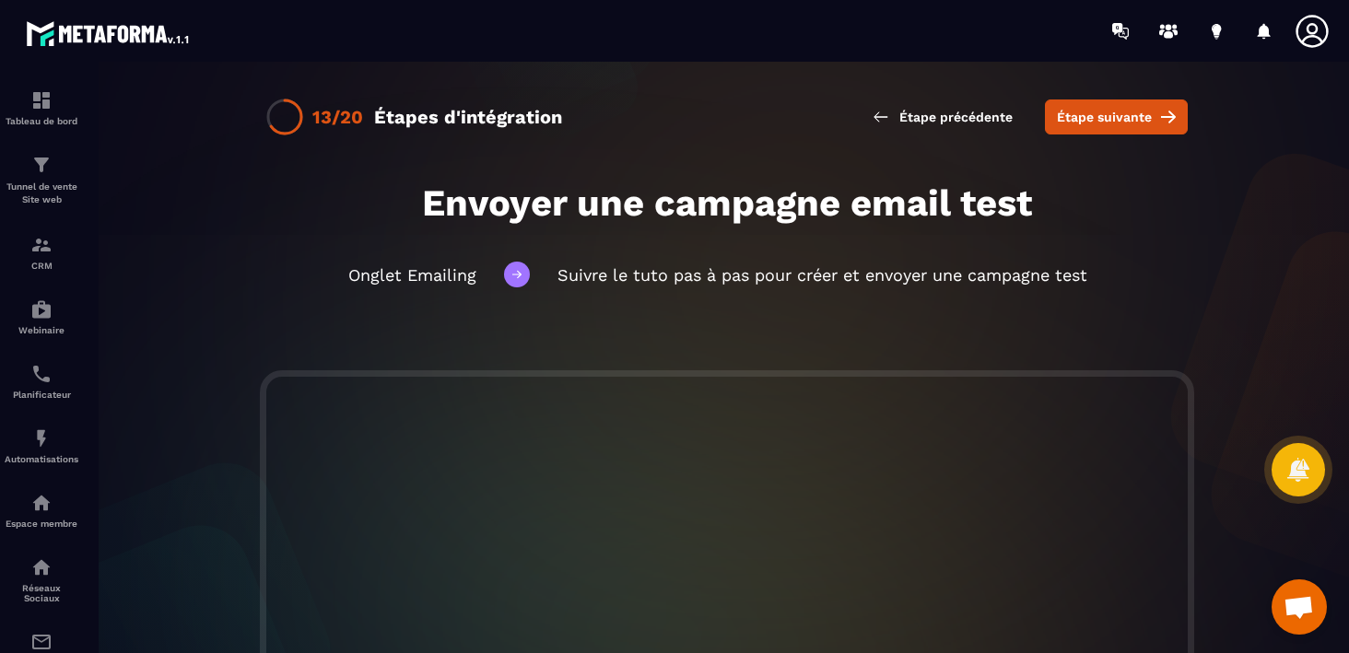
click at [1112, 119] on span "Étape suivante" at bounding box center [1104, 117] width 95 height 18
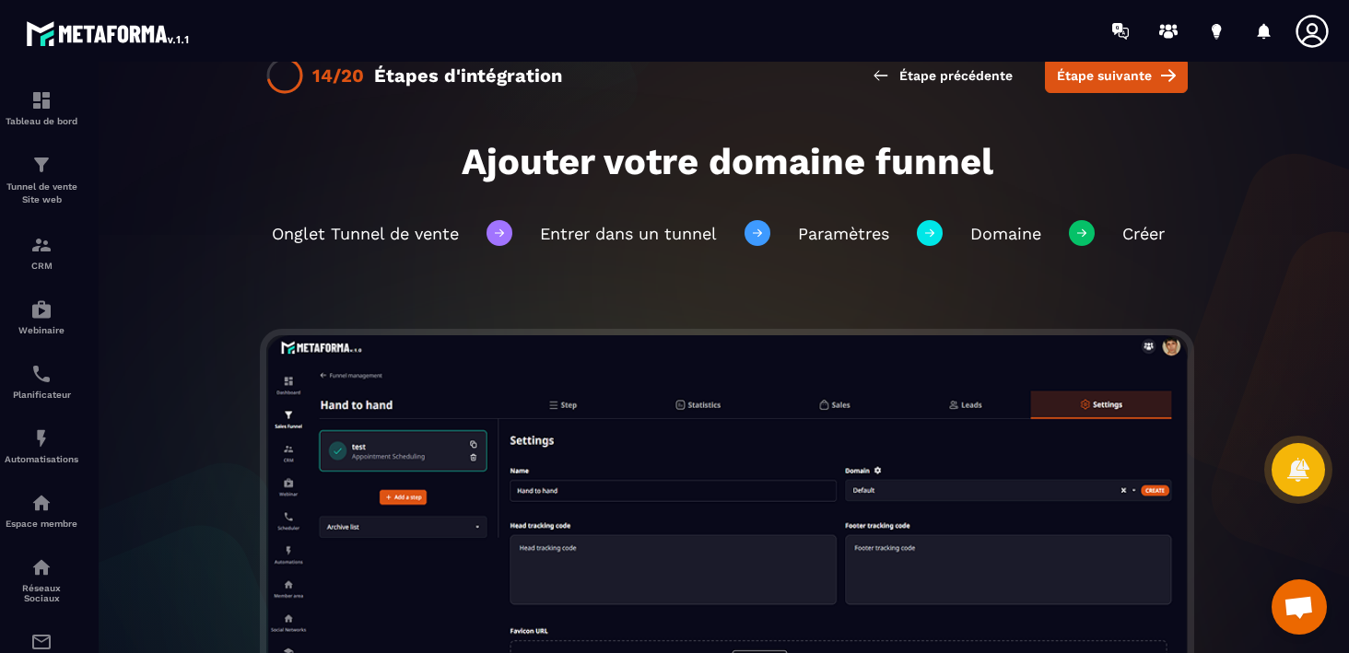
scroll to position [42, 0]
click at [45, 182] on p "Tunnel de vente Site web" at bounding box center [42, 194] width 74 height 26
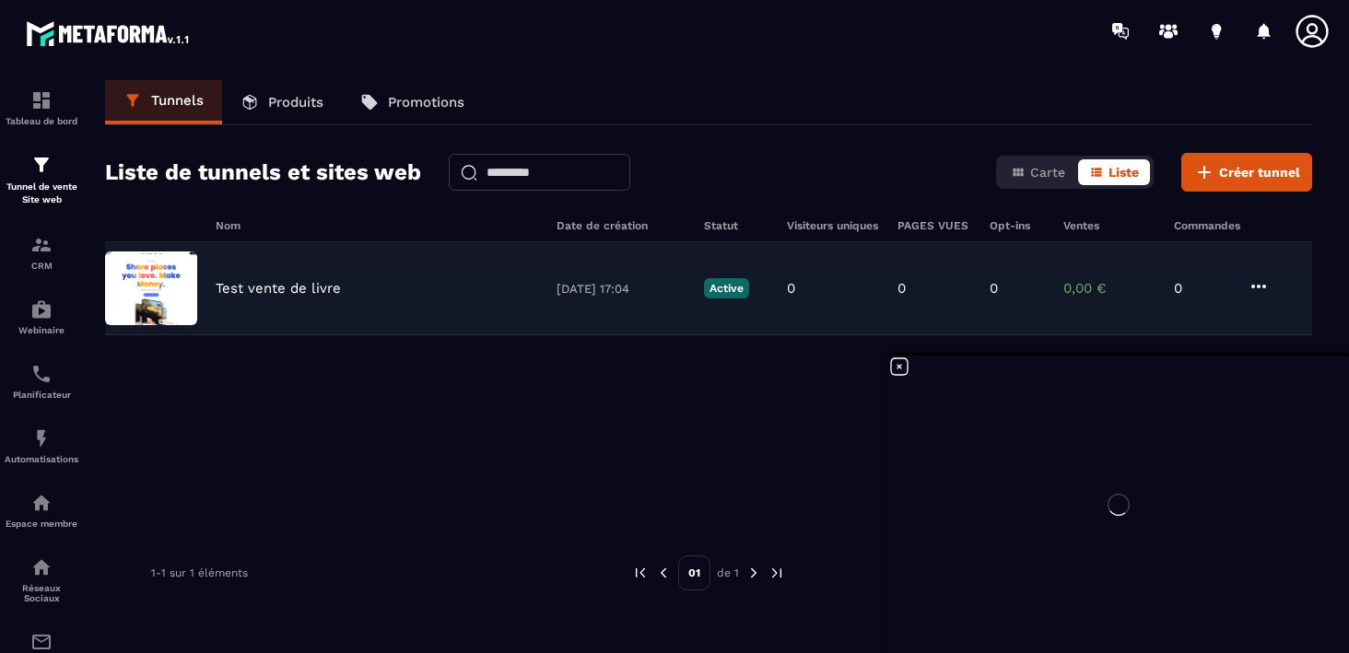
click at [160, 296] on img at bounding box center [151, 289] width 92 height 74
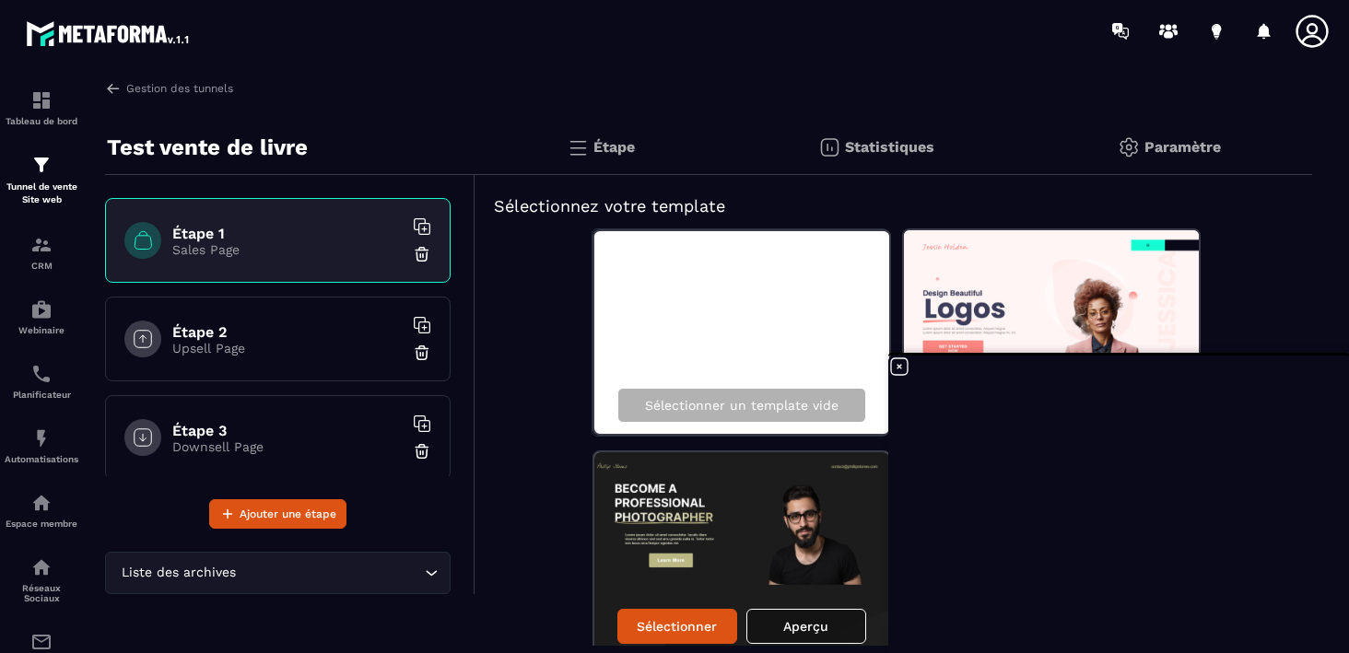
click at [1148, 146] on p "Paramètre" at bounding box center [1183, 147] width 77 height 18
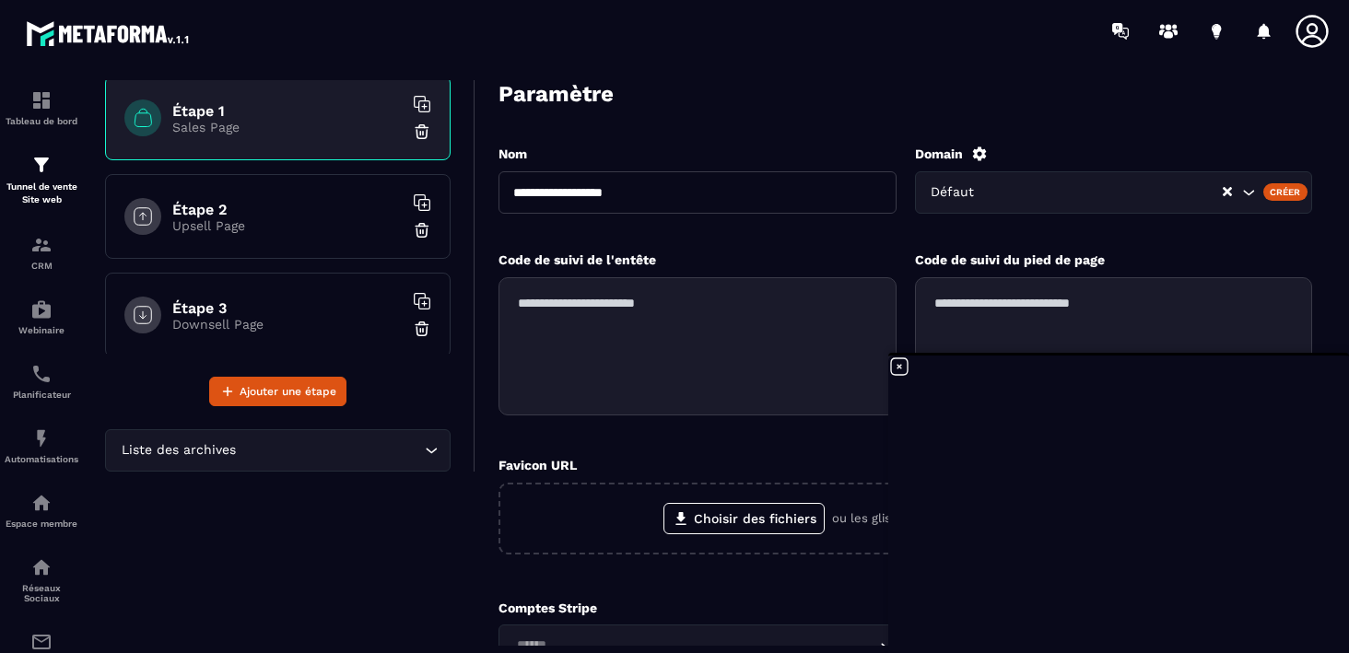
scroll to position [125, 0]
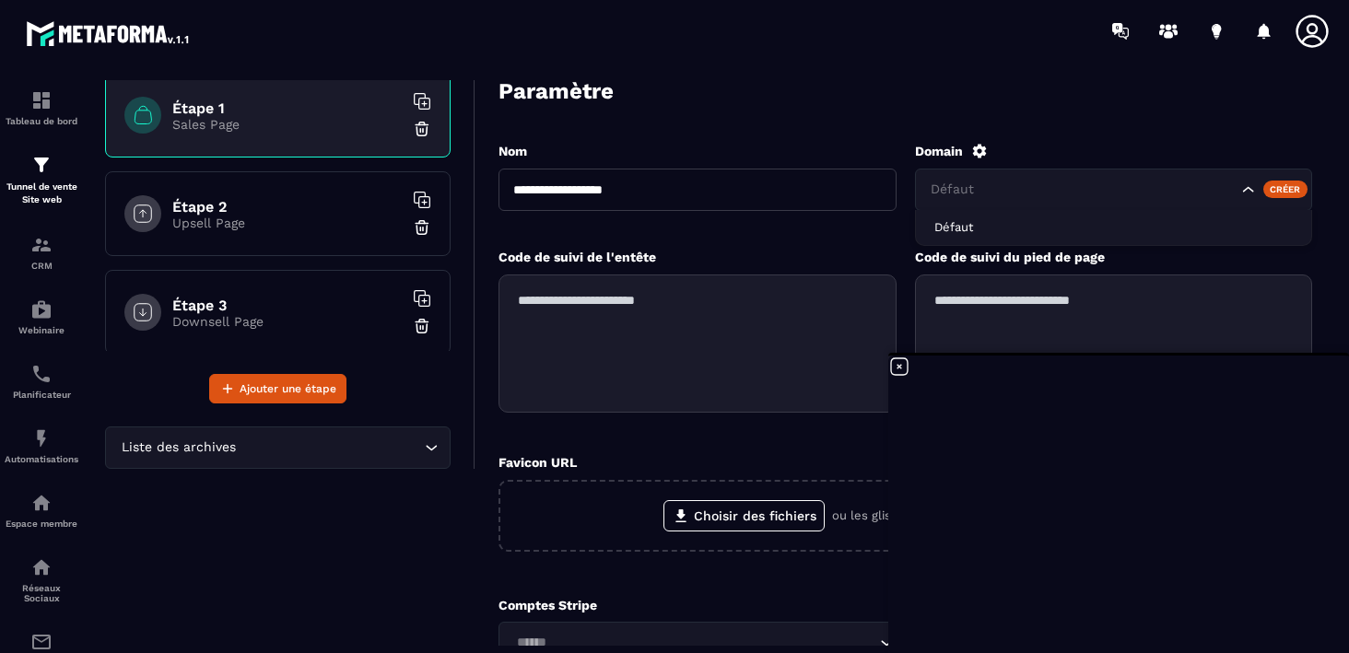
click at [1124, 181] on input "Search for option" at bounding box center [1082, 190] width 311 height 20
click at [1289, 190] on div "Créer" at bounding box center [1286, 189] width 45 height 17
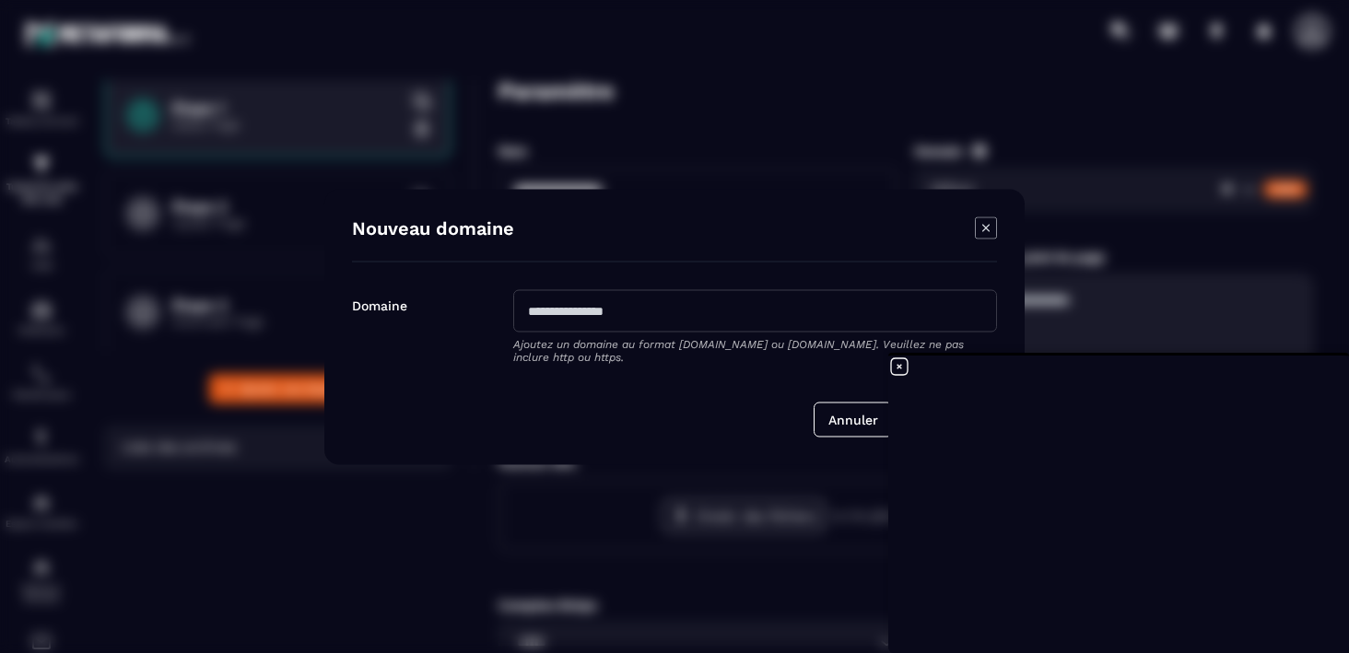
click at [988, 229] on icon "Modal window" at bounding box center [986, 228] width 22 height 22
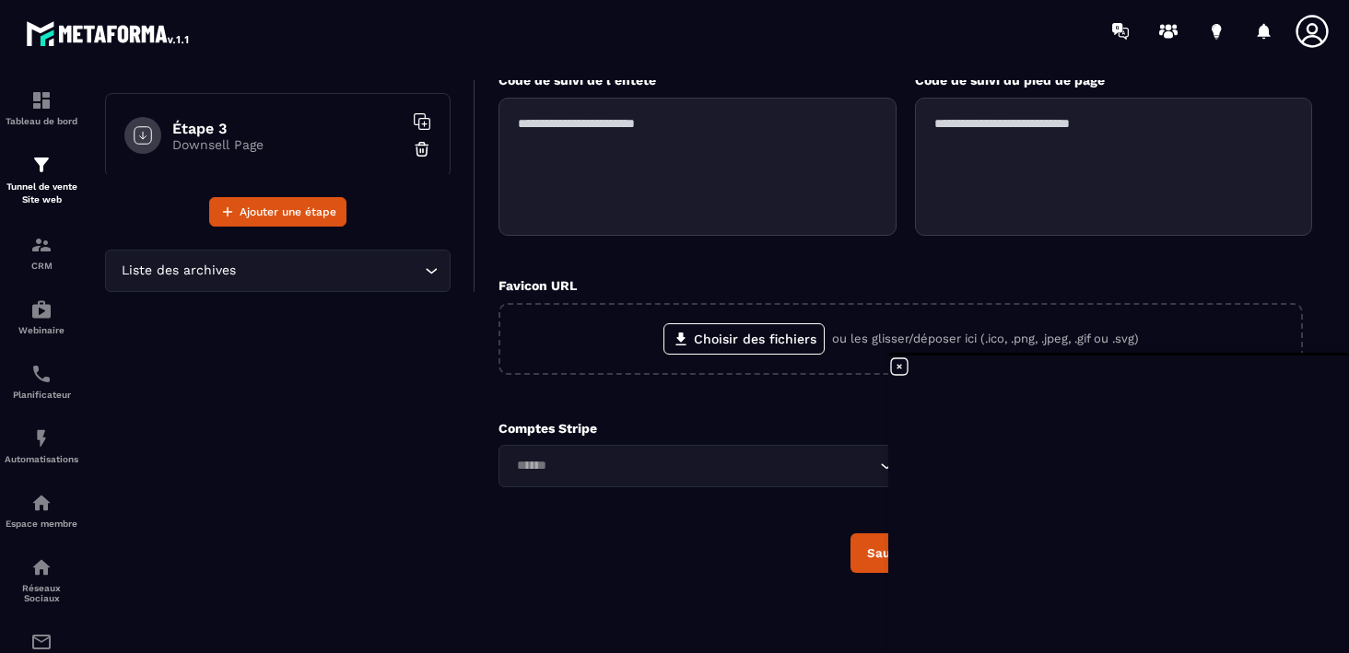
scroll to position [0, 0]
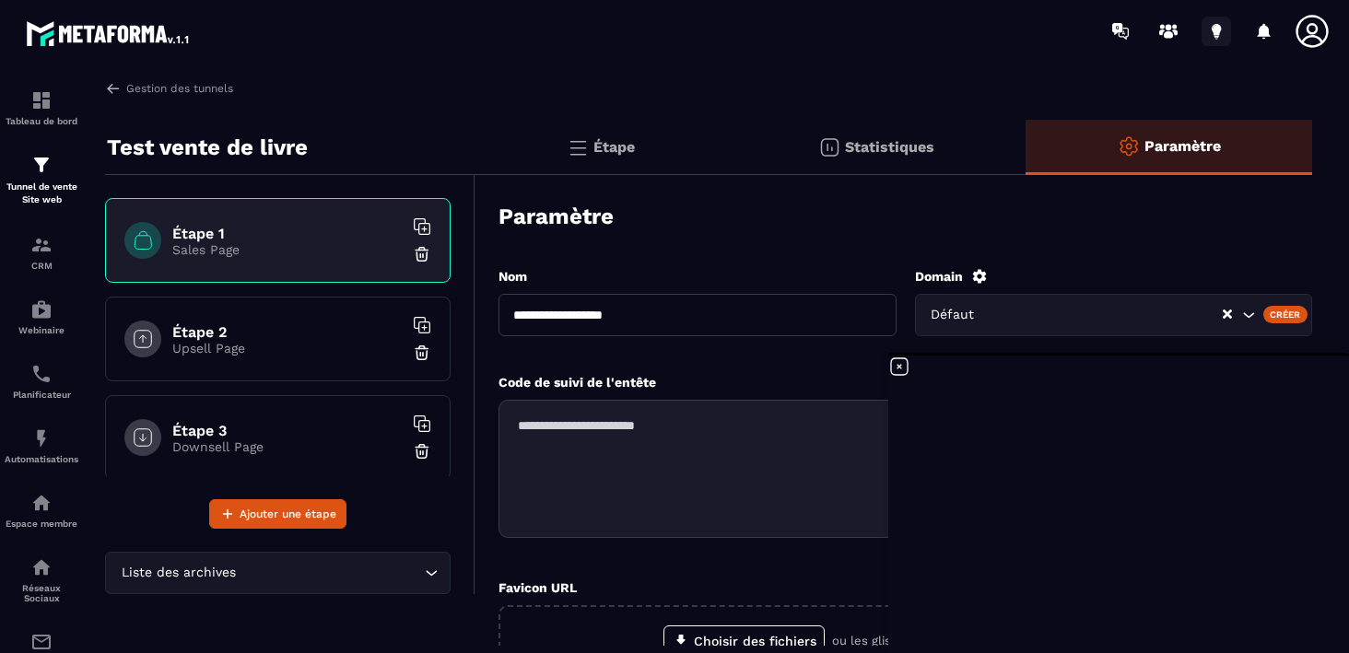
click at [1214, 29] on icon at bounding box center [1216, 29] width 9 height 12
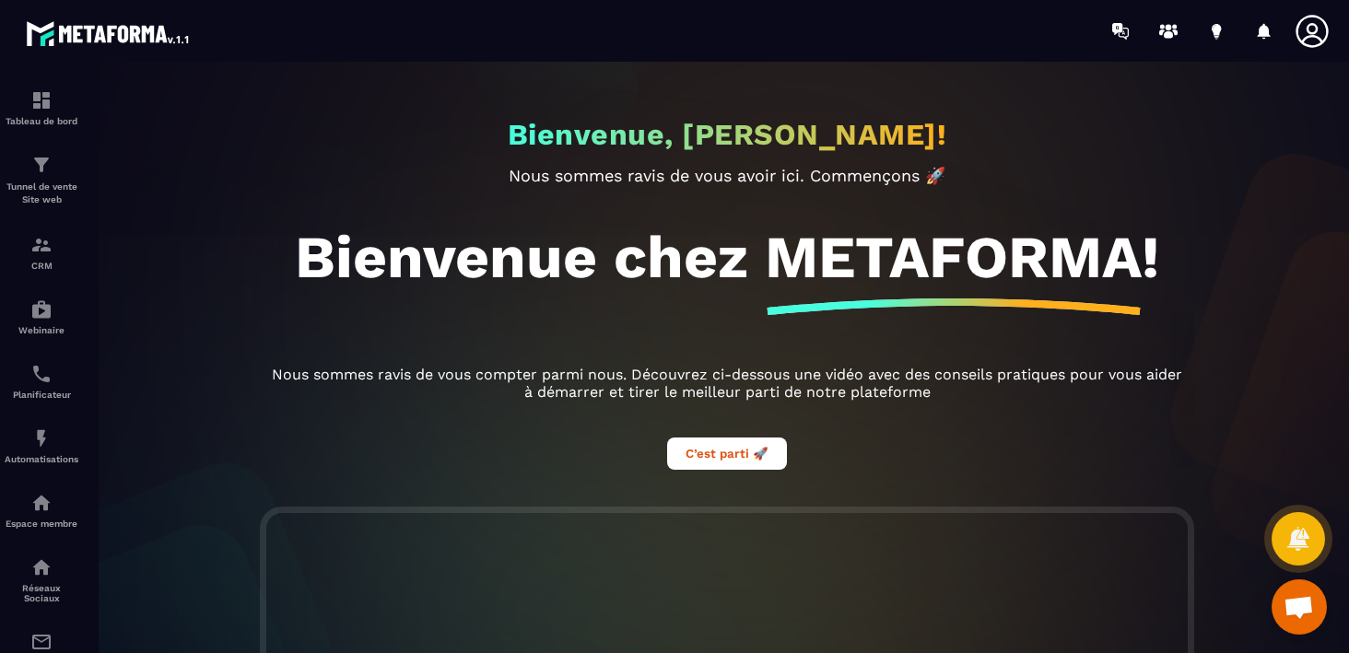
scroll to position [1, 0]
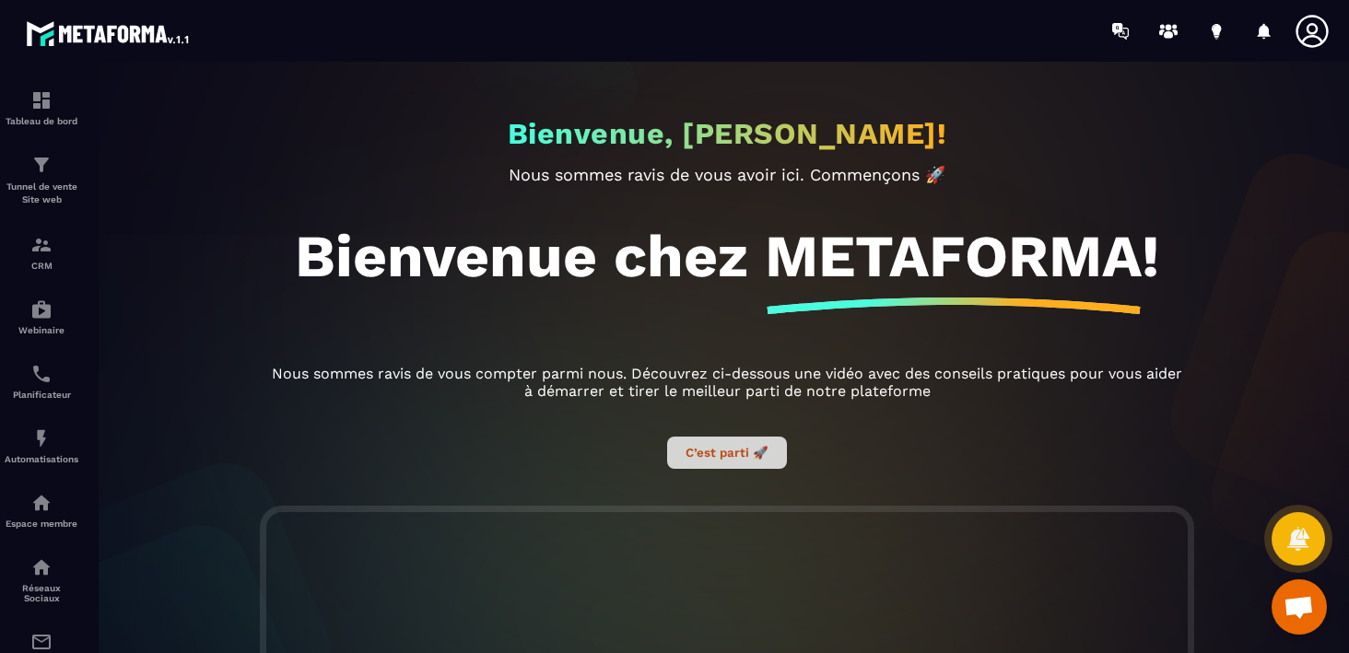
click at [729, 455] on button "C’est parti 🚀" at bounding box center [727, 453] width 120 height 32
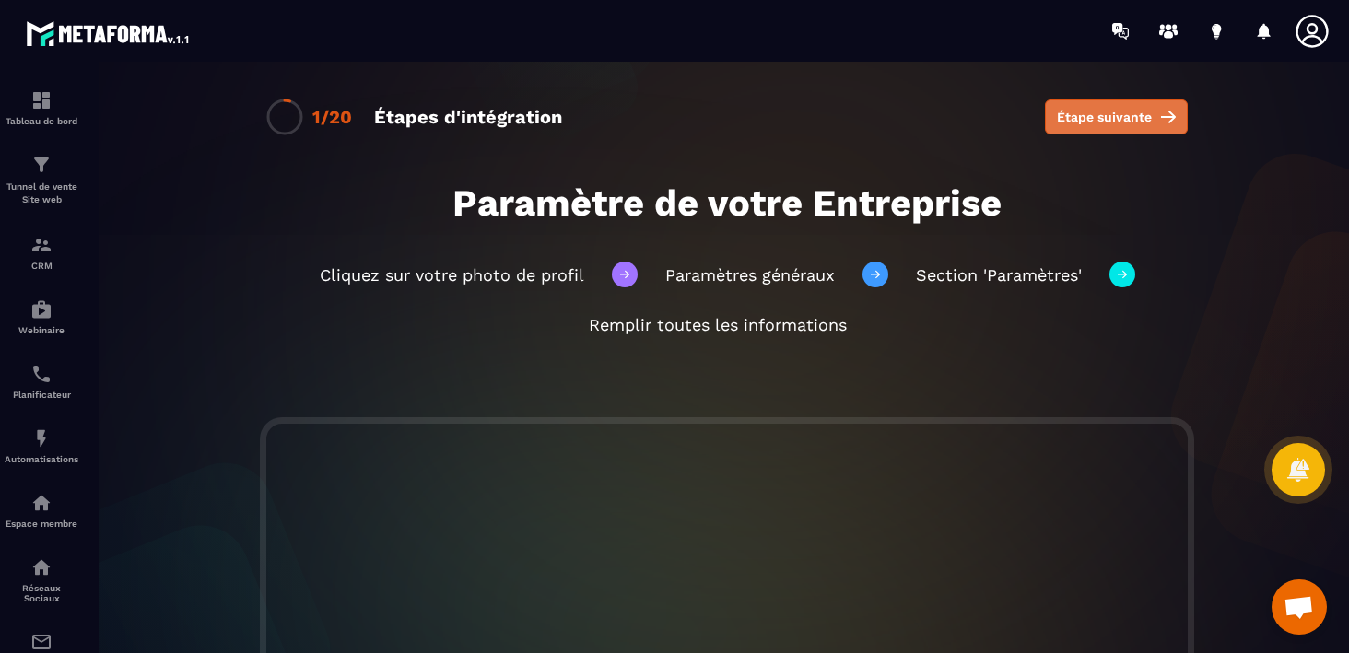
click at [1080, 123] on span "Étape suivante" at bounding box center [1104, 117] width 95 height 18
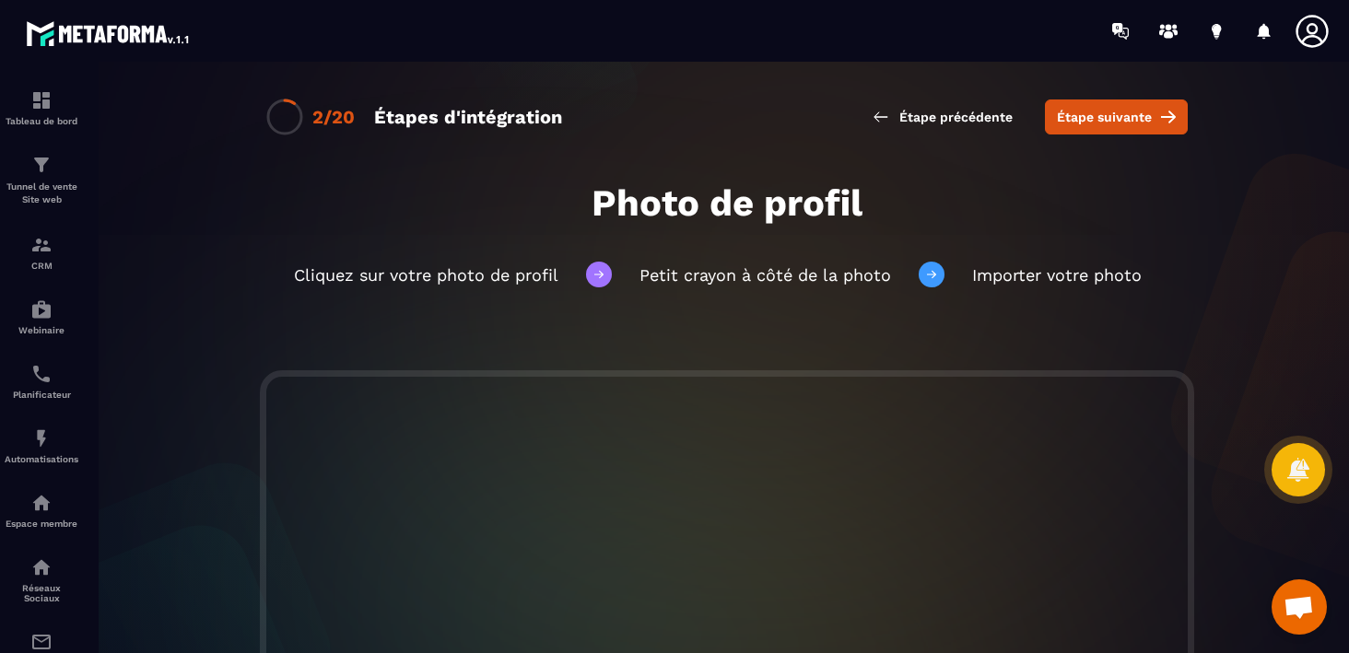
click at [1080, 123] on span "Étape suivante" at bounding box center [1104, 117] width 95 height 18
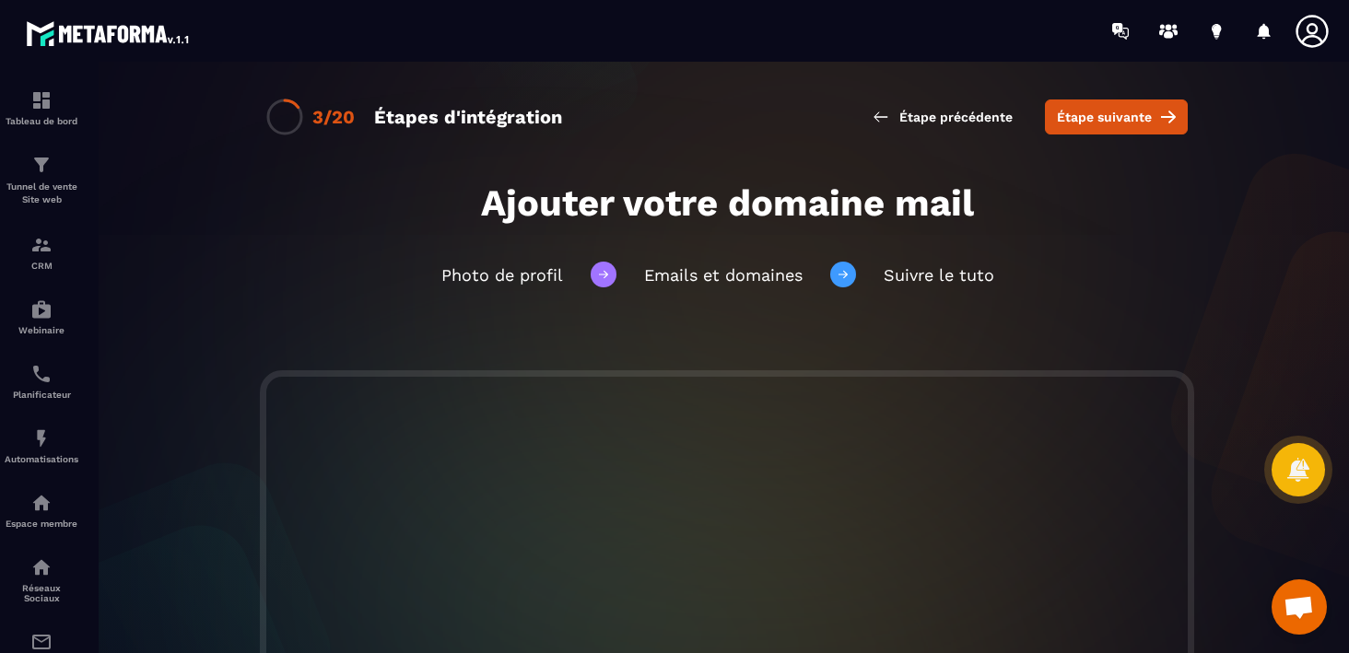
click at [1080, 123] on span "Étape suivante" at bounding box center [1104, 117] width 95 height 18
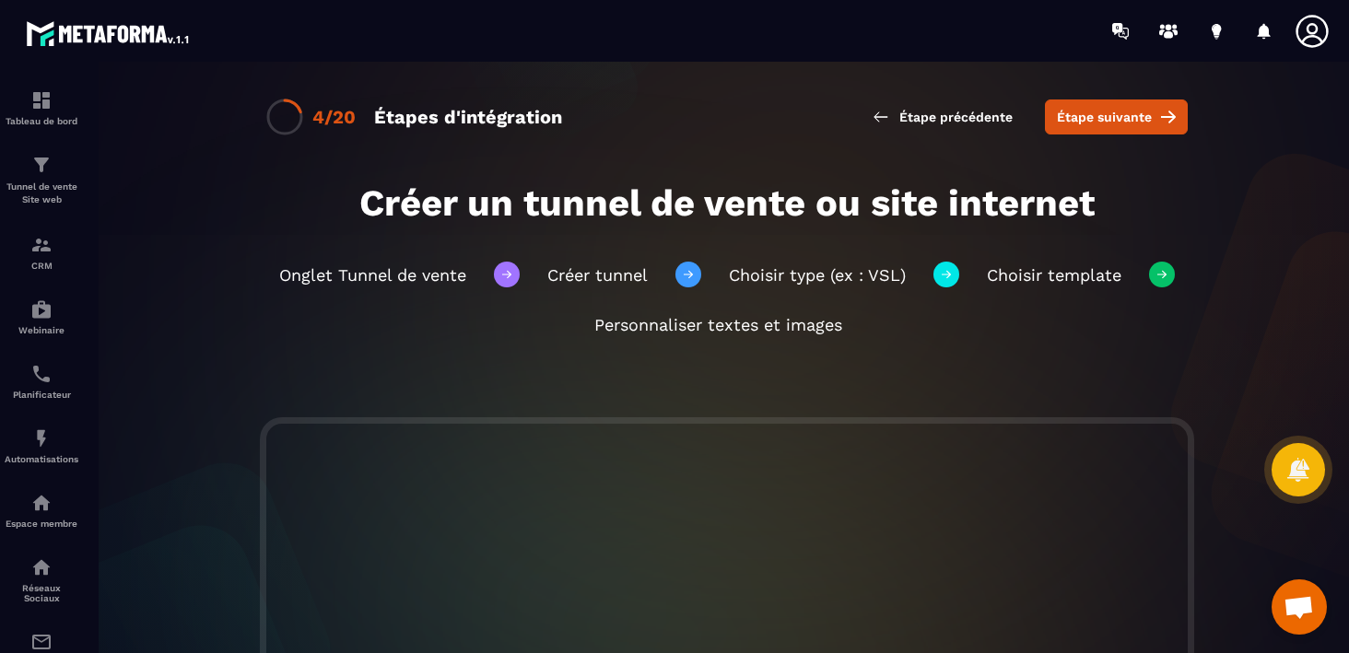
click at [1080, 123] on span "Étape suivante" at bounding box center [1104, 117] width 95 height 18
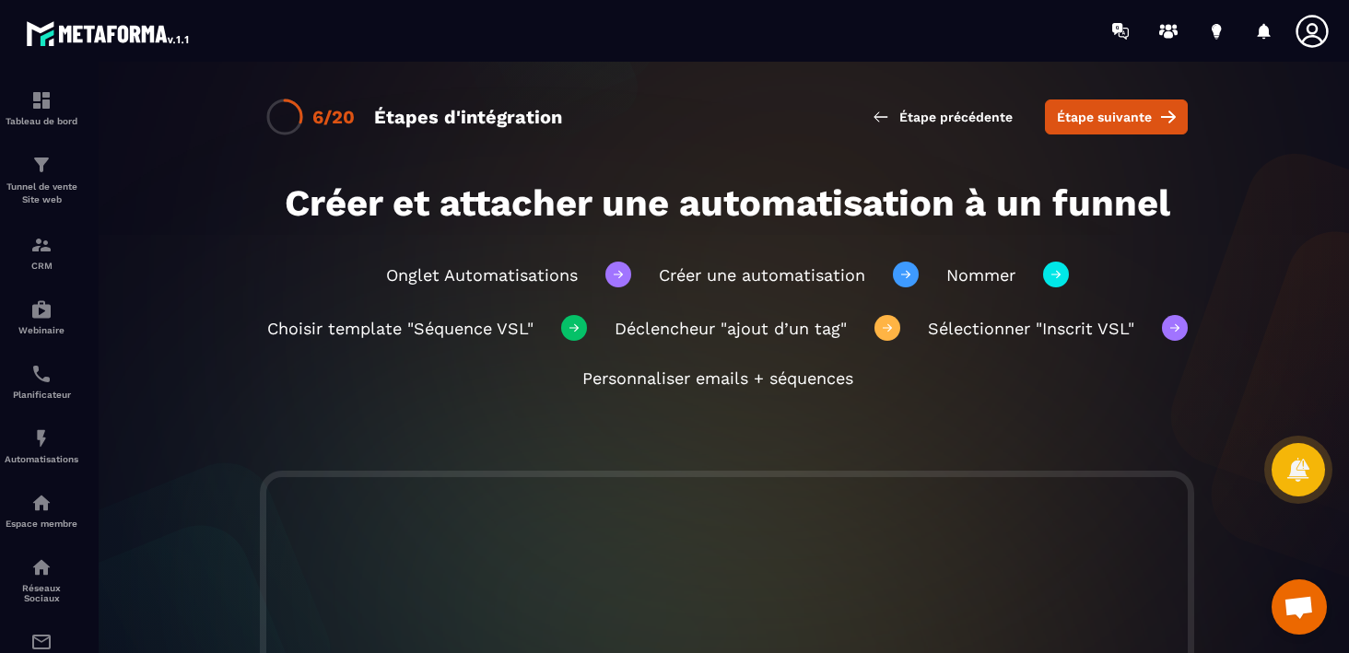
click at [1080, 123] on span "Étape suivante" at bounding box center [1104, 117] width 95 height 18
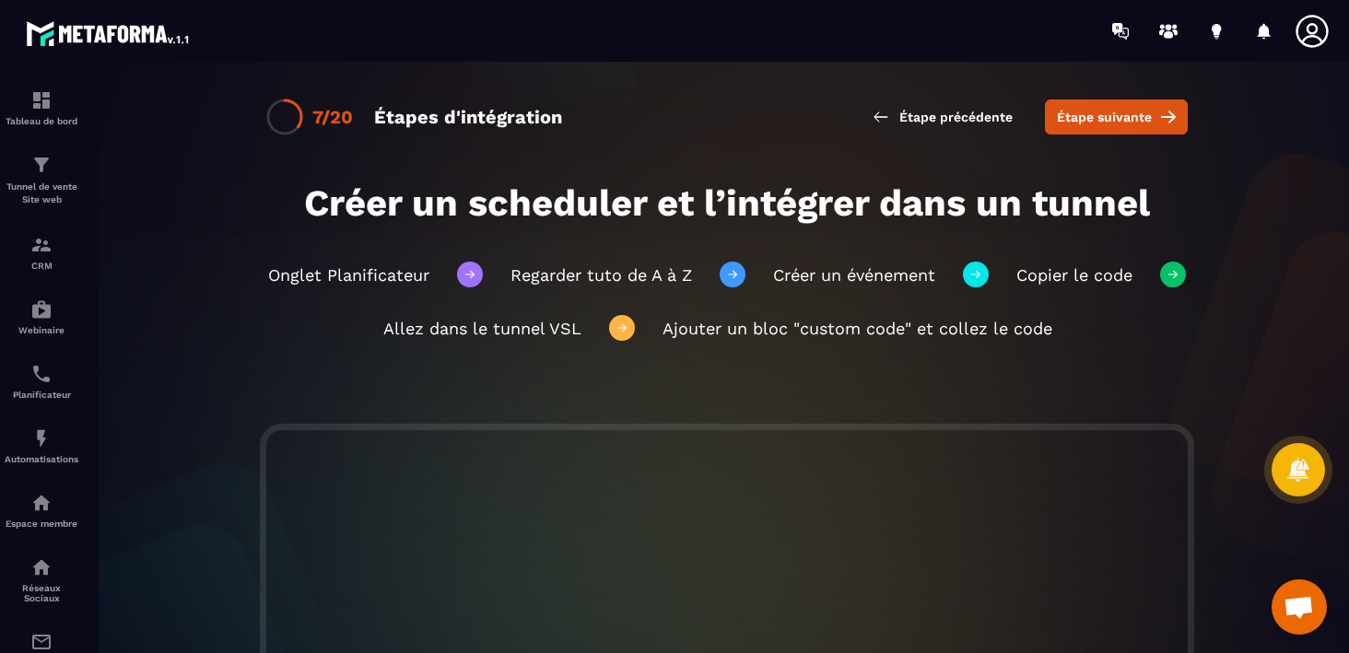
click at [1080, 123] on span "Étape suivante" at bounding box center [1104, 117] width 95 height 18
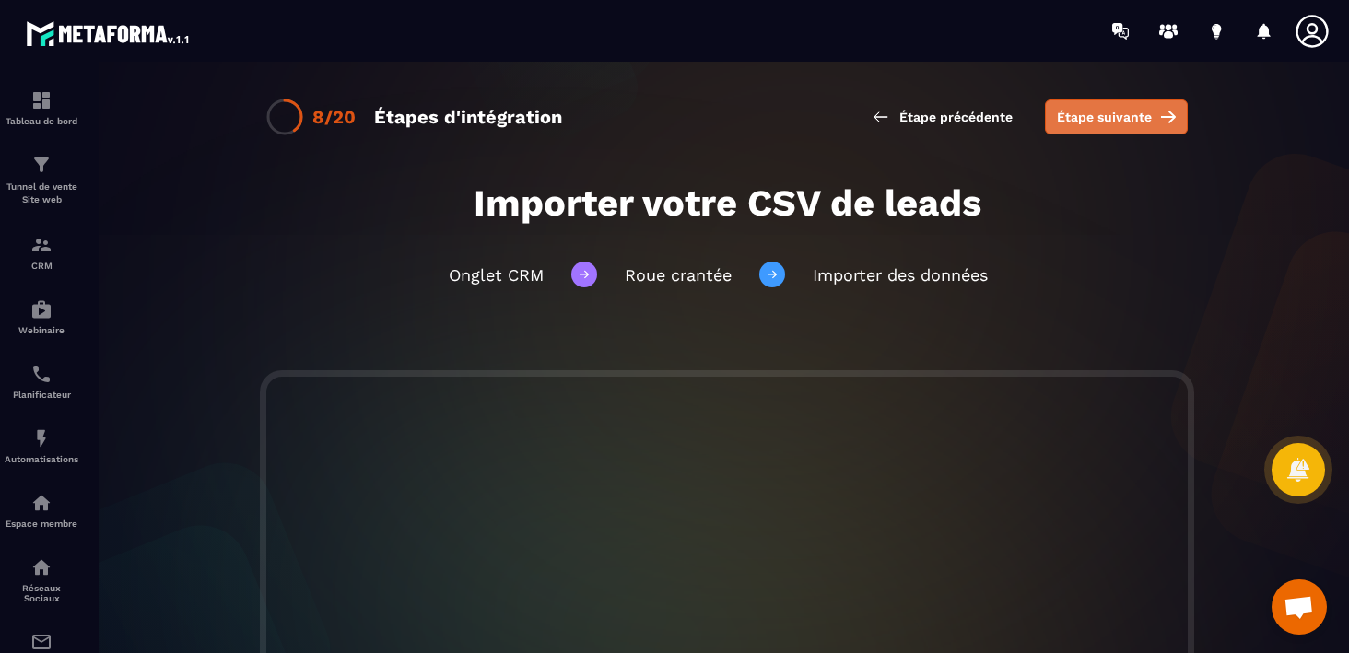
click at [1080, 123] on span "Étape suivante" at bounding box center [1104, 117] width 95 height 18
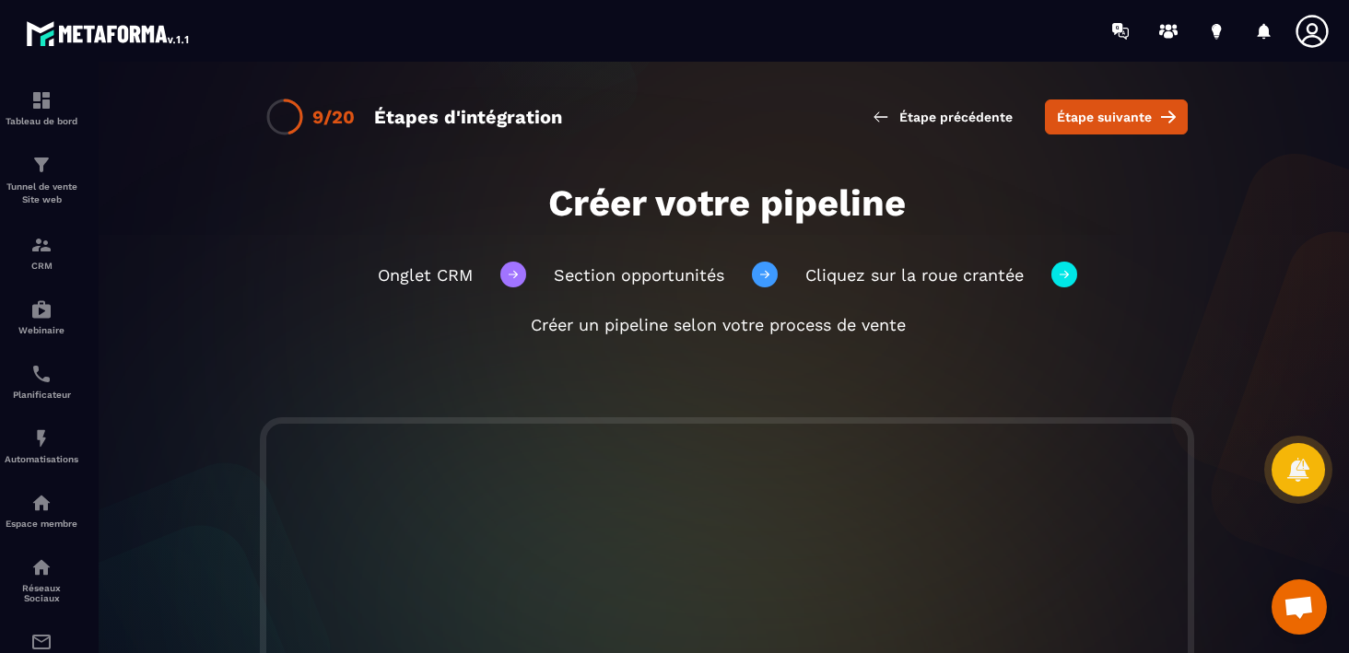
click at [1080, 123] on span "Étape suivante" at bounding box center [1104, 117] width 95 height 18
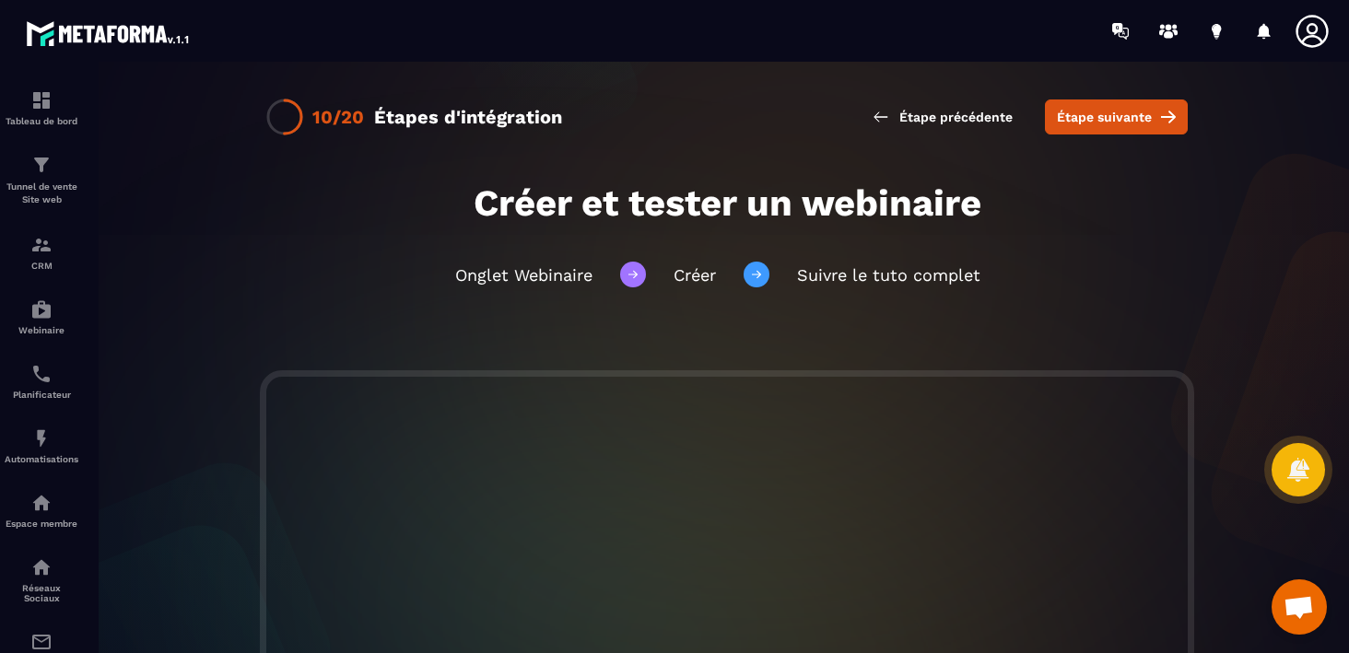
click at [1080, 123] on span "Étape suivante" at bounding box center [1104, 117] width 95 height 18
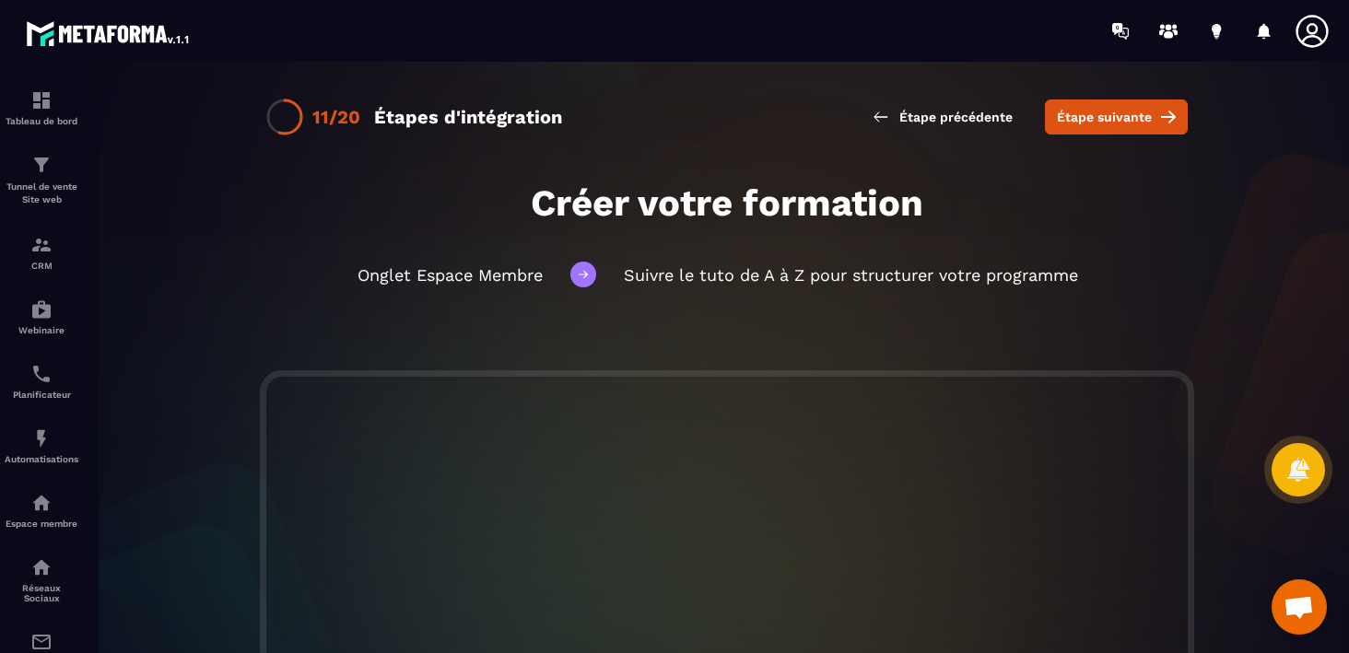
click at [1080, 123] on span "Étape suivante" at bounding box center [1104, 117] width 95 height 18
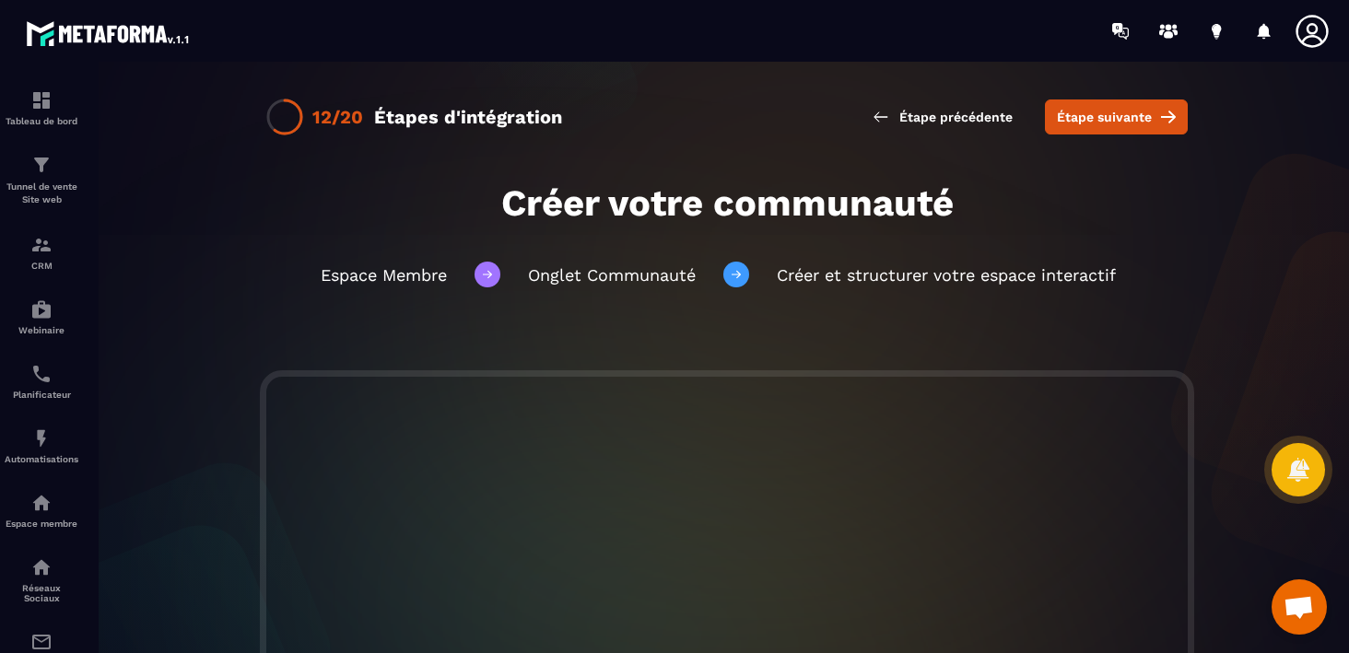
click at [1080, 123] on span "Étape suivante" at bounding box center [1104, 117] width 95 height 18
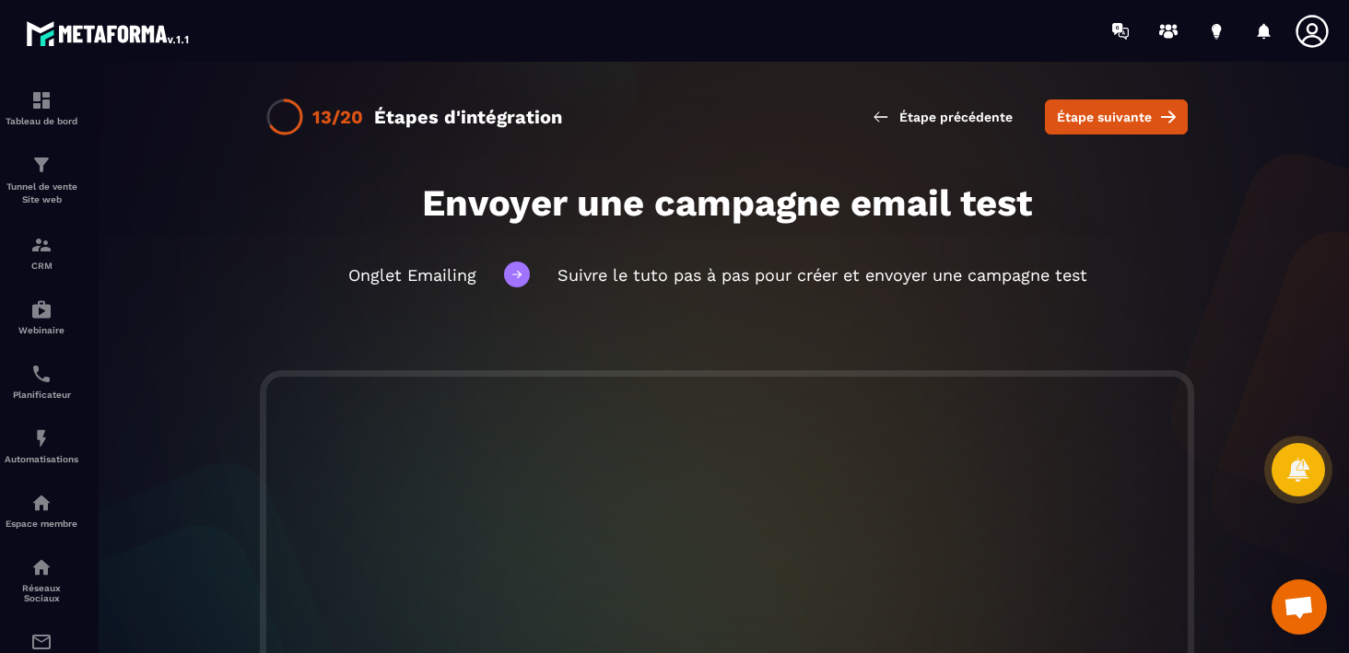
click at [1080, 123] on span "Étape suivante" at bounding box center [1104, 117] width 95 height 18
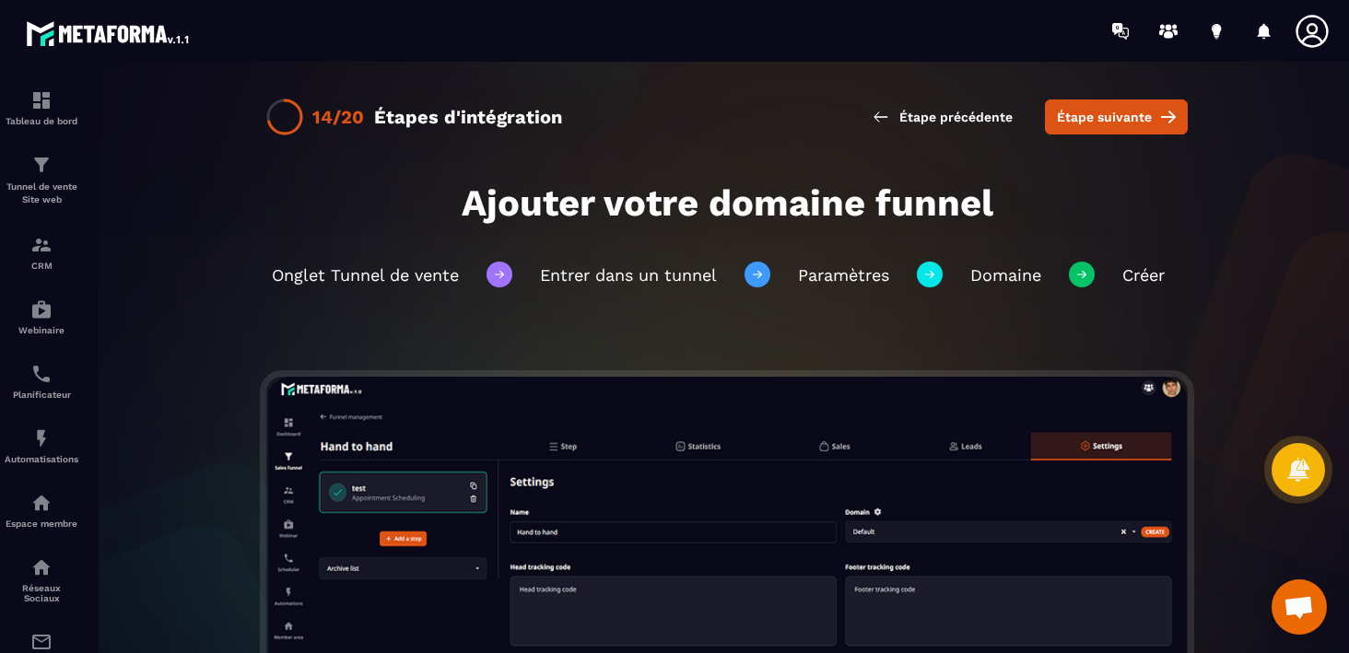
click at [1080, 123] on span "Étape suivante" at bounding box center [1104, 117] width 95 height 18
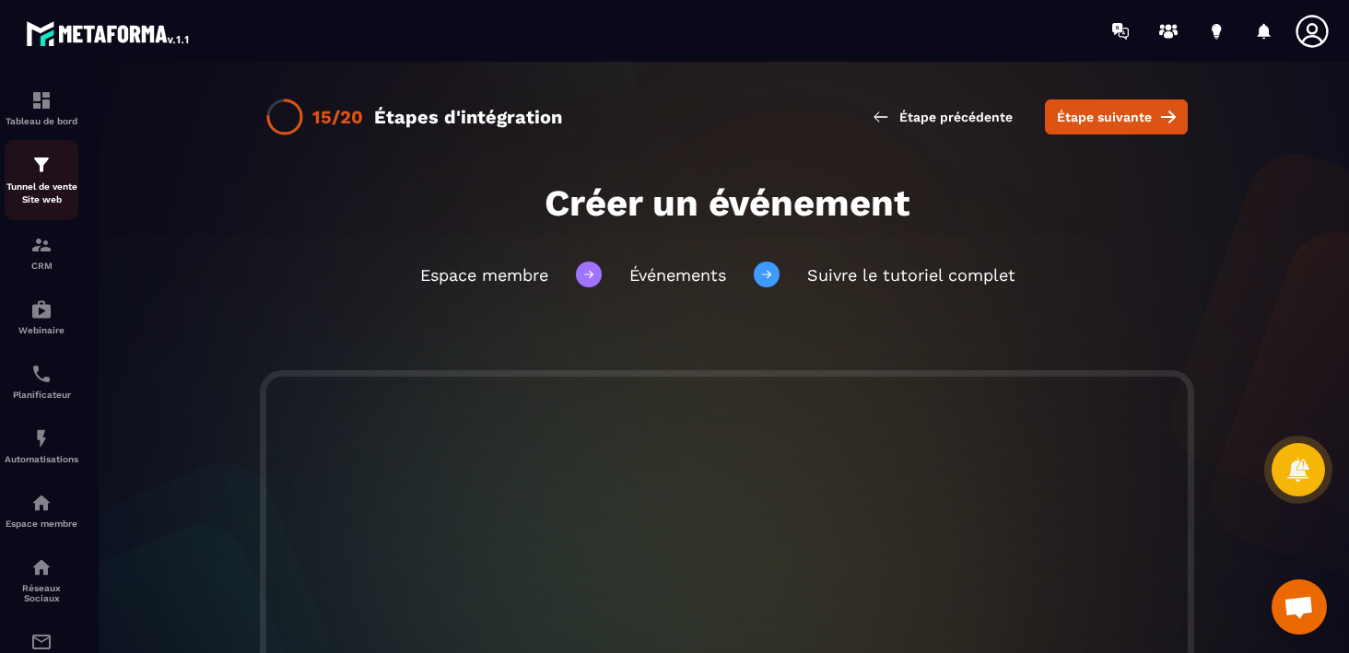
click at [31, 200] on p "Tunnel de vente Site web" at bounding box center [42, 194] width 74 height 26
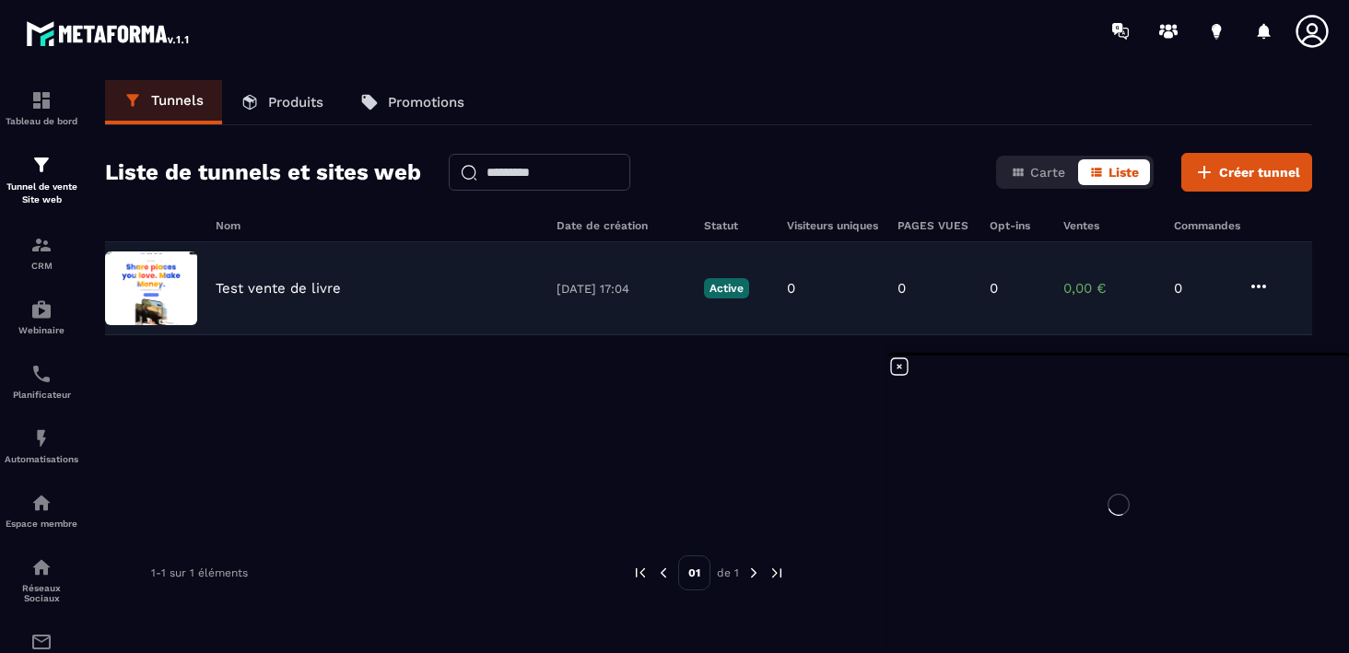
click at [210, 300] on div "Test vente de livre [DATE] 17:04 Active 0 0 0 0,00 € 0" at bounding box center [708, 288] width 1207 height 93
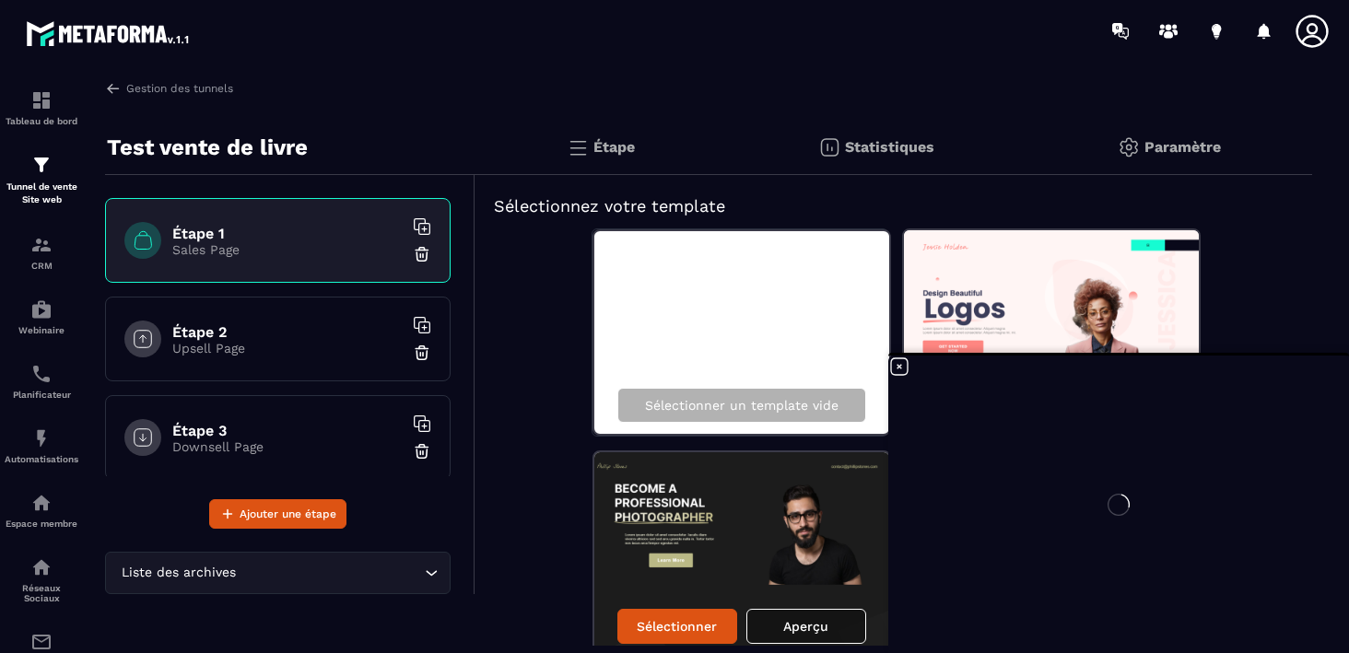
click at [1150, 149] on p "Paramètre" at bounding box center [1183, 147] width 77 height 18
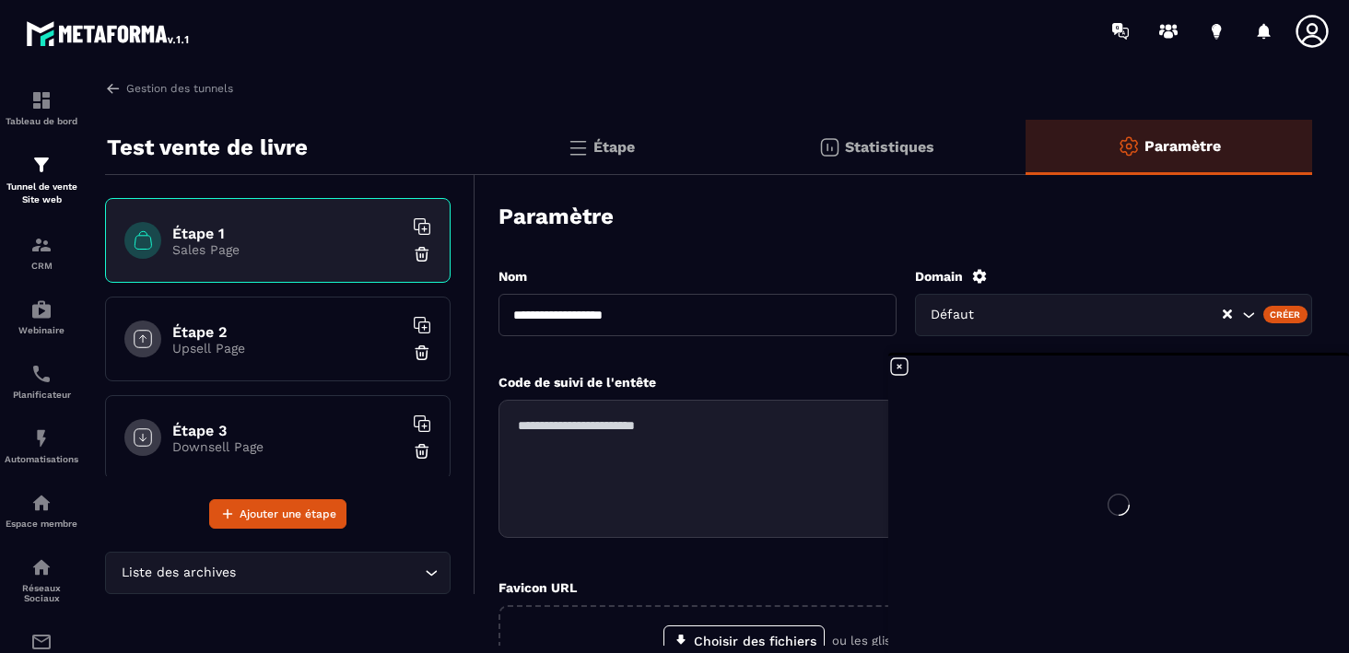
click at [1275, 308] on div "Créer" at bounding box center [1286, 314] width 45 height 17
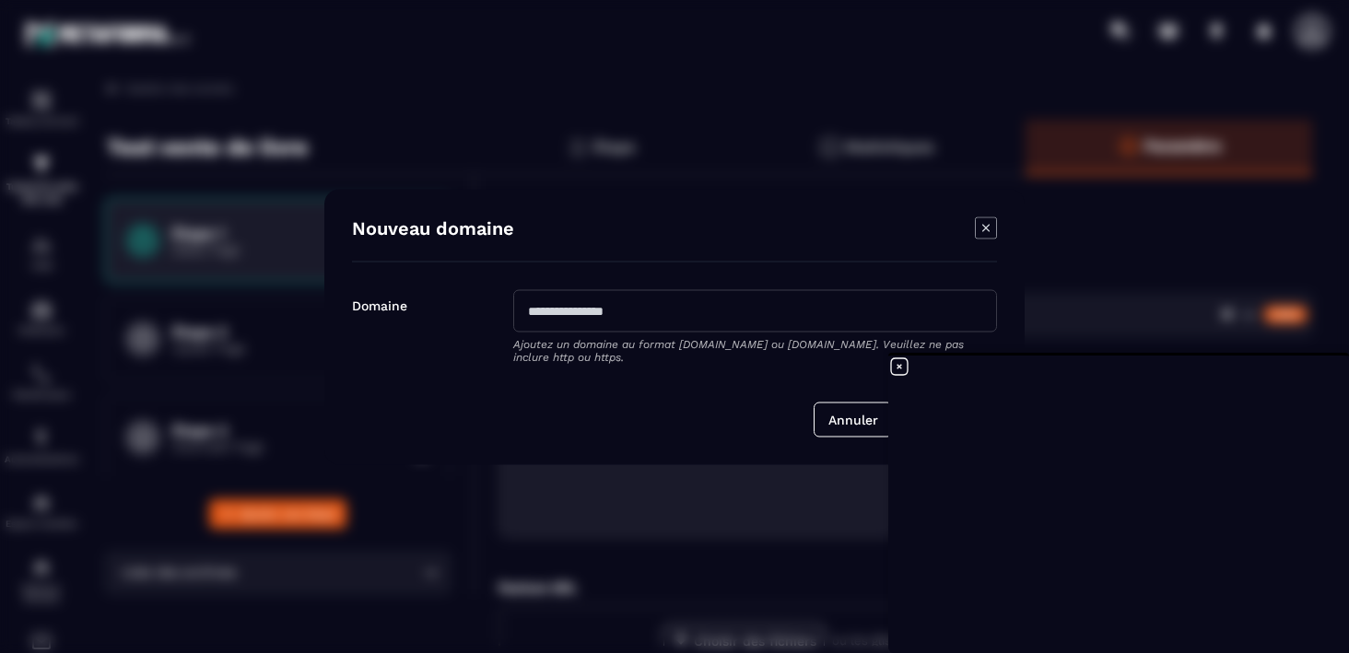
click at [993, 225] on icon "Modal window" at bounding box center [986, 228] width 22 height 22
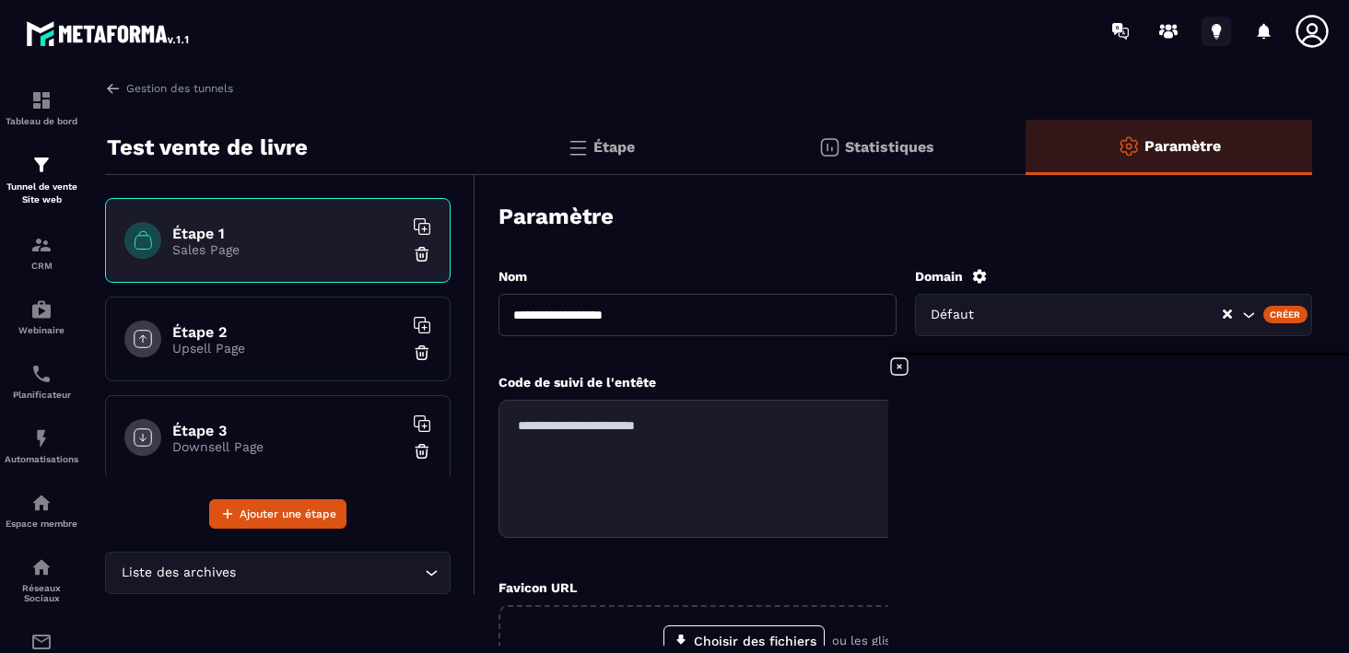
click at [1217, 25] on icon at bounding box center [1216, 29] width 9 height 12
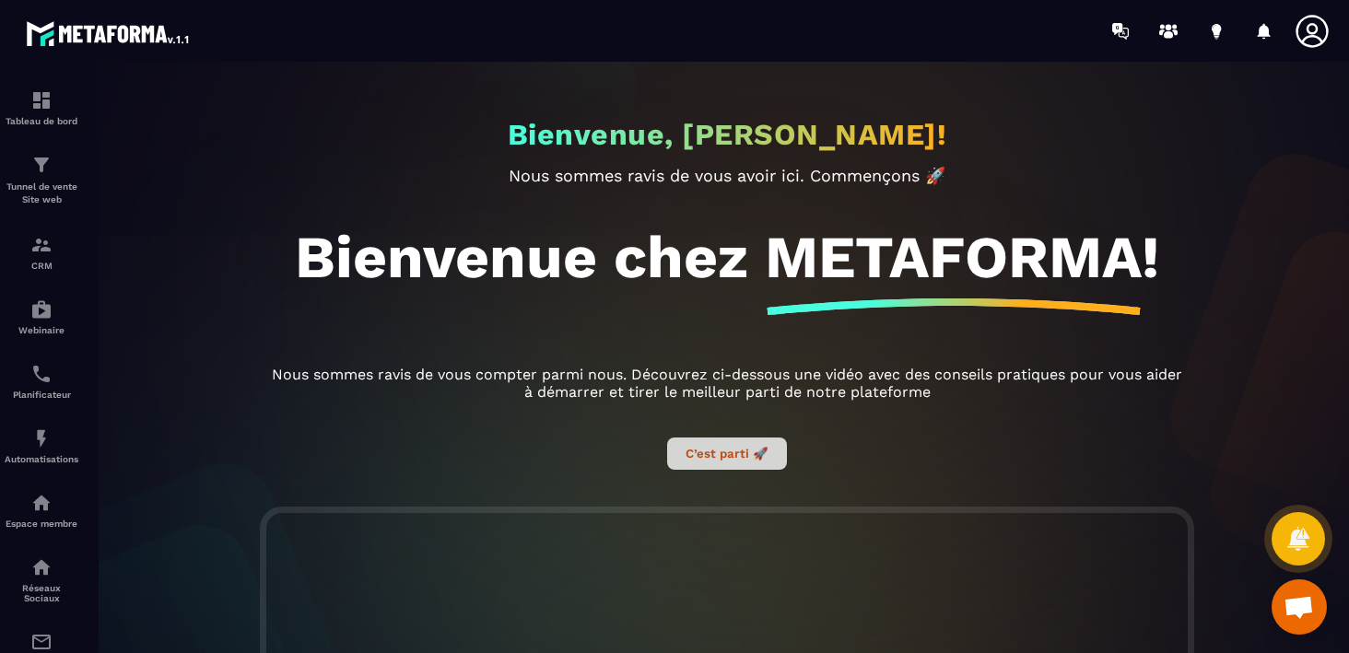
click at [724, 458] on button "C’est parti 🚀" at bounding box center [727, 454] width 120 height 32
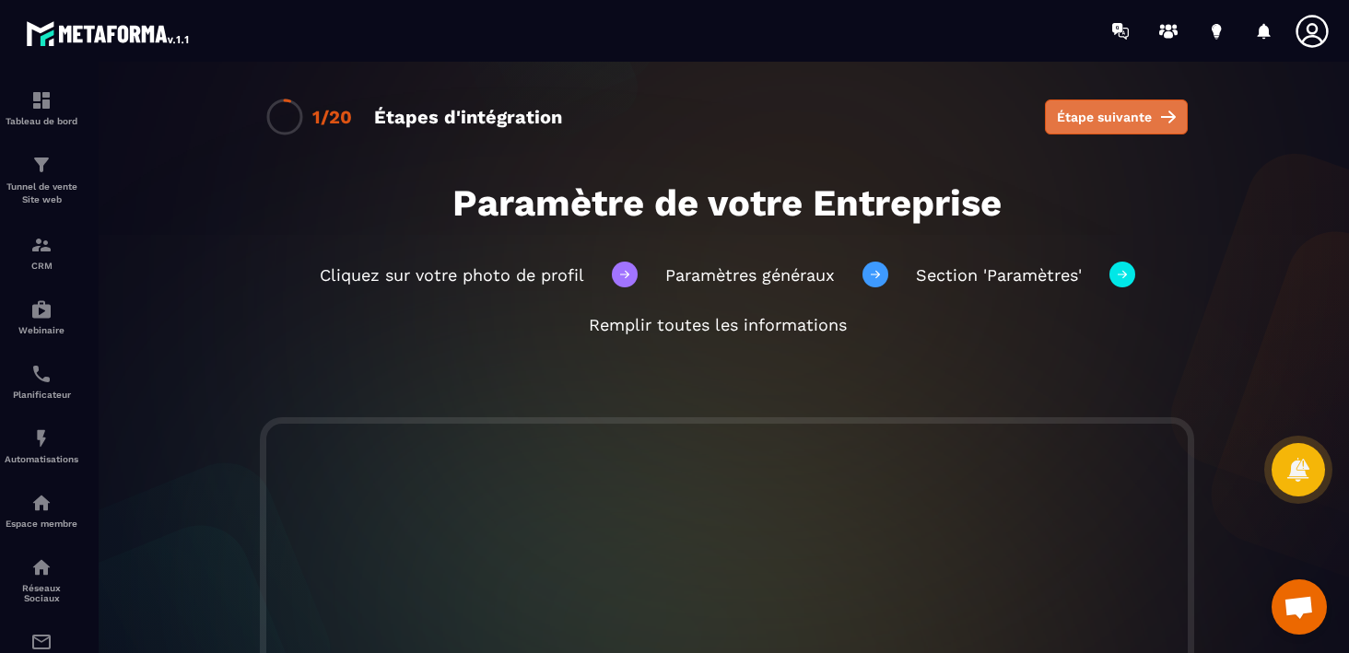
click at [1115, 123] on span "Étape suivante" at bounding box center [1104, 117] width 95 height 18
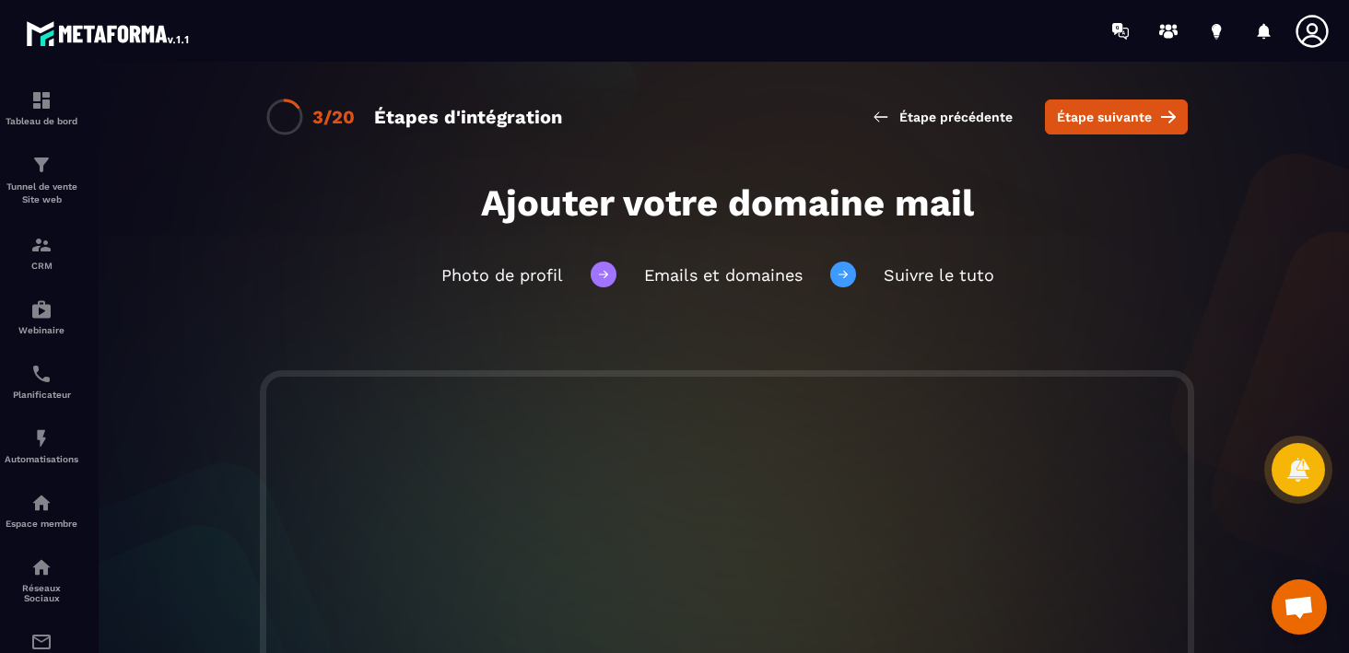
click at [1115, 123] on span "Étape suivante" at bounding box center [1104, 117] width 95 height 18
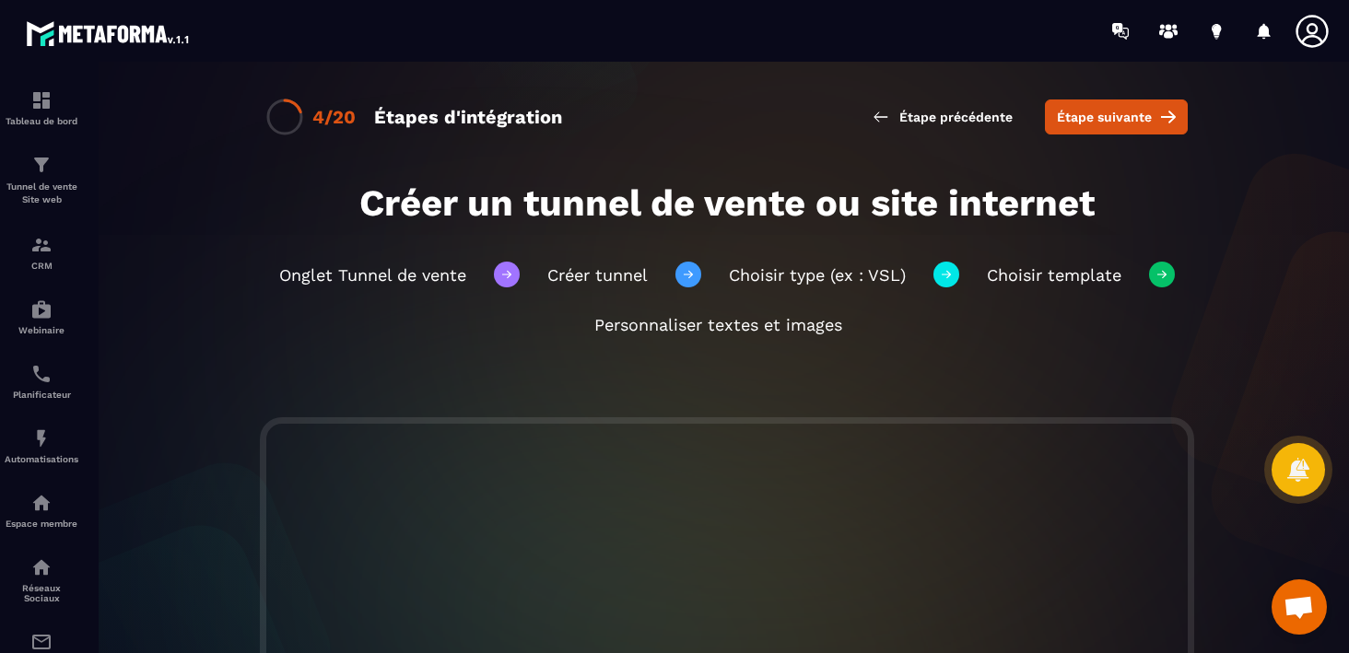
click at [1115, 123] on span "Étape suivante" at bounding box center [1104, 117] width 95 height 18
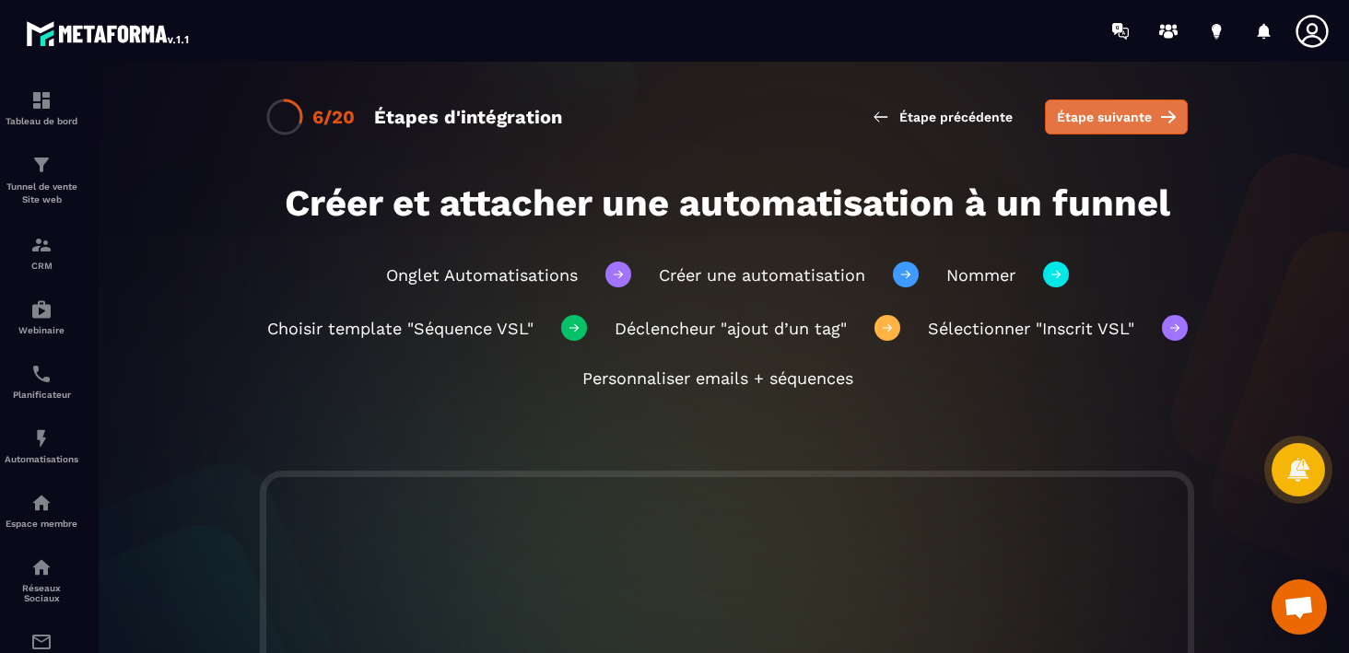
click at [1115, 123] on span "Étape suivante" at bounding box center [1104, 117] width 95 height 18
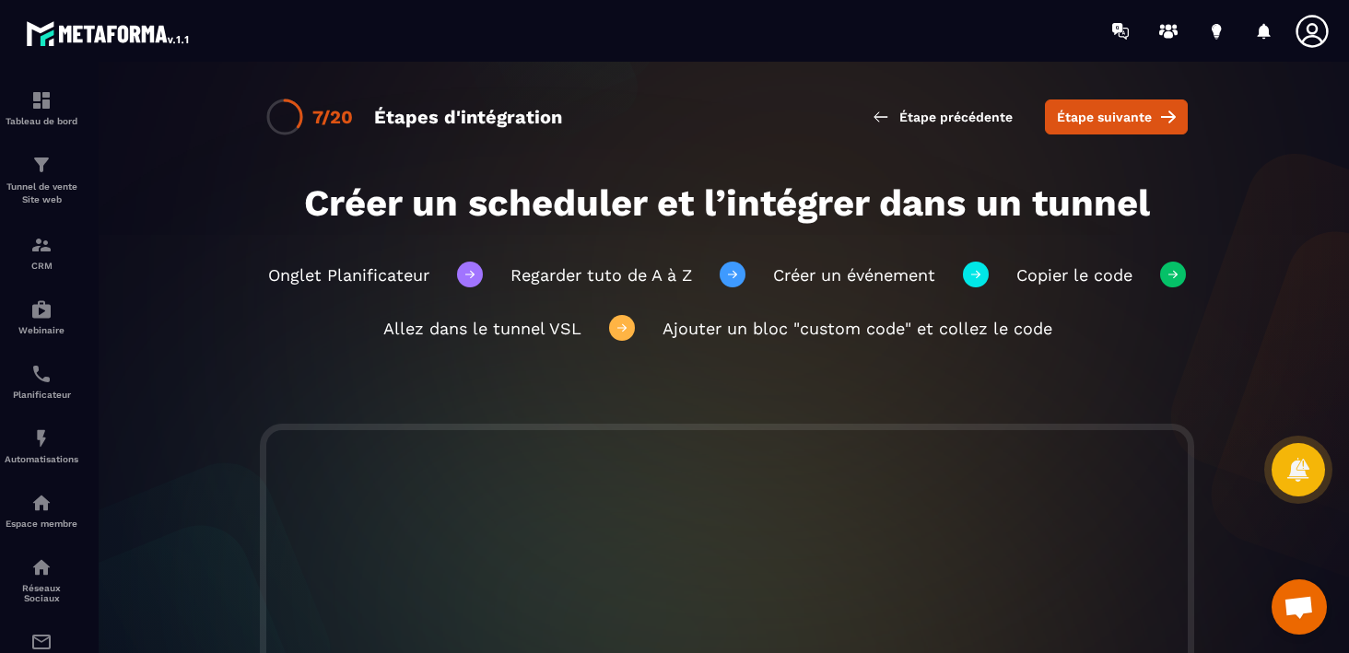
click at [1115, 123] on span "Étape suivante" at bounding box center [1104, 117] width 95 height 18
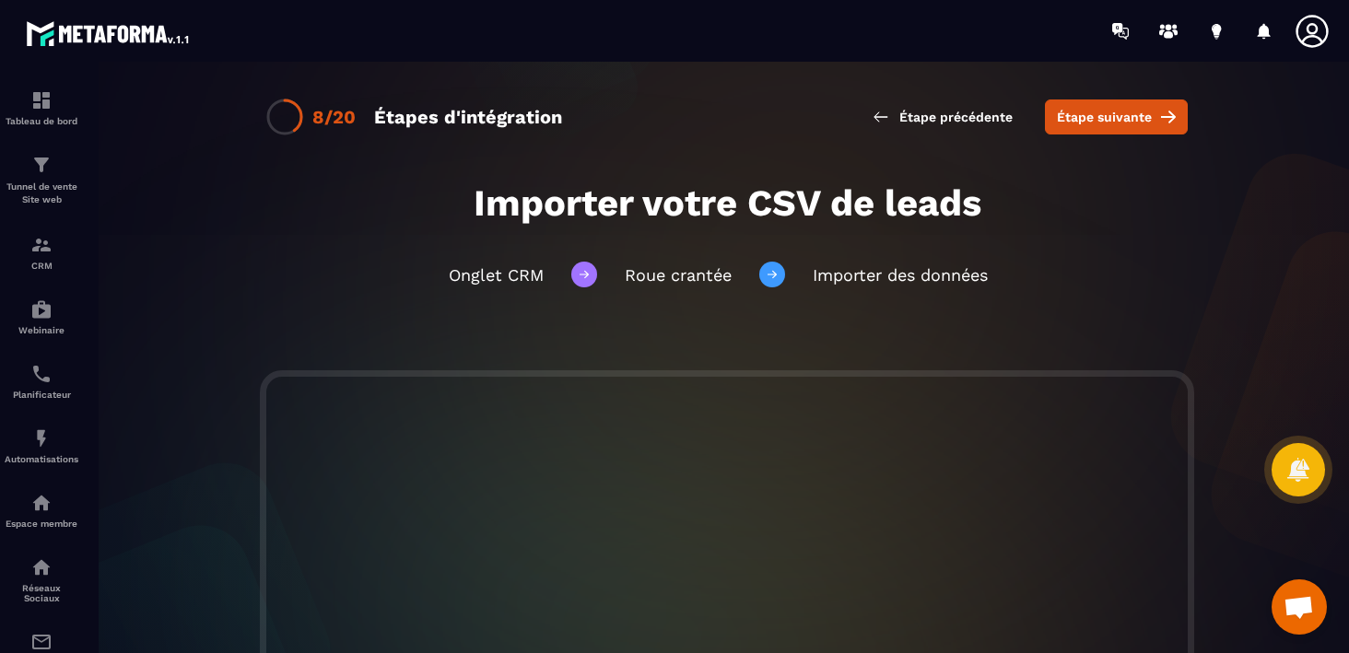
click at [1115, 123] on span "Étape suivante" at bounding box center [1104, 117] width 95 height 18
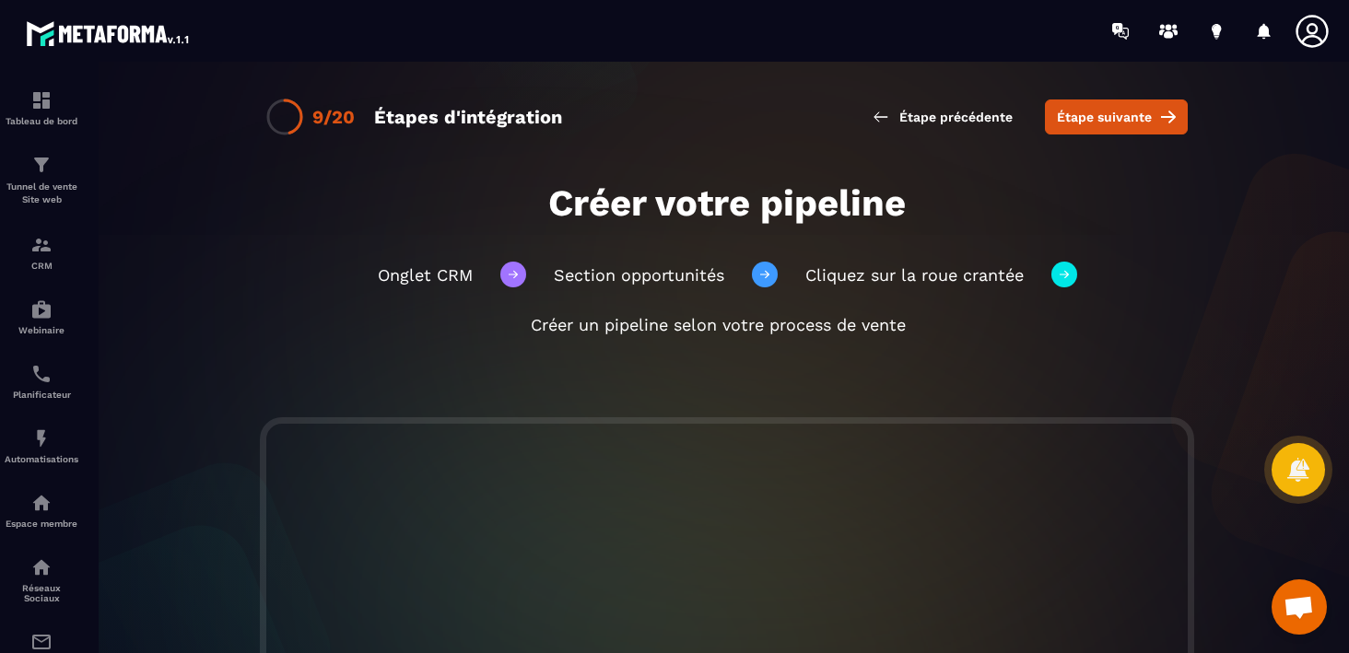
click at [1115, 123] on span "Étape suivante" at bounding box center [1104, 117] width 95 height 18
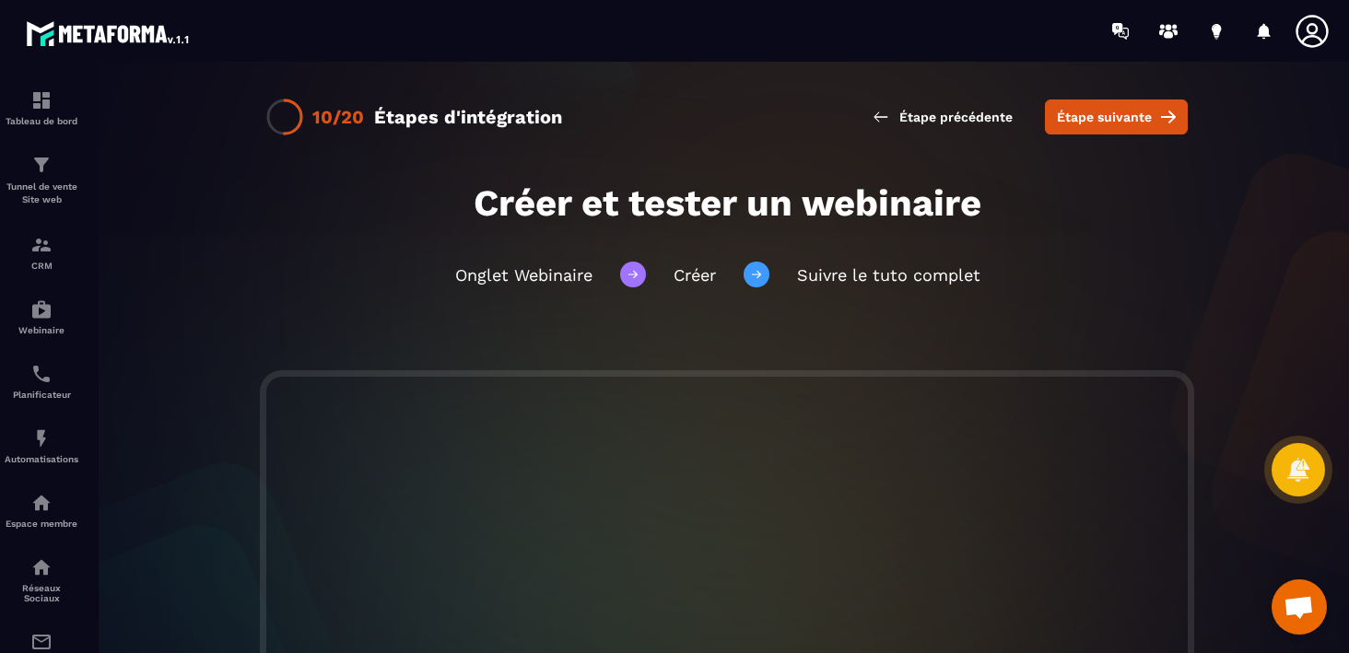
click at [1115, 123] on span "Étape suivante" at bounding box center [1104, 117] width 95 height 18
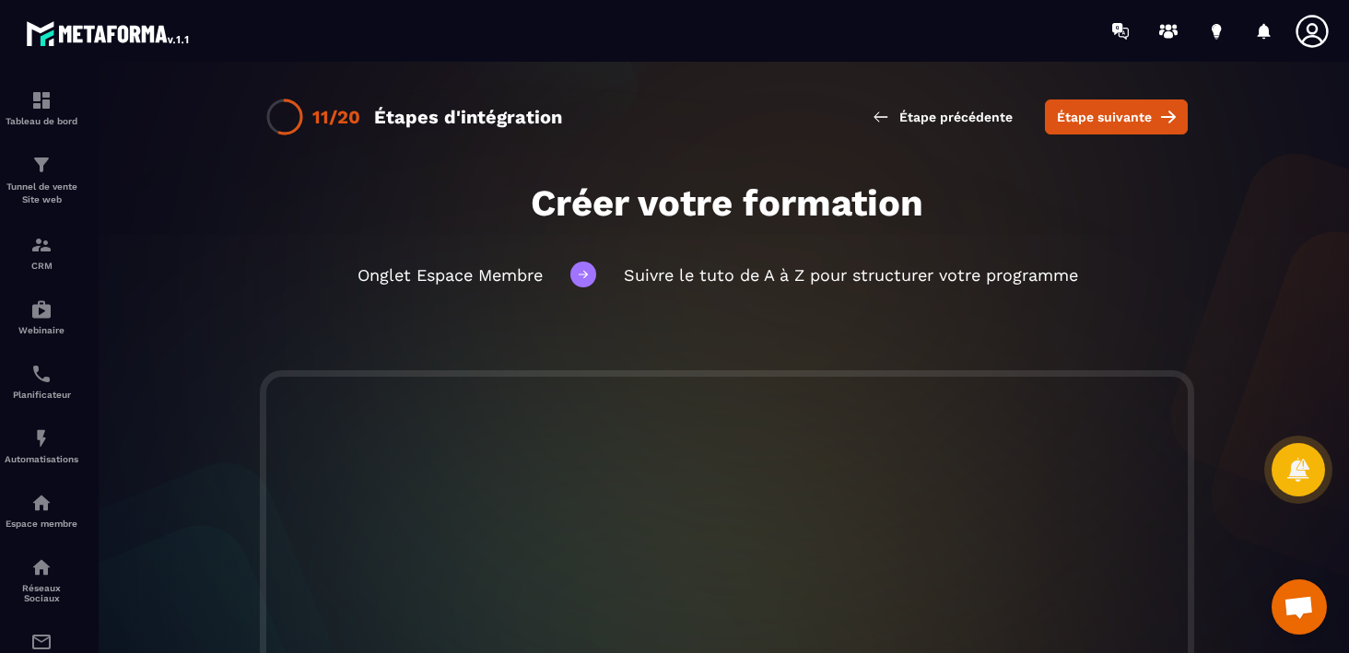
click at [1115, 123] on span "Étape suivante" at bounding box center [1104, 117] width 95 height 18
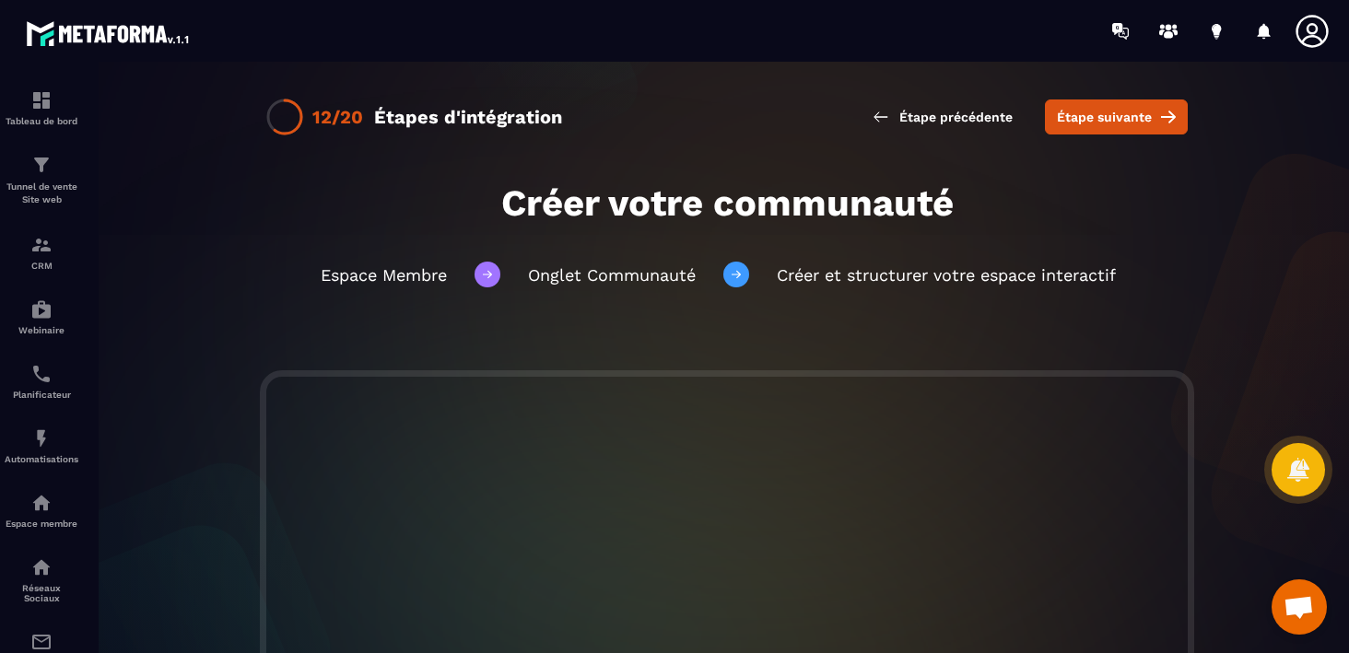
click at [1115, 123] on span "Étape suivante" at bounding box center [1104, 117] width 95 height 18
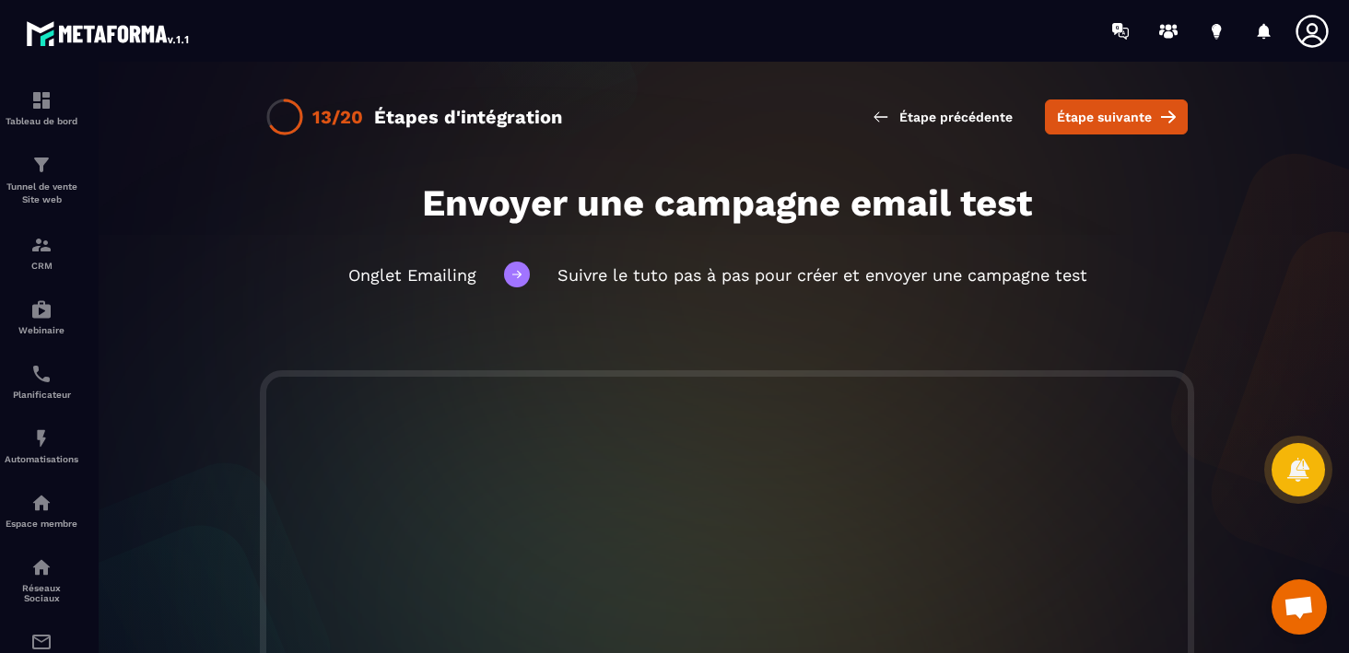
click at [1115, 123] on span "Étape suivante" at bounding box center [1104, 117] width 95 height 18
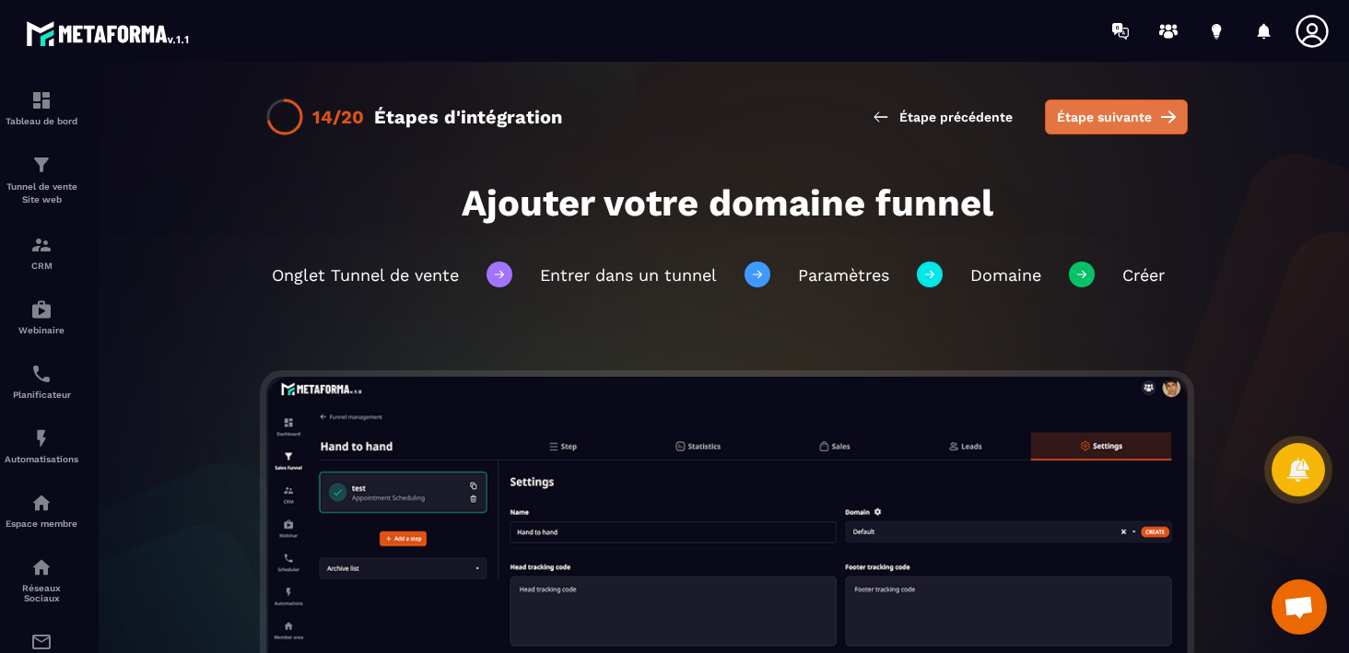
click at [1125, 116] on span "Étape suivante" at bounding box center [1104, 117] width 95 height 18
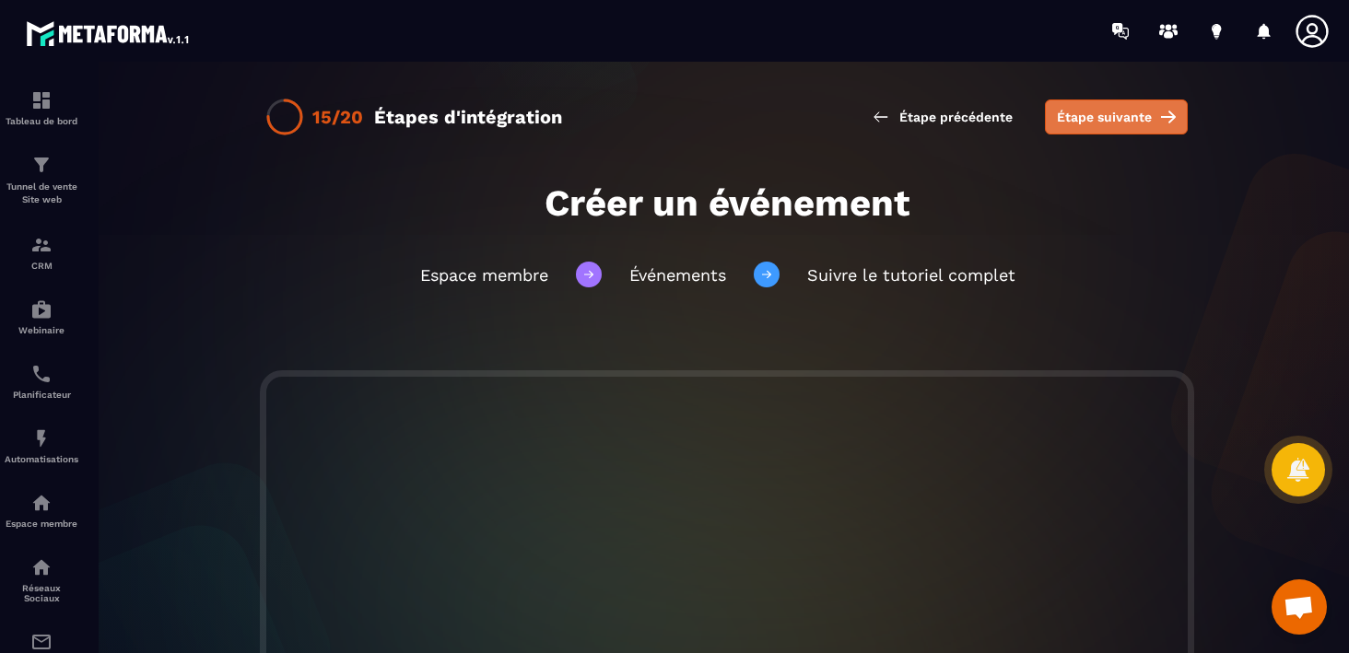
click at [1119, 116] on span "Étape suivante" at bounding box center [1104, 117] width 95 height 18
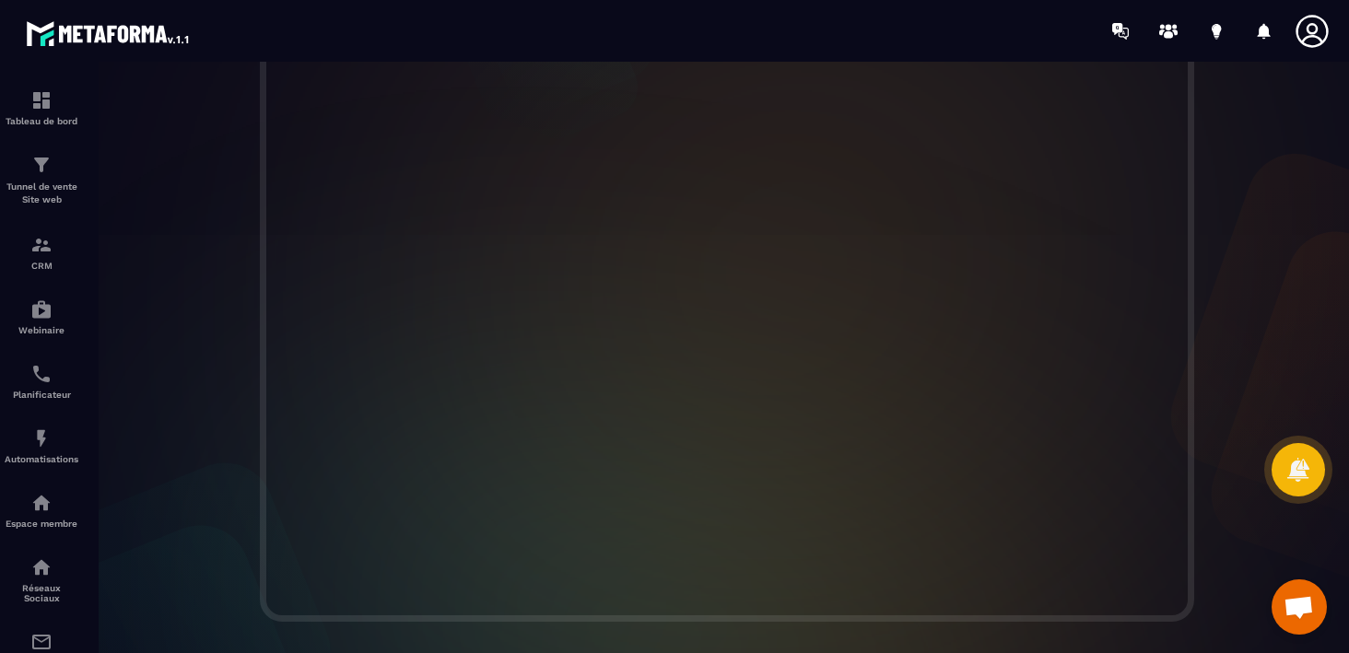
scroll to position [427, 0]
click at [169, 454] on div at bounding box center [727, 305] width 1281 height 628
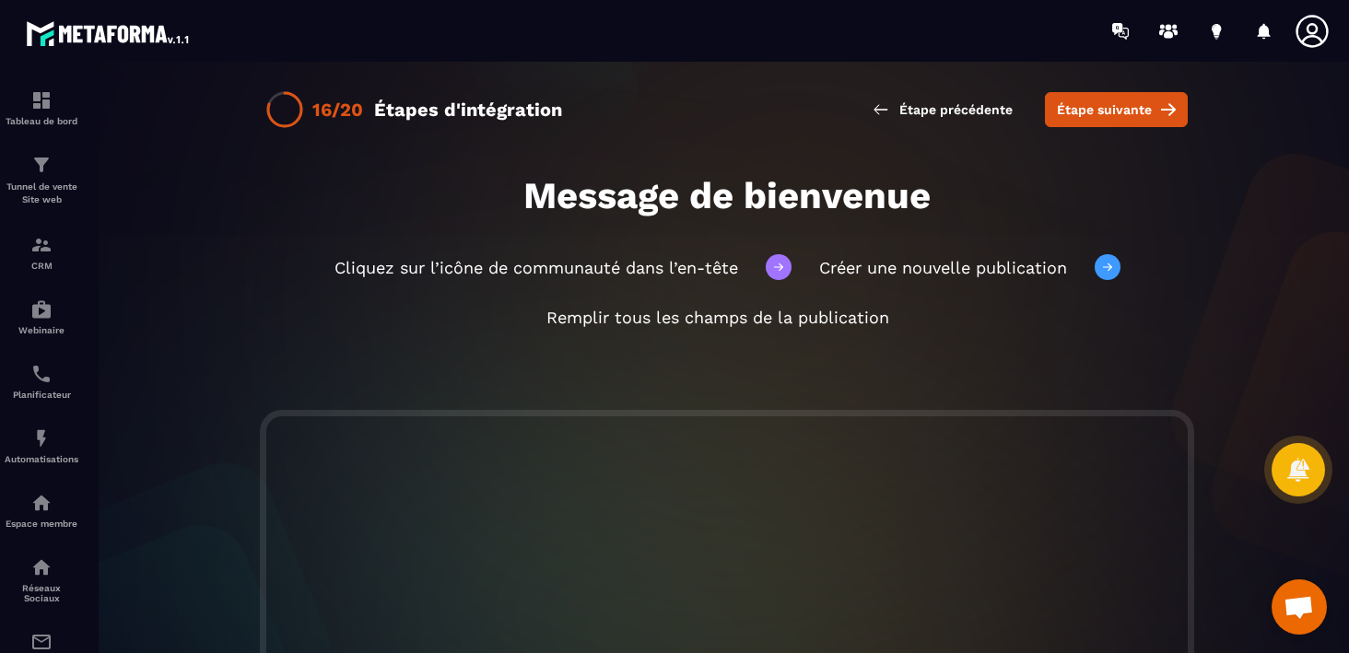
scroll to position [0, 0]
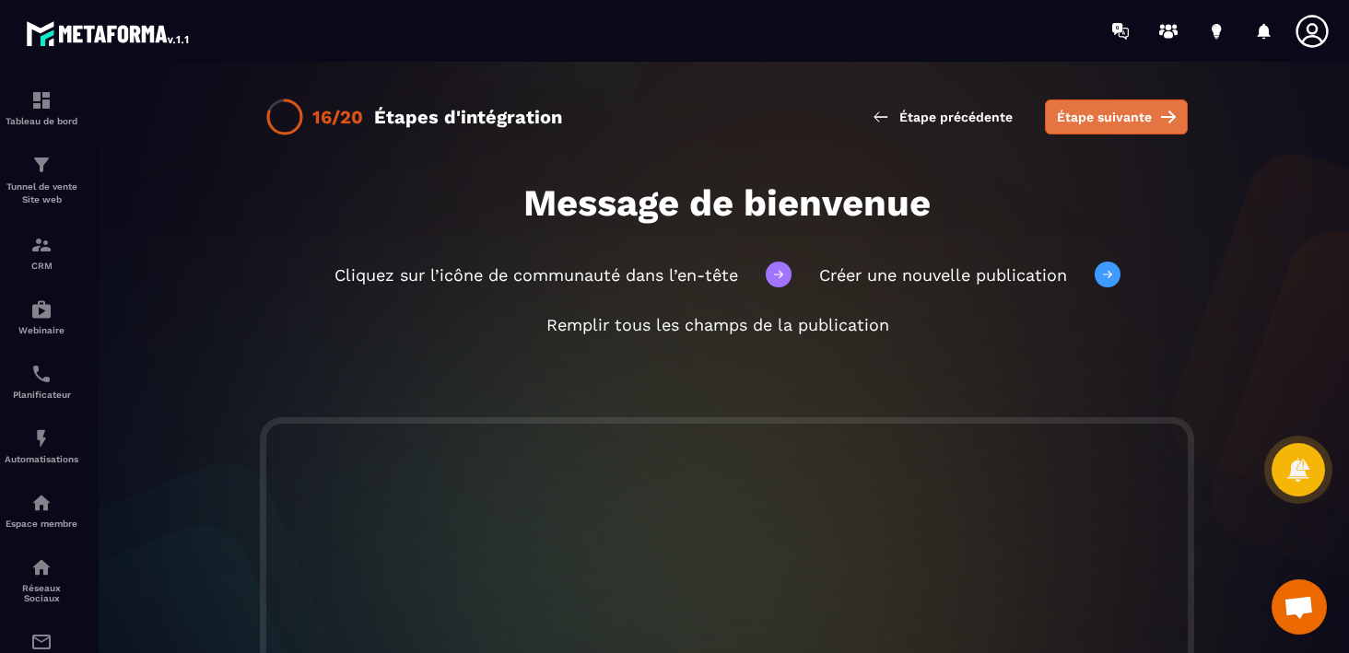
click at [1113, 117] on span "Étape suivante" at bounding box center [1104, 117] width 95 height 18
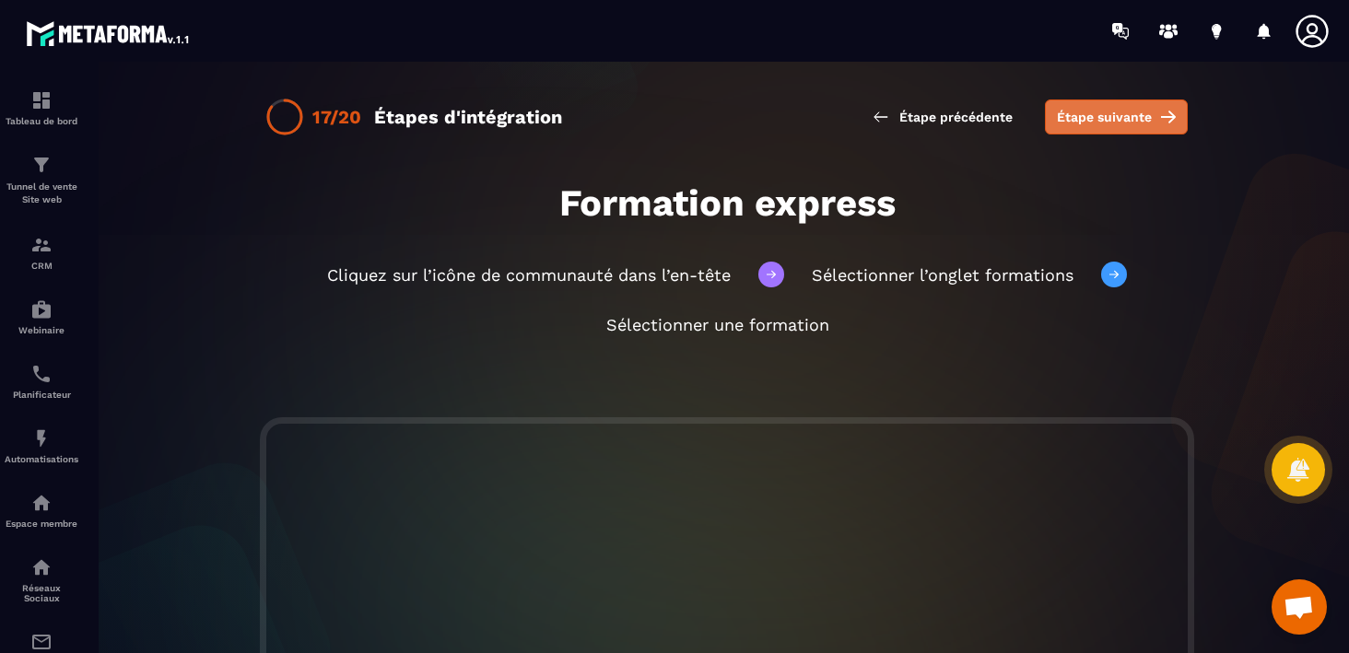
click at [1106, 124] on span "Étape suivante" at bounding box center [1104, 117] width 95 height 18
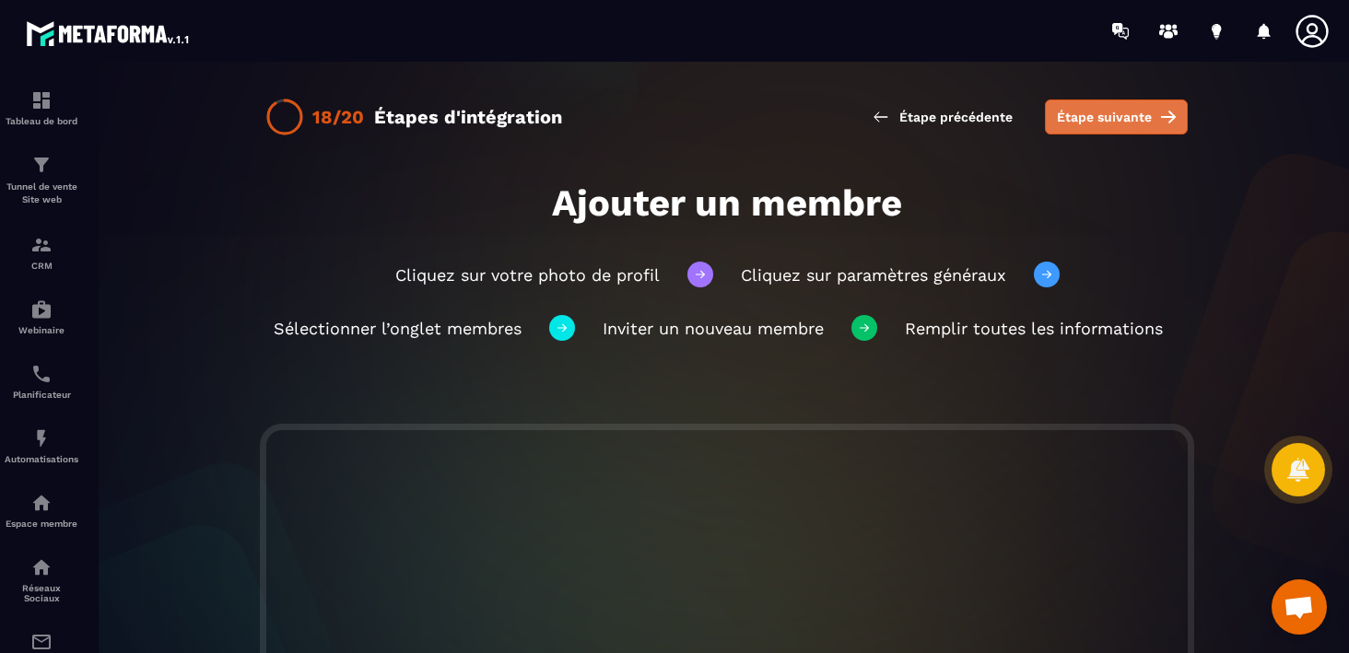
click at [1101, 120] on span "Étape suivante" at bounding box center [1104, 117] width 95 height 18
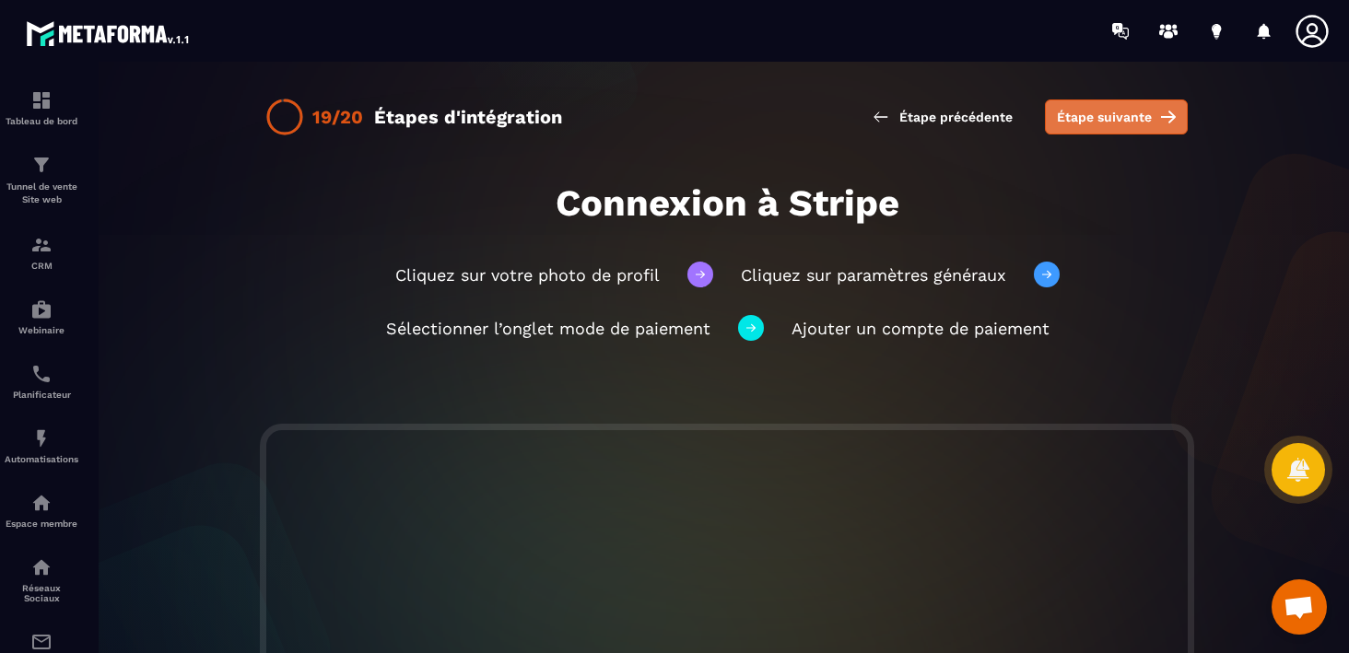
click at [1117, 119] on span "Étape suivante" at bounding box center [1104, 117] width 95 height 18
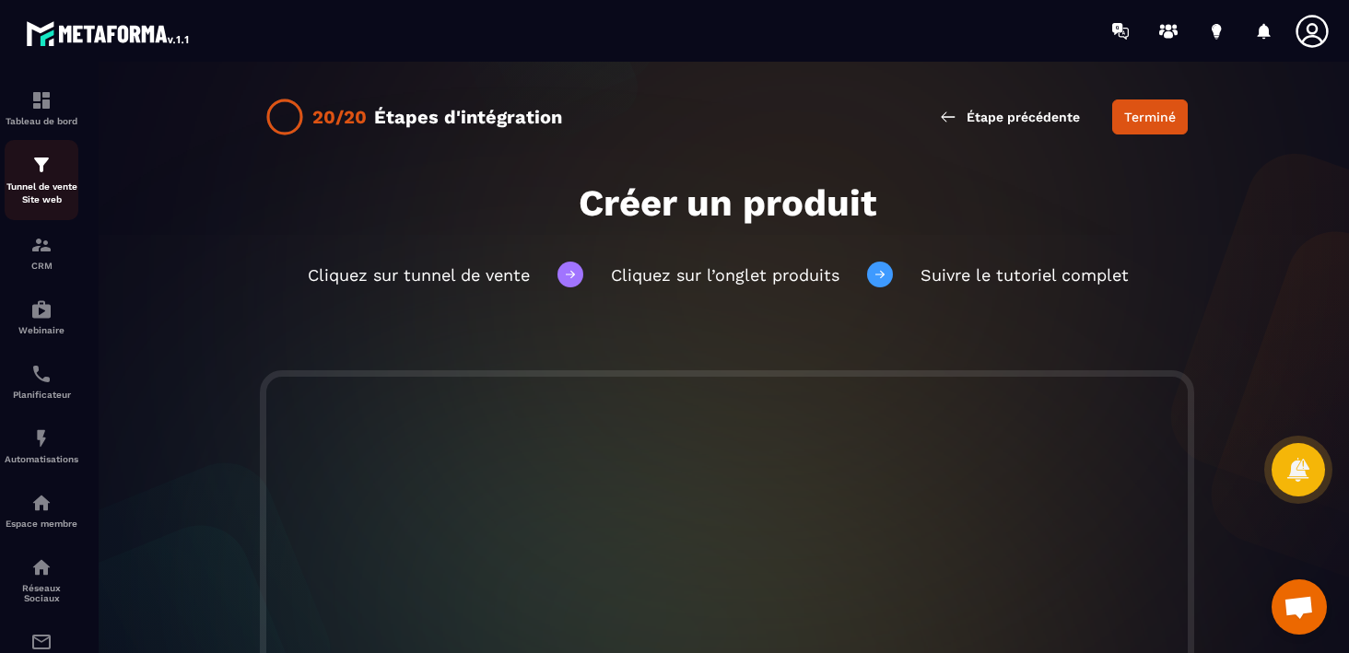
click at [30, 185] on p "Tunnel de vente Site web" at bounding box center [42, 194] width 74 height 26
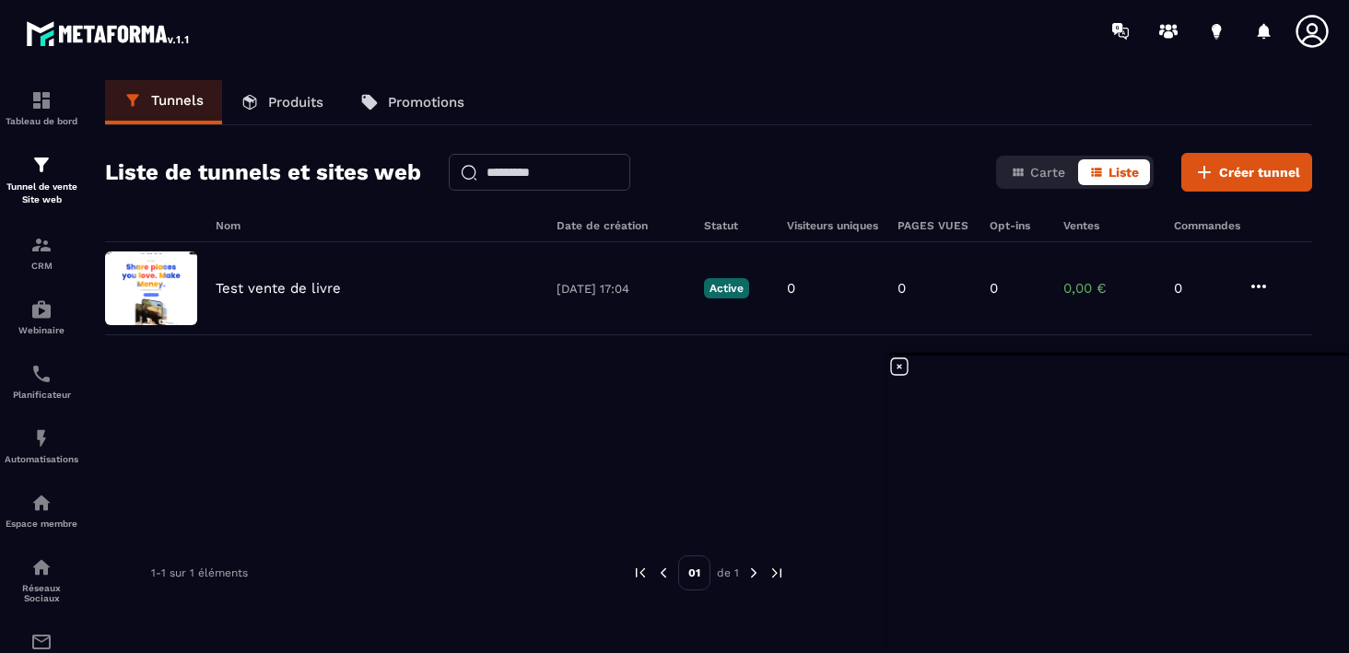
click at [288, 108] on p "Produits" at bounding box center [295, 102] width 55 height 17
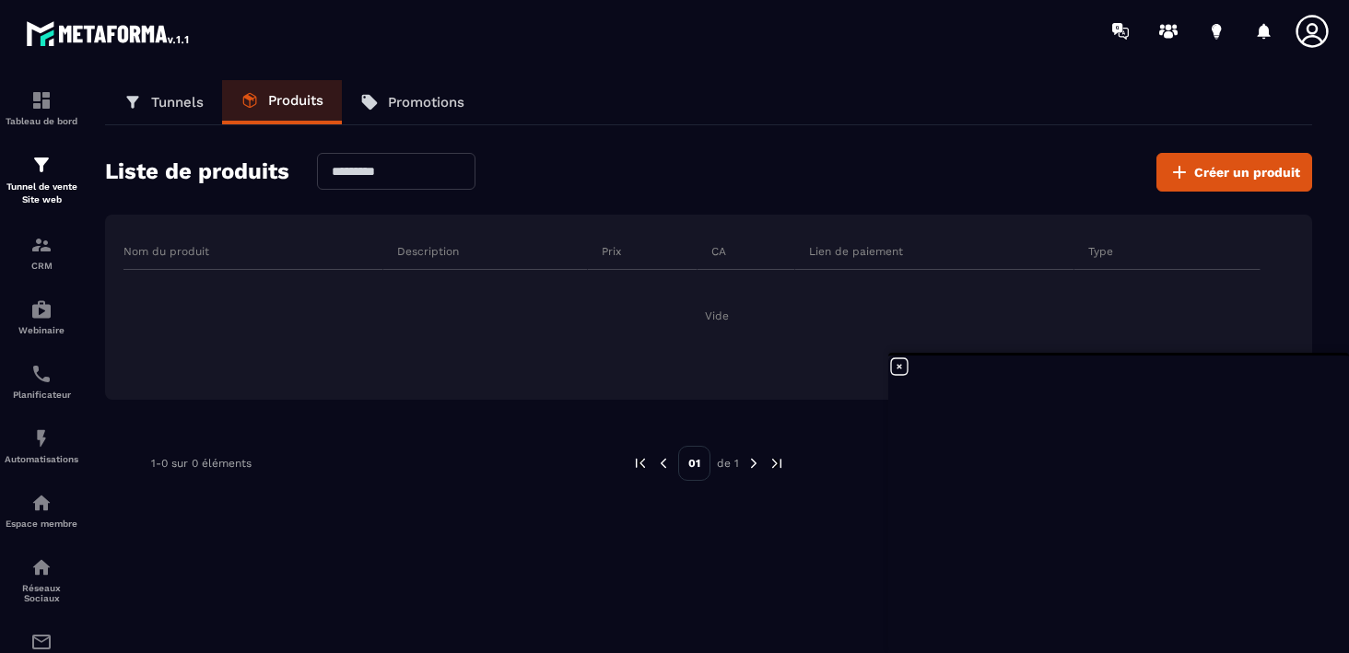
click at [418, 100] on p "Promotions" at bounding box center [426, 102] width 77 height 17
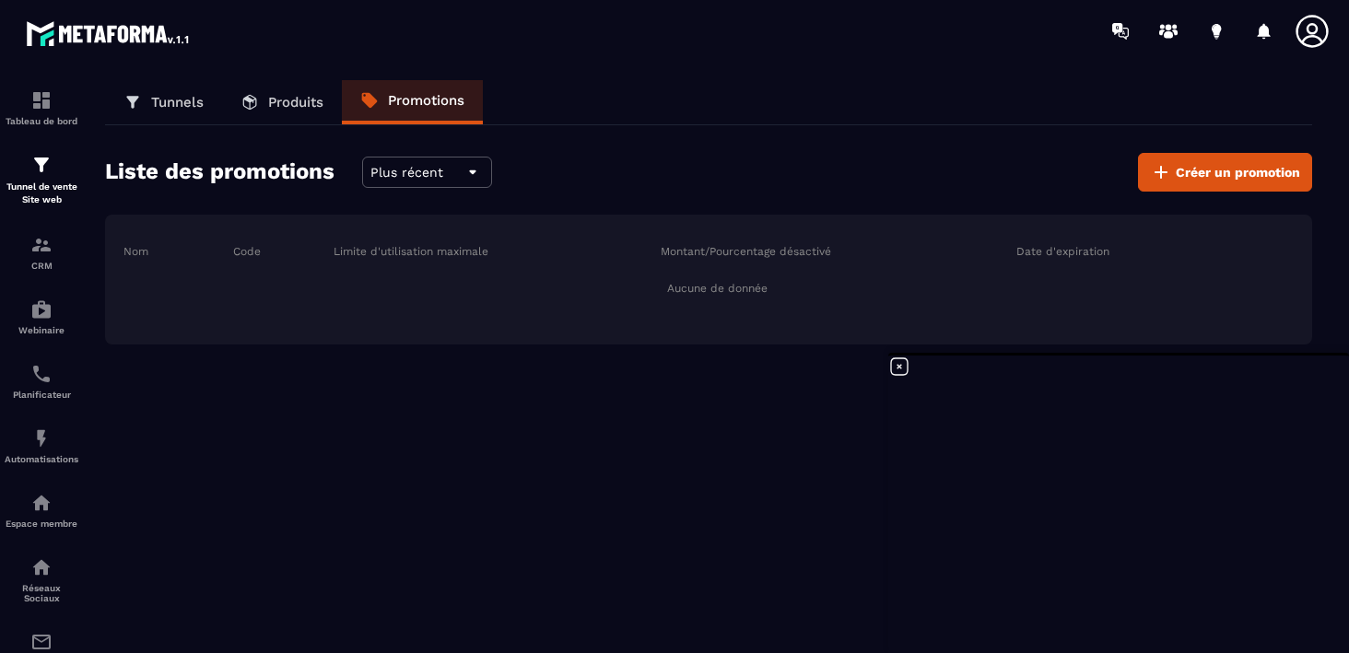
click at [628, 437] on div "Tunnels Produits Promotions Liste des promotions Plus récent Créer un promotion…" at bounding box center [709, 363] width 1244 height 566
click at [1212, 29] on icon at bounding box center [1216, 29] width 9 height 12
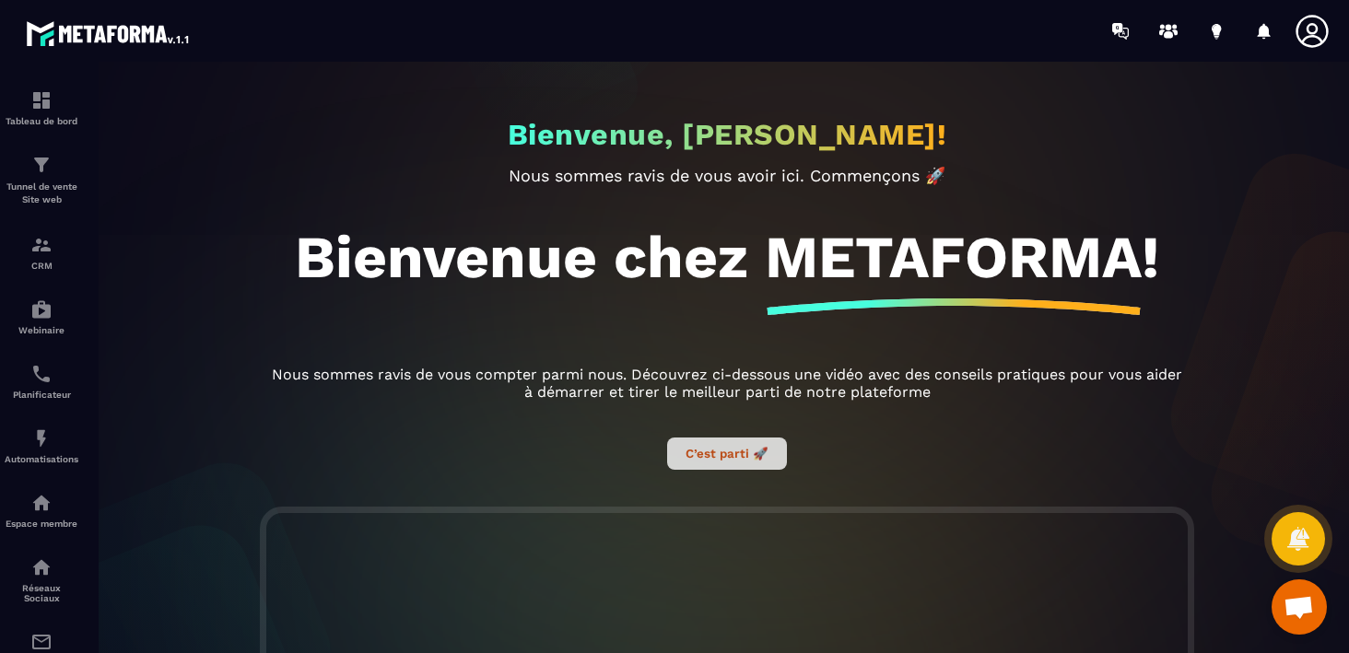
click at [734, 464] on button "C’est parti 🚀" at bounding box center [727, 454] width 120 height 32
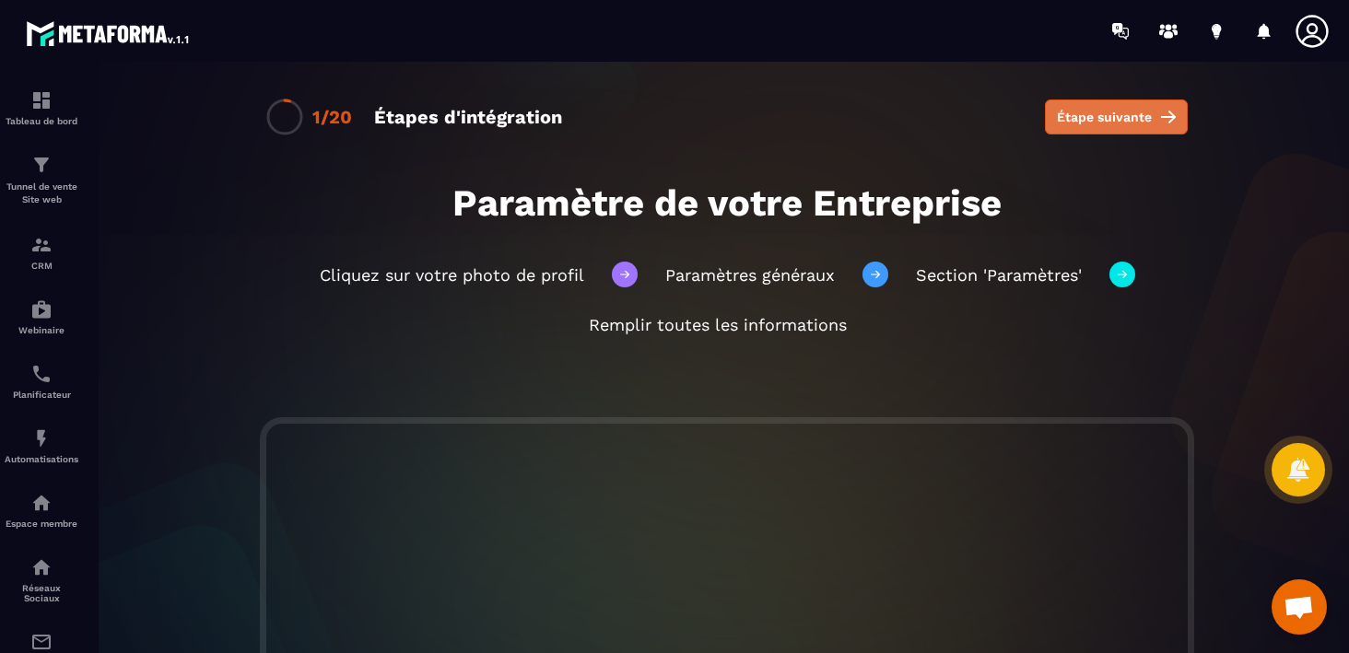
click at [1118, 116] on span "Étape suivante" at bounding box center [1104, 117] width 95 height 18
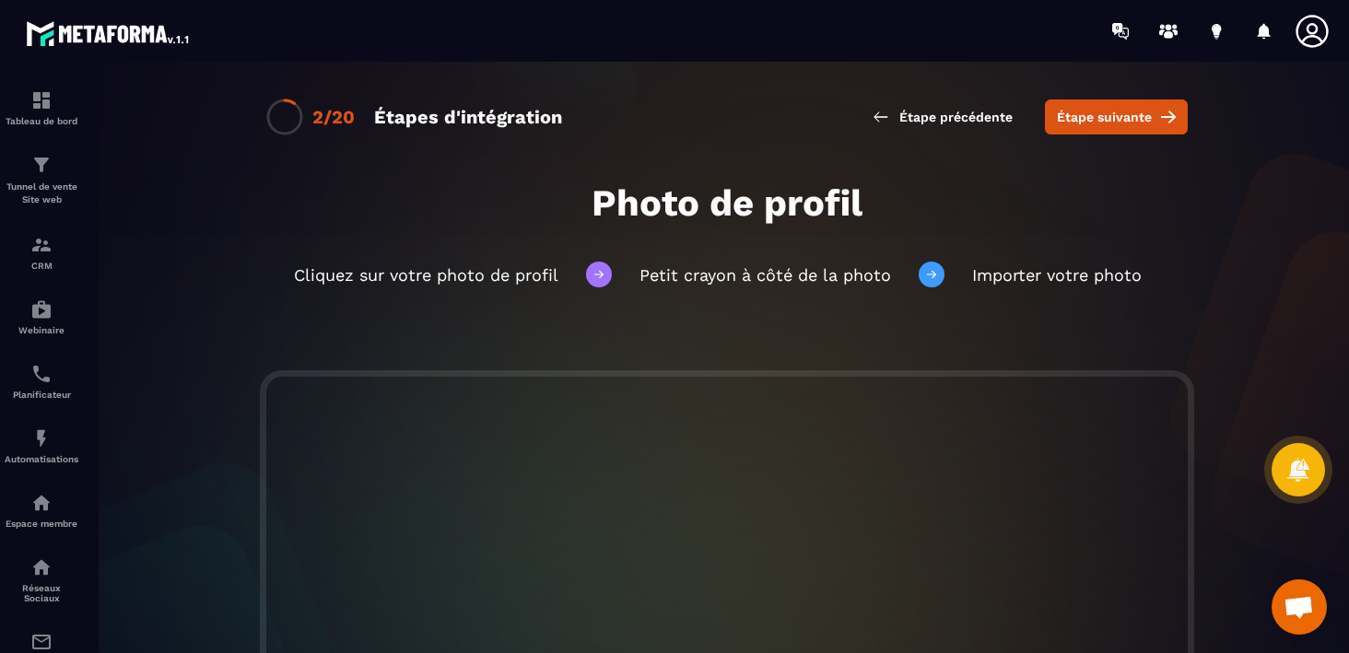
click at [1118, 116] on span "Étape suivante" at bounding box center [1104, 117] width 95 height 18
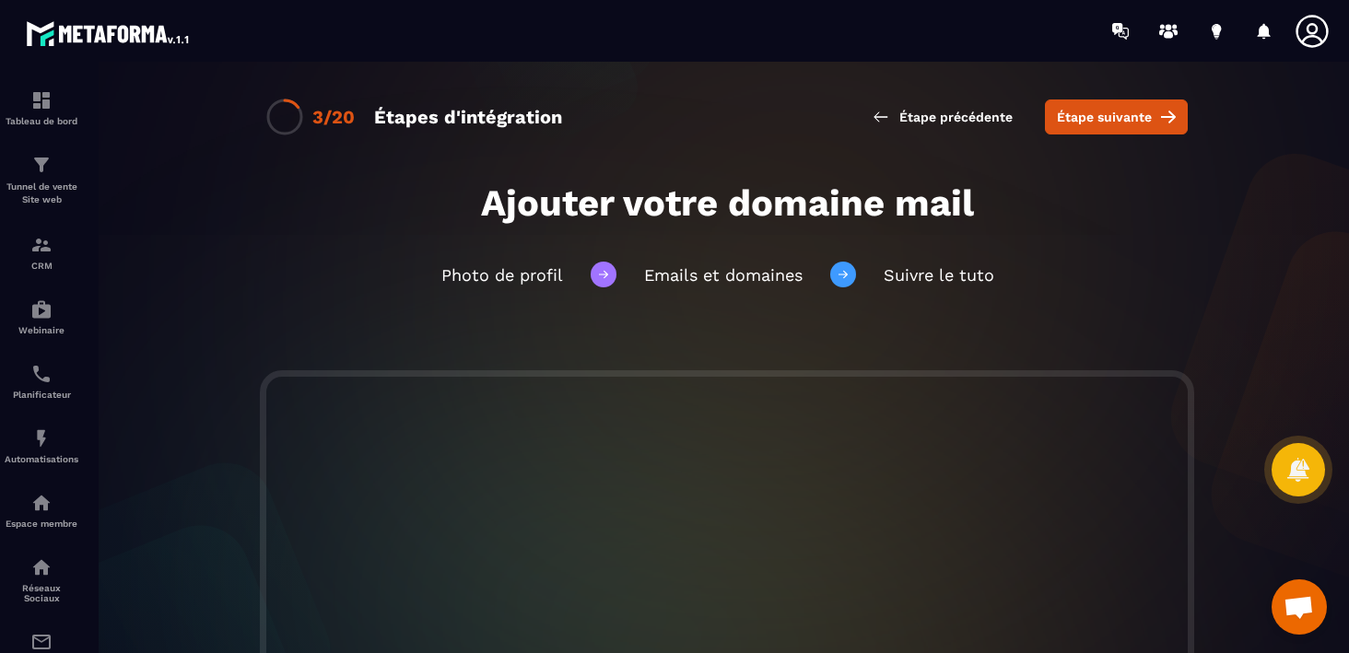
click at [1118, 116] on span "Étape suivante" at bounding box center [1104, 117] width 95 height 18
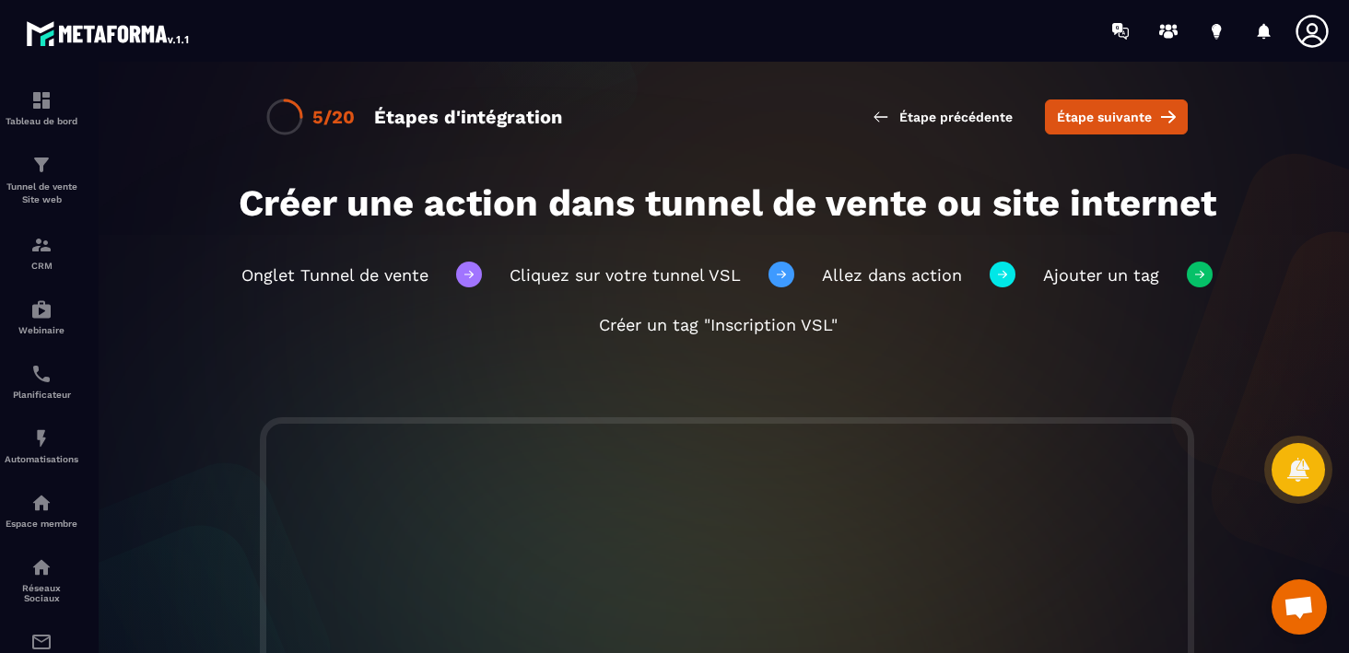
click at [1118, 116] on span "Étape suivante" at bounding box center [1104, 117] width 95 height 18
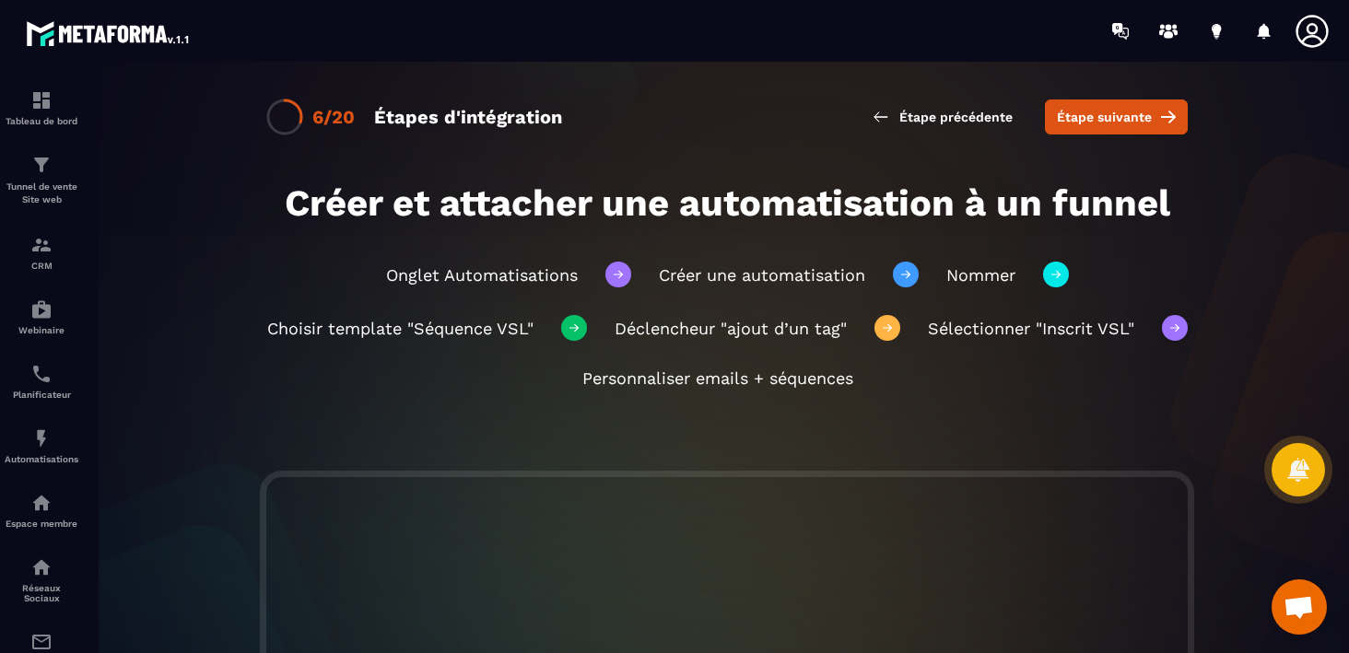
click at [1118, 116] on span "Étape suivante" at bounding box center [1104, 117] width 95 height 18
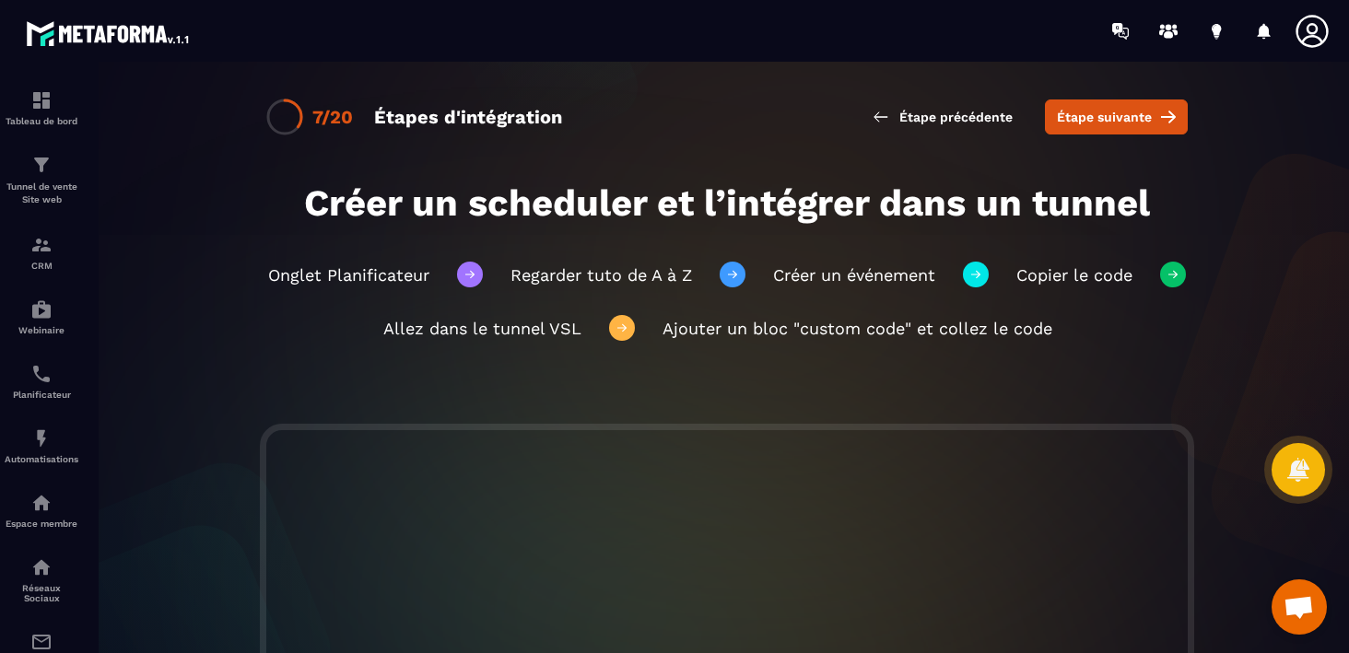
click at [1118, 116] on span "Étape suivante" at bounding box center [1104, 117] width 95 height 18
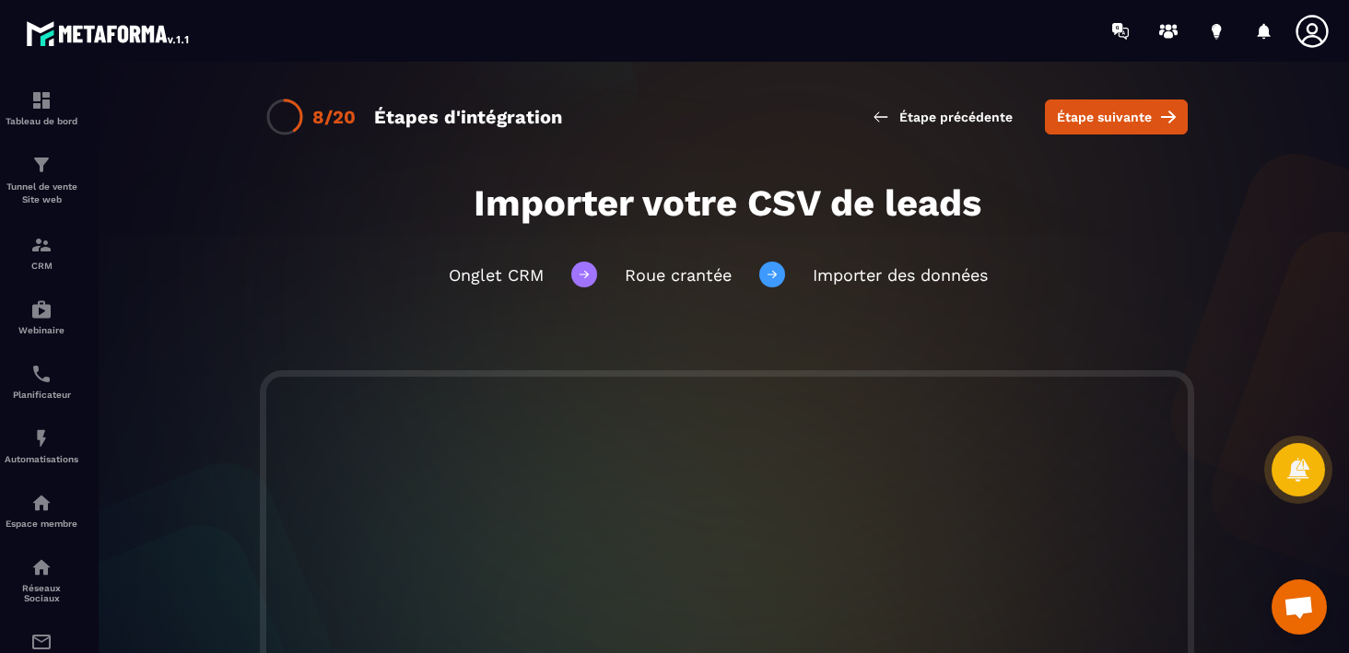
click at [1118, 116] on span "Étape suivante" at bounding box center [1104, 117] width 95 height 18
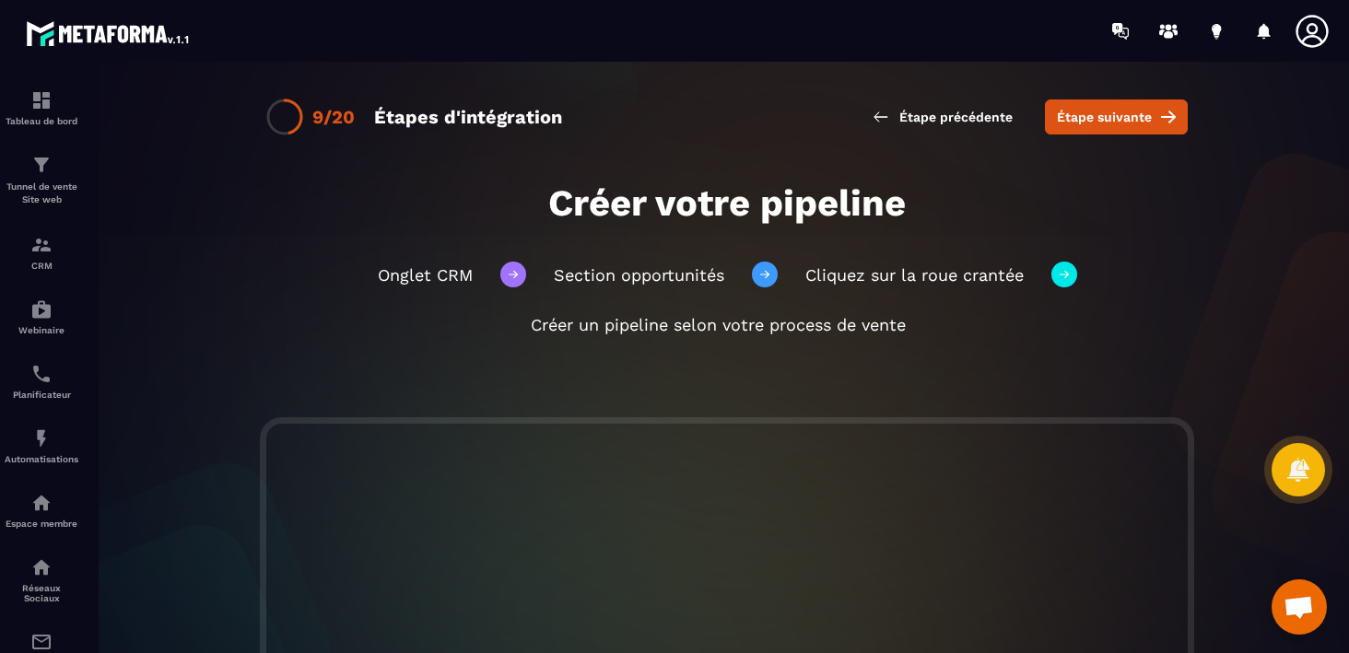
click at [1118, 116] on span "Étape suivante" at bounding box center [1104, 117] width 95 height 18
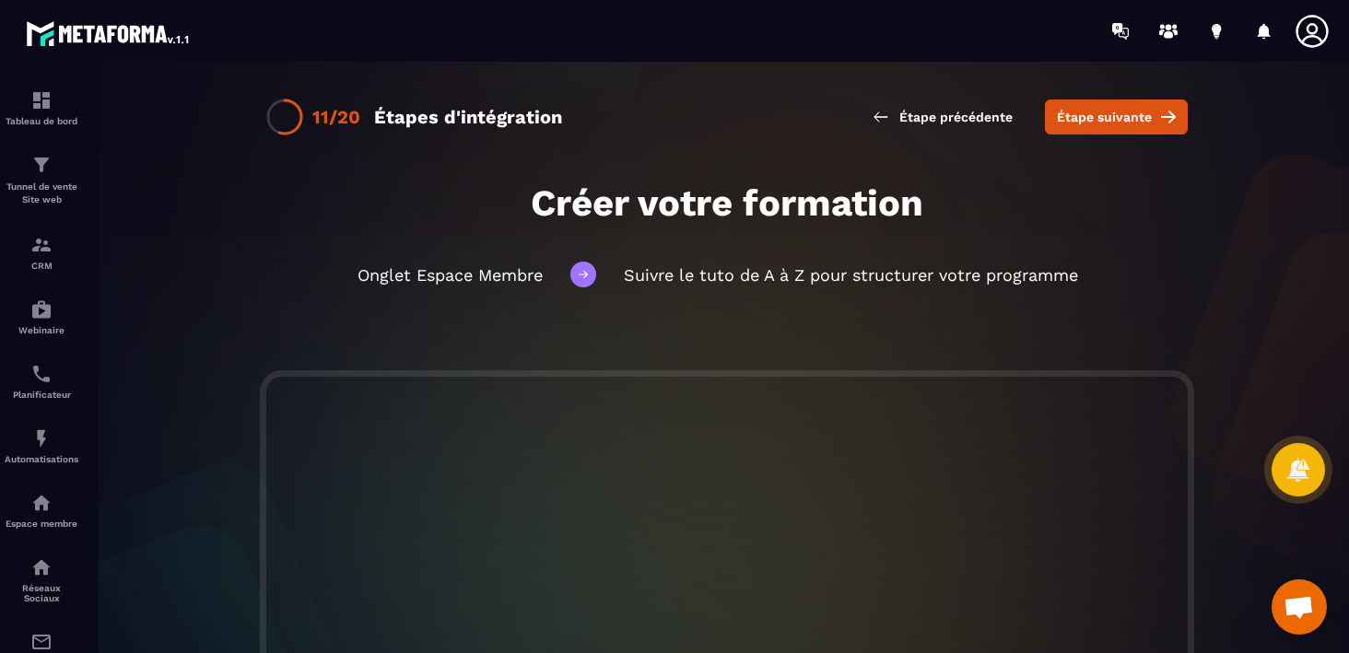
click at [1118, 116] on span "Étape suivante" at bounding box center [1104, 117] width 95 height 18
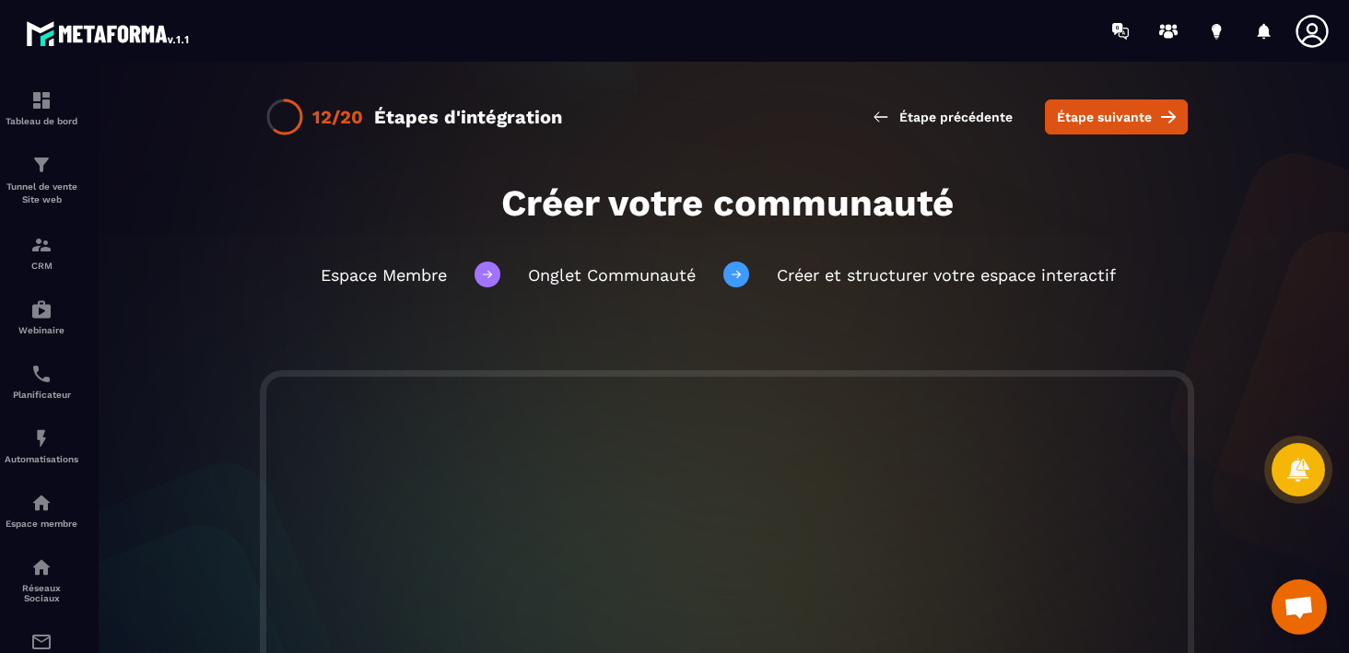
click at [1118, 116] on span "Étape suivante" at bounding box center [1104, 117] width 95 height 18
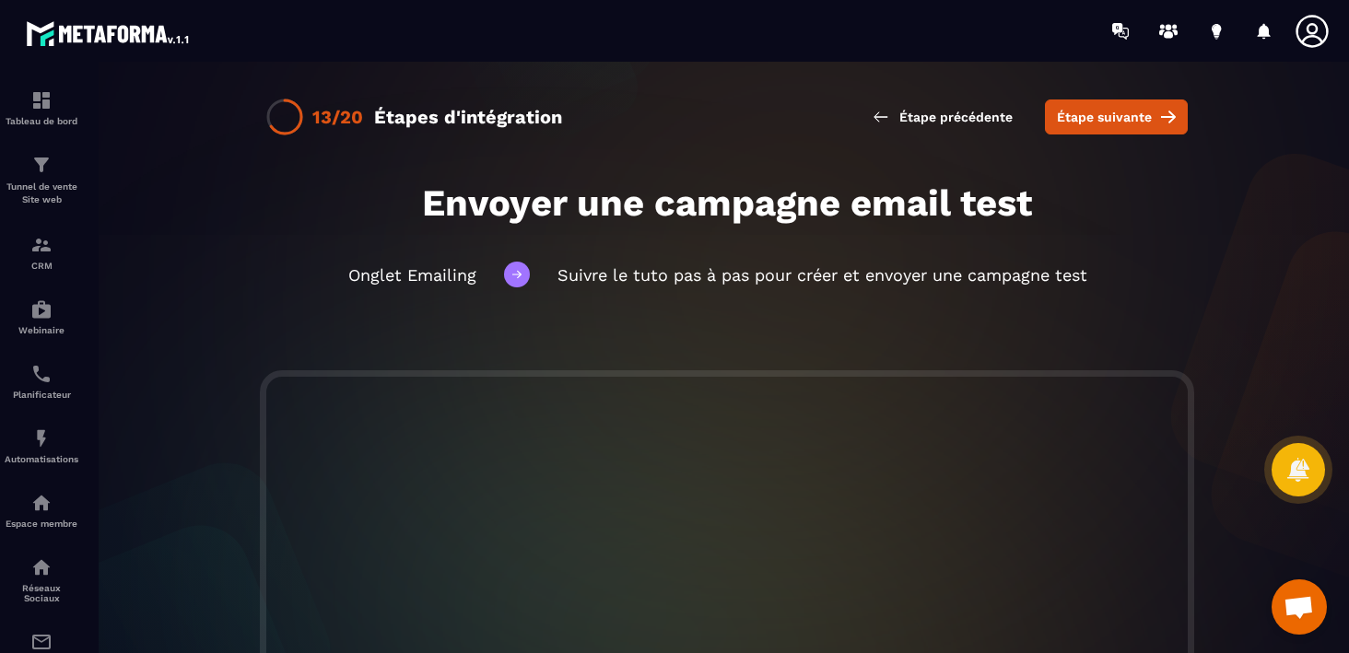
click at [1118, 116] on span "Étape suivante" at bounding box center [1104, 117] width 95 height 18
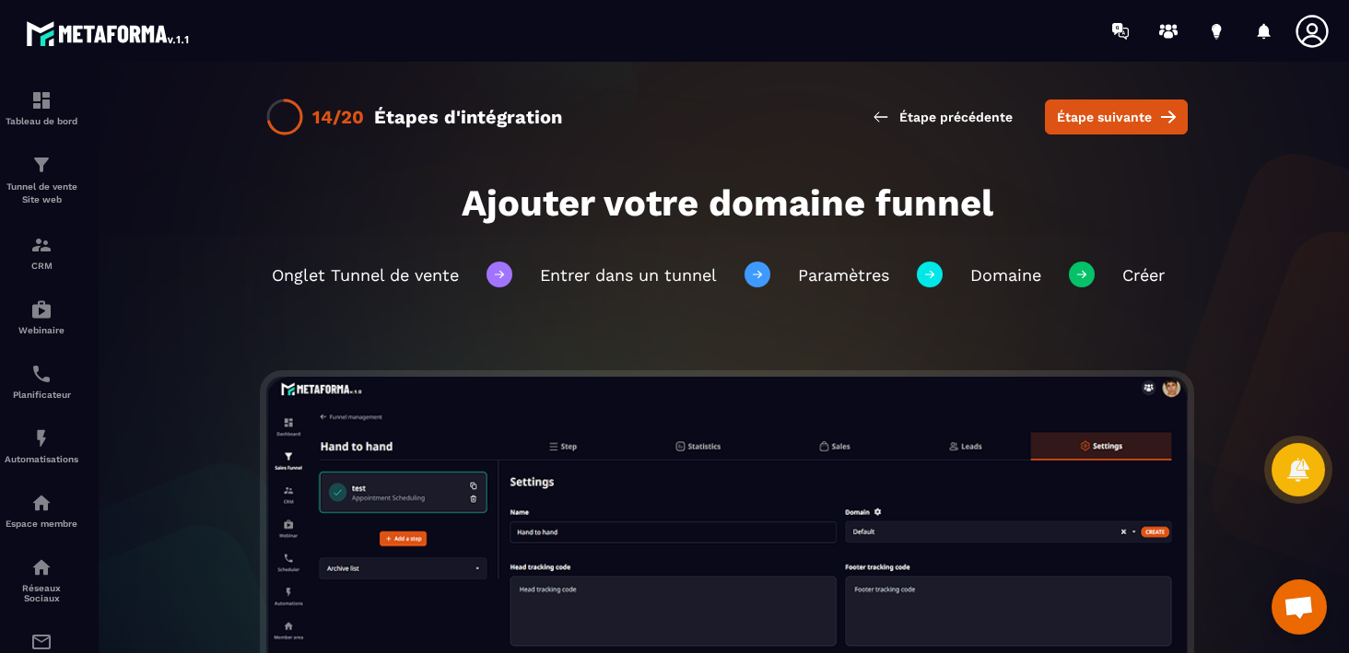
click at [1118, 116] on span "Étape suivante" at bounding box center [1104, 117] width 95 height 18
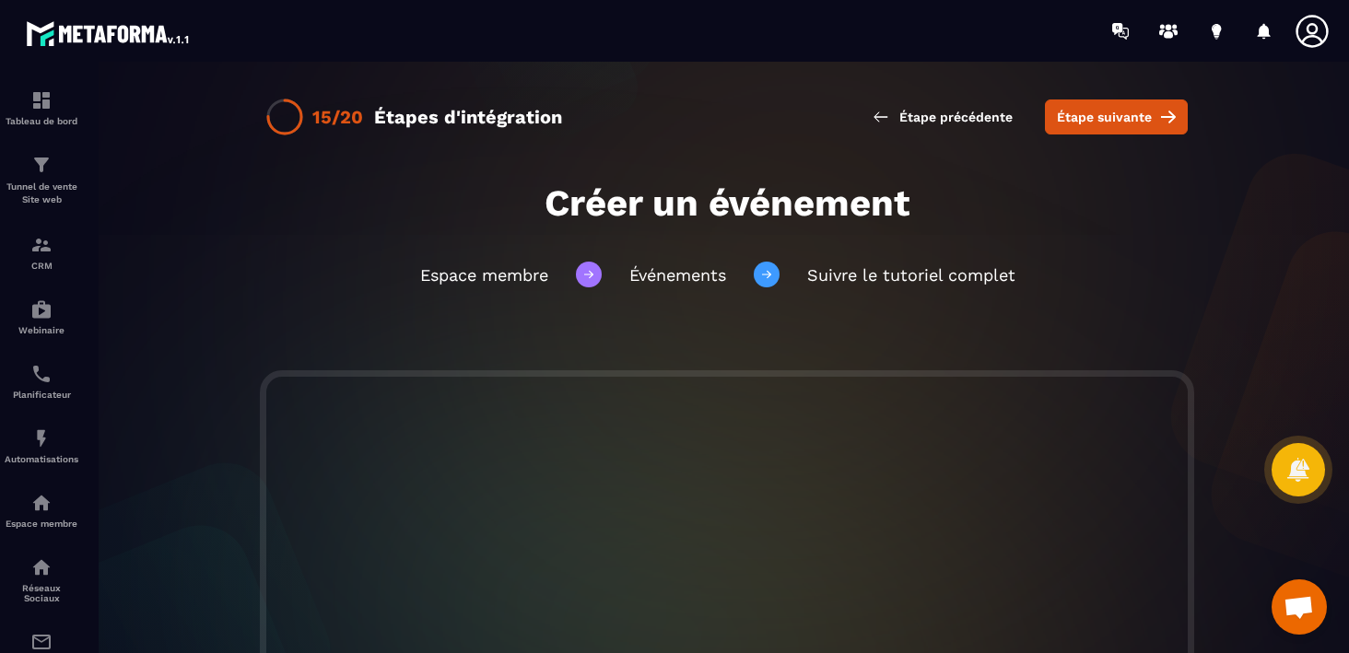
click at [1118, 116] on span "Étape suivante" at bounding box center [1104, 117] width 95 height 18
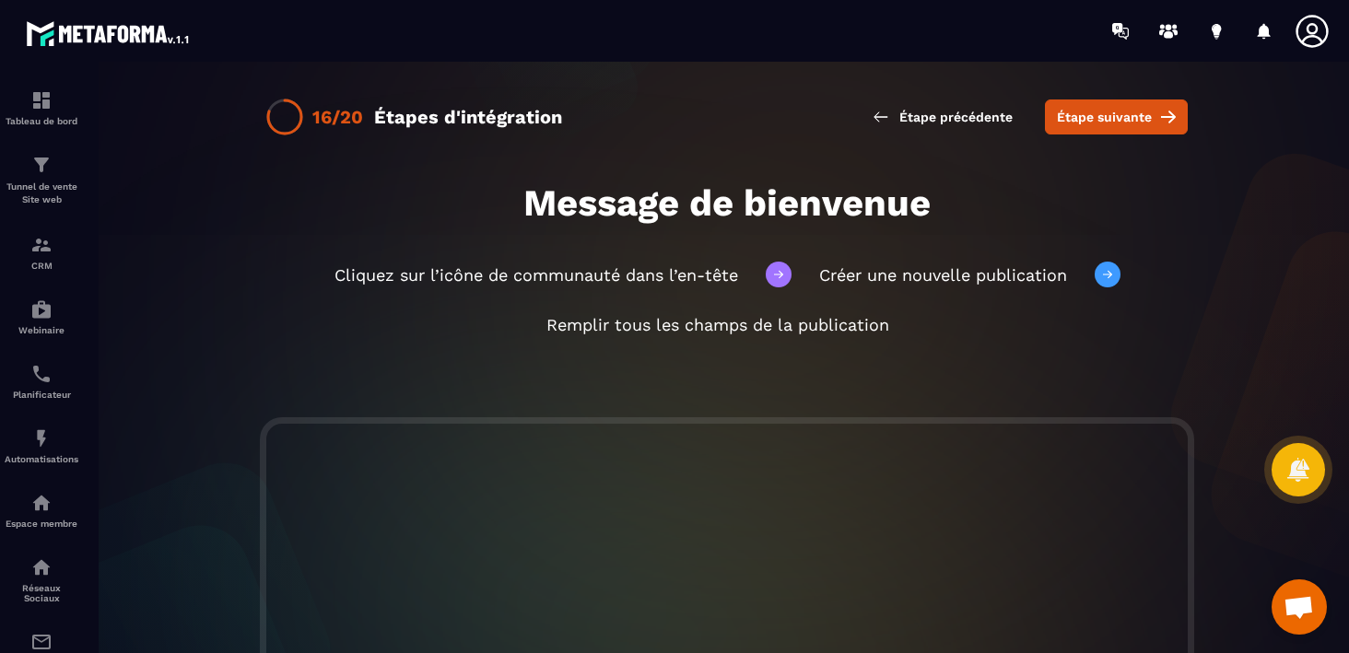
click at [1118, 116] on span "Étape suivante" at bounding box center [1104, 117] width 95 height 18
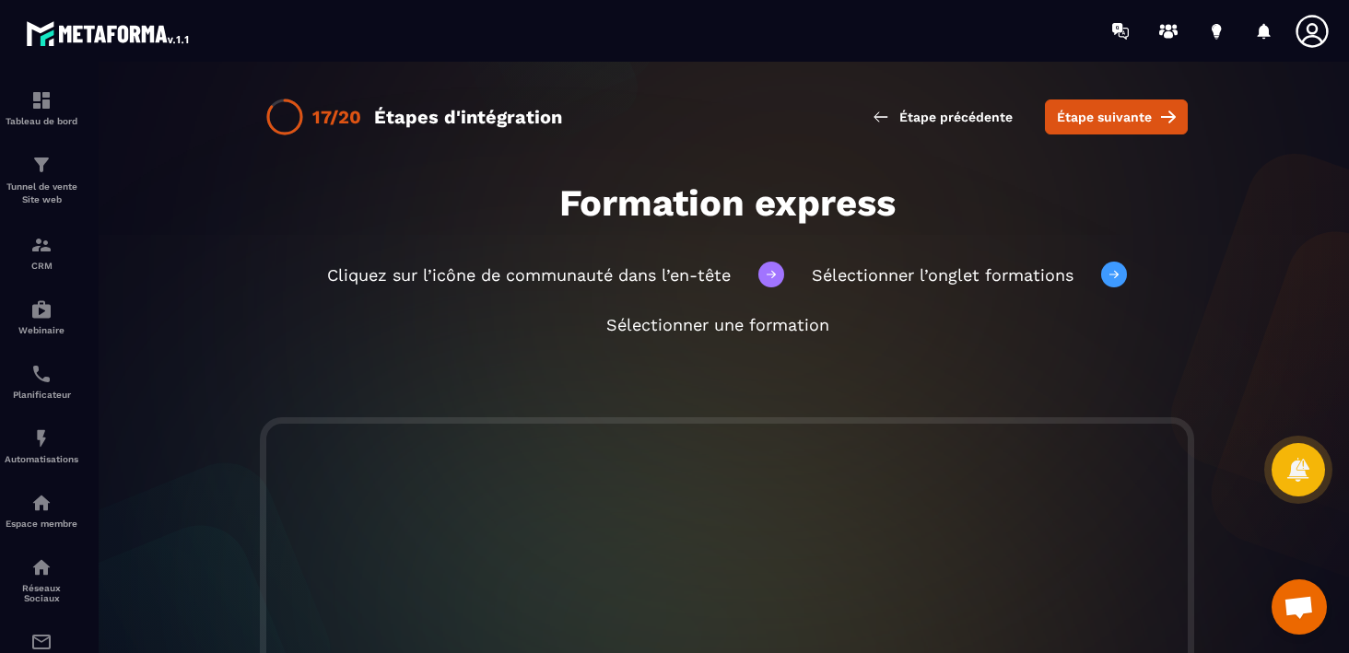
click at [1118, 116] on span "Étape suivante" at bounding box center [1104, 117] width 95 height 18
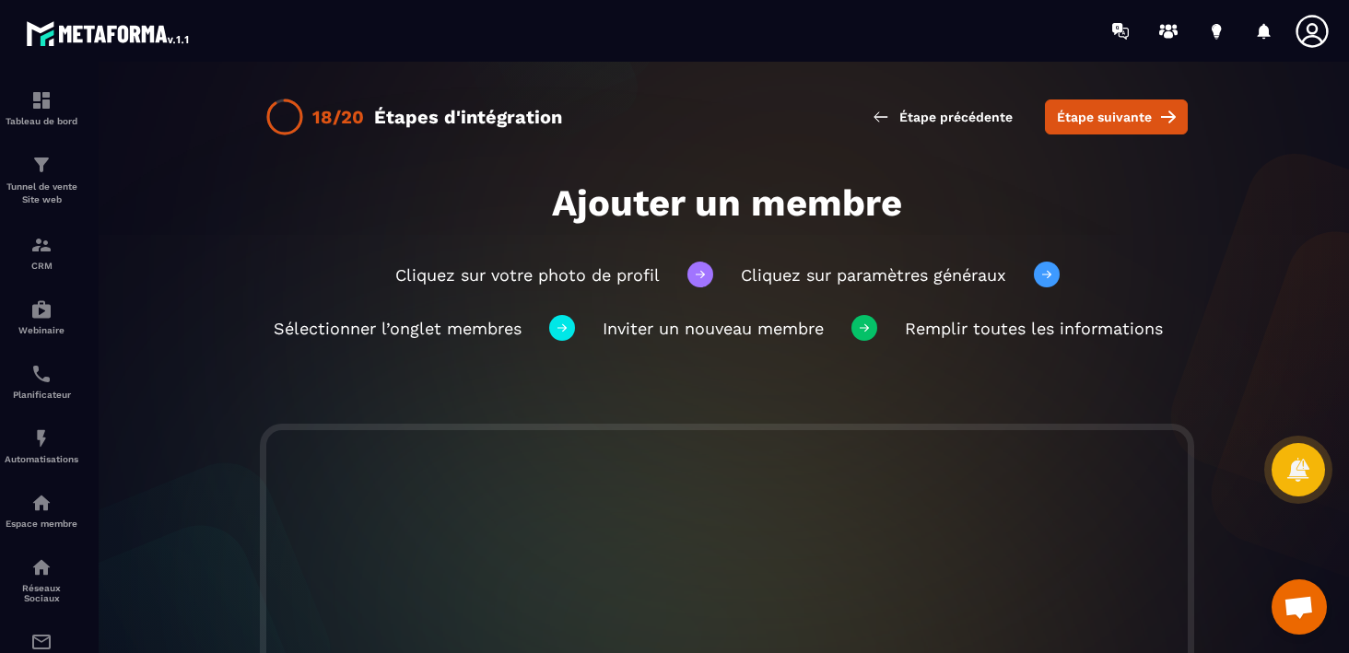
click at [1118, 116] on span "Étape suivante" at bounding box center [1104, 117] width 95 height 18
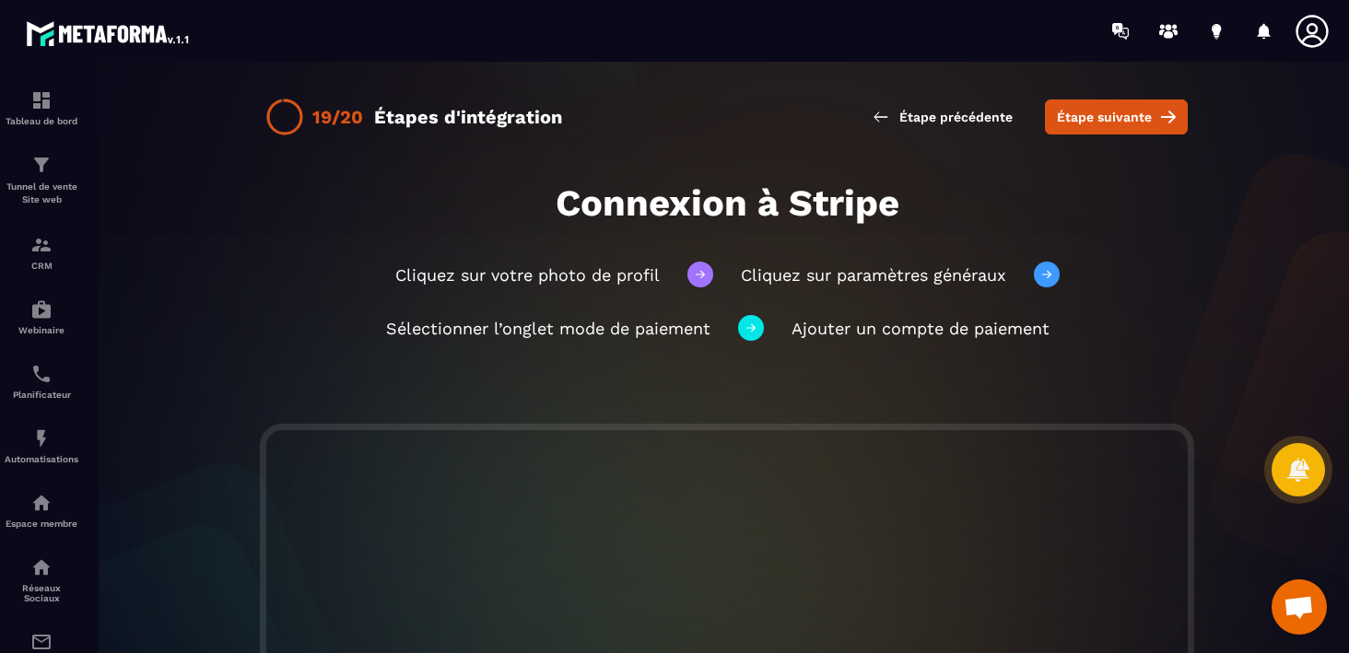
click at [1118, 116] on span "Étape suivante" at bounding box center [1104, 117] width 95 height 18
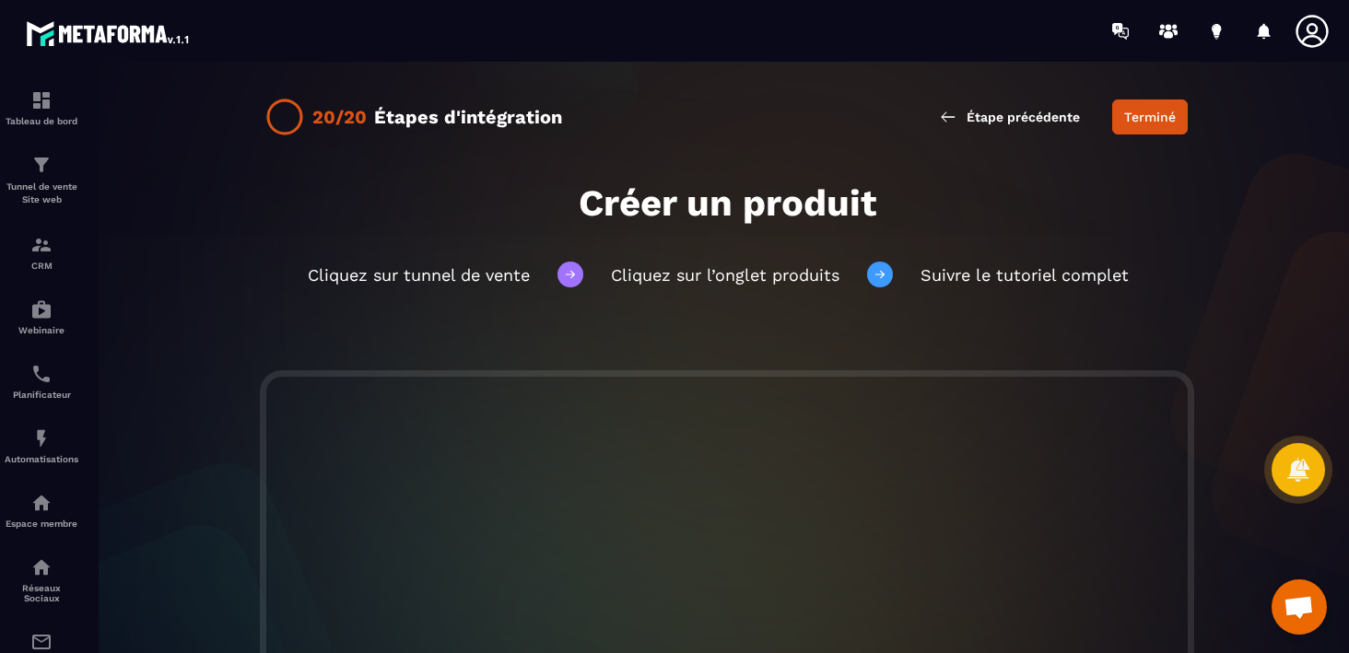
click at [1118, 116] on button "Terminé" at bounding box center [1151, 117] width 76 height 35
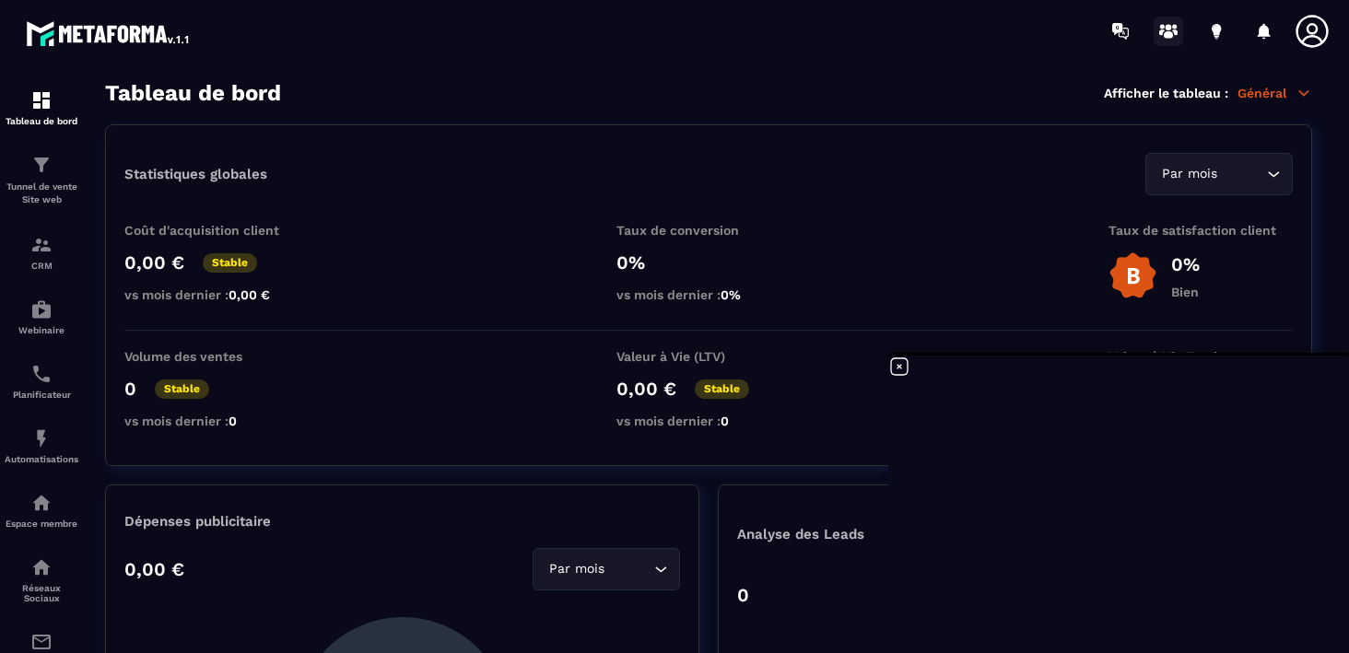
click at [1167, 29] on circle at bounding box center [1169, 27] width 6 height 6
